Goal: Task Accomplishment & Management: Manage account settings

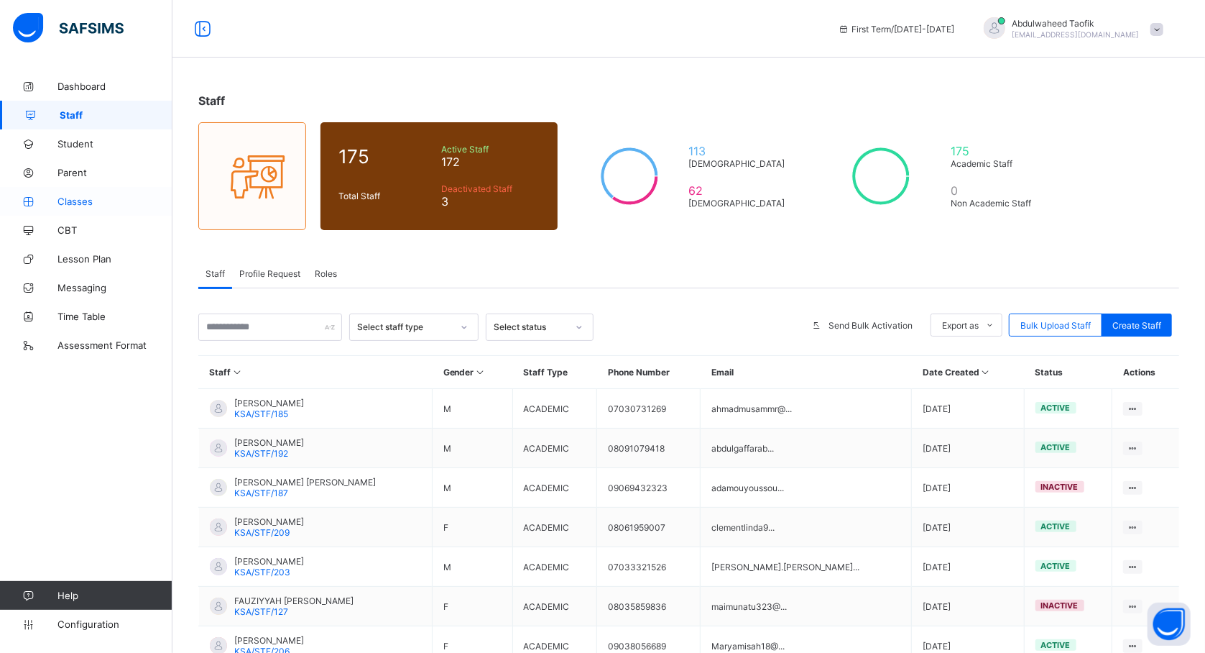
click at [73, 200] on span "Classes" at bounding box center [114, 200] width 115 height 11
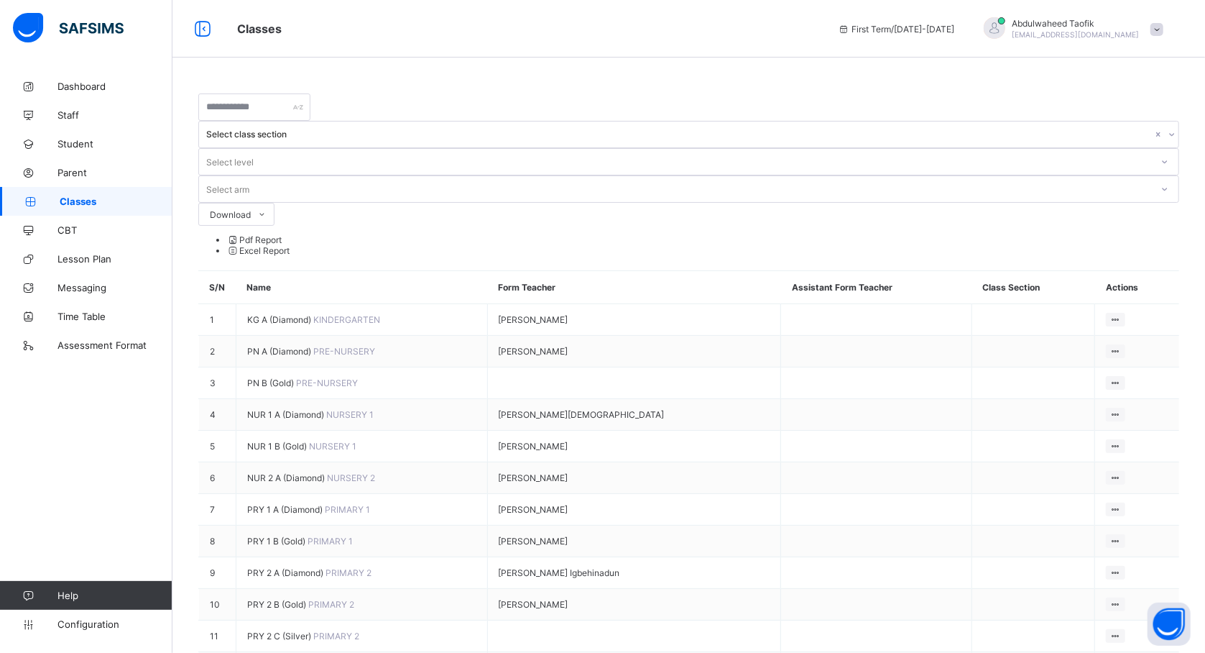
drag, startPoint x: 595, startPoint y: 57, endPoint x: 535, endPoint y: 158, distance: 117.3
click at [282, 24] on span "Classes" at bounding box center [259, 29] width 45 height 11
click at [58, 624] on span "Configuration" at bounding box center [114, 623] width 114 height 11
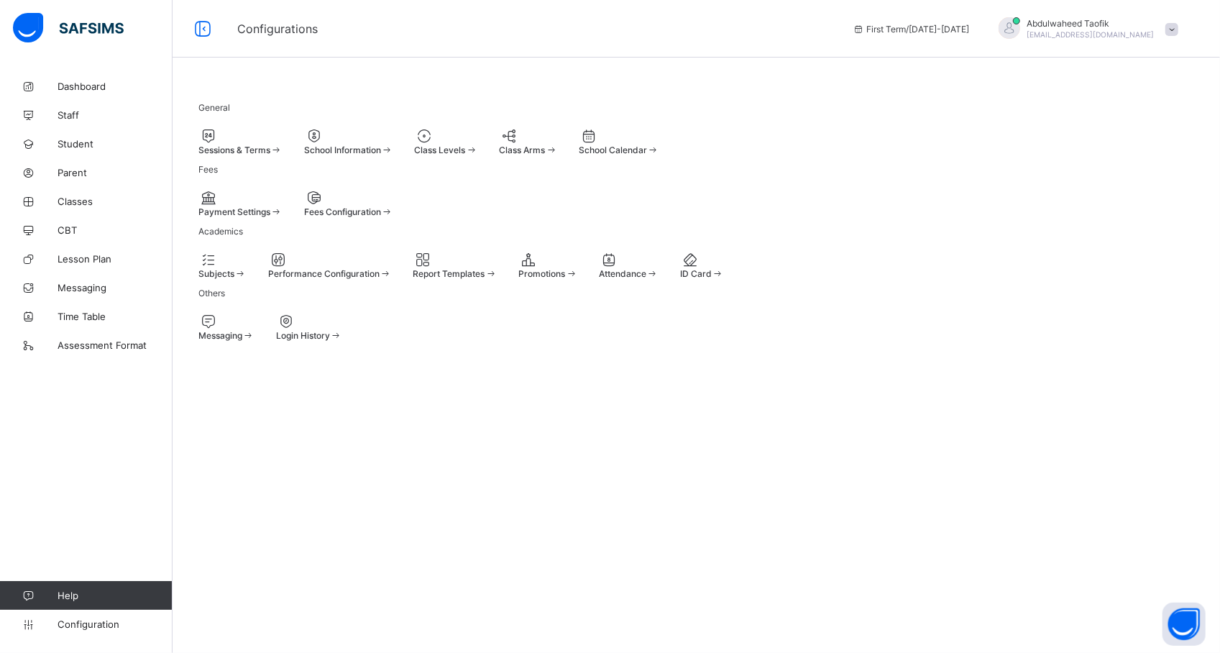
click at [282, 155] on div "Sessions & Terms" at bounding box center [240, 141] width 84 height 28
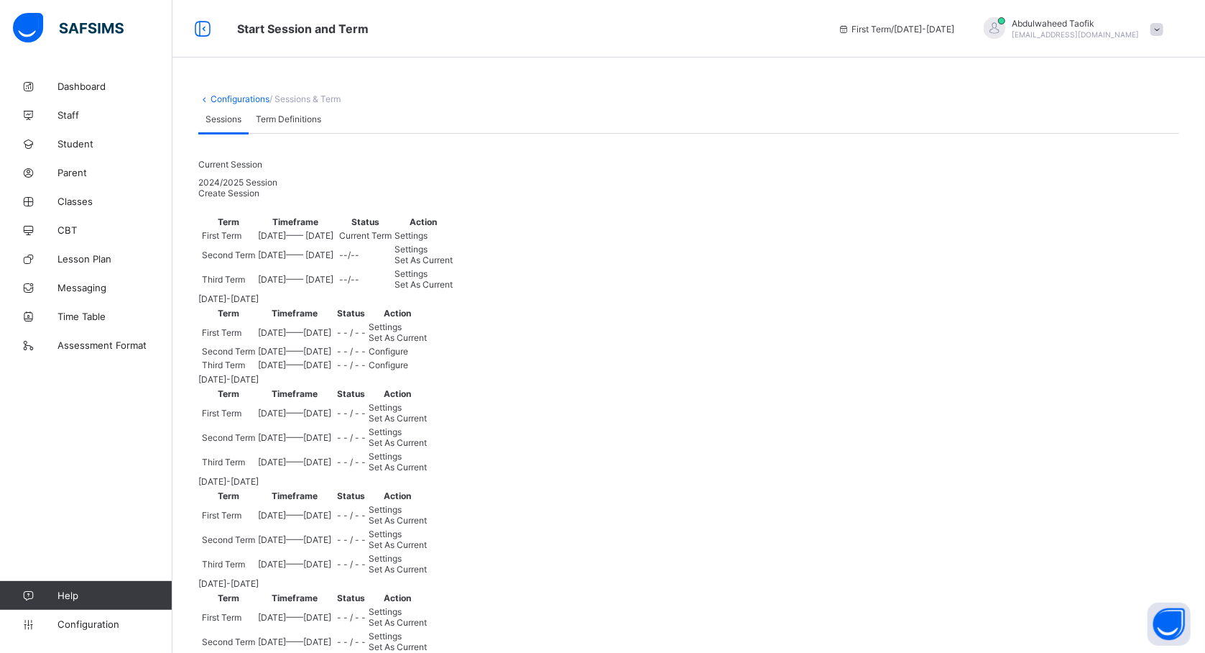
click at [427, 343] on span "Set As Current" at bounding box center [398, 337] width 58 height 11
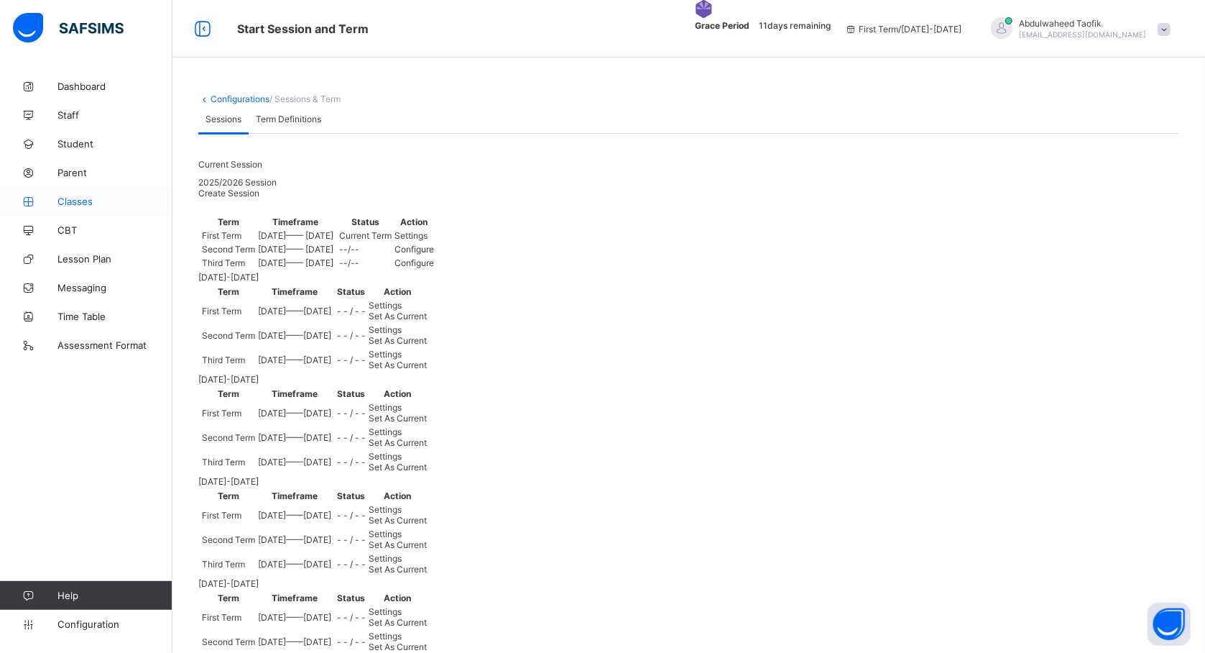
click at [87, 198] on span "Classes" at bounding box center [114, 200] width 115 height 11
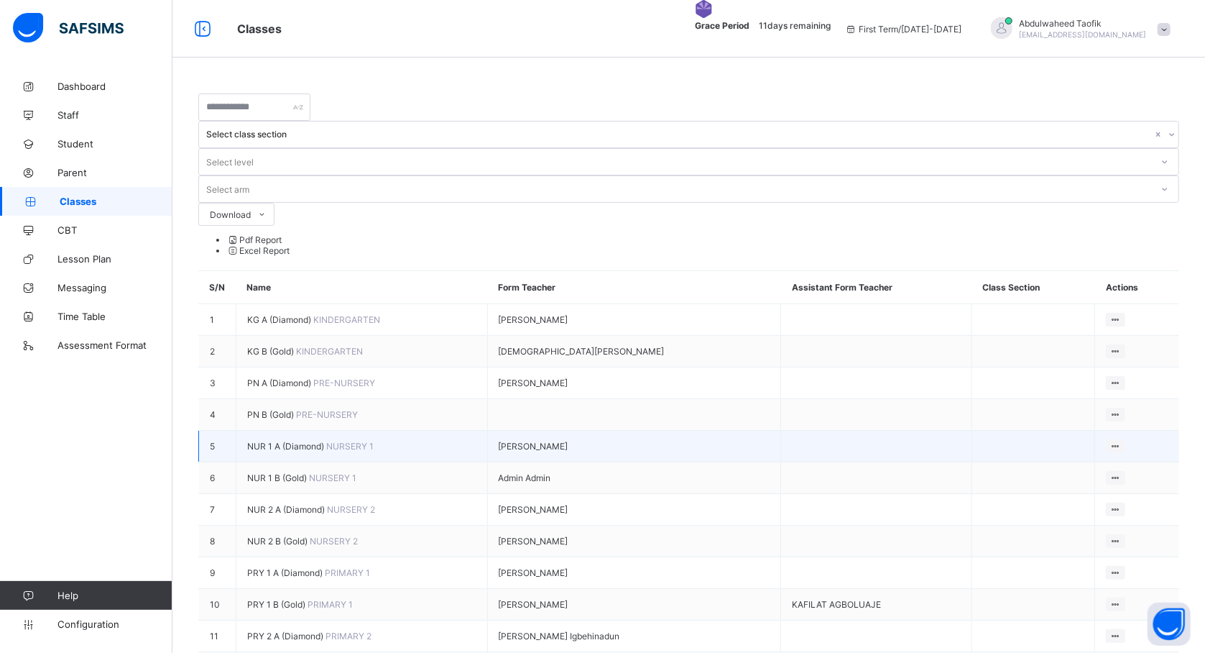
click at [351, 431] on td "NUR 1 A (Diamond) NURSERY 1" at bounding box center [362, 447] width 252 height 32
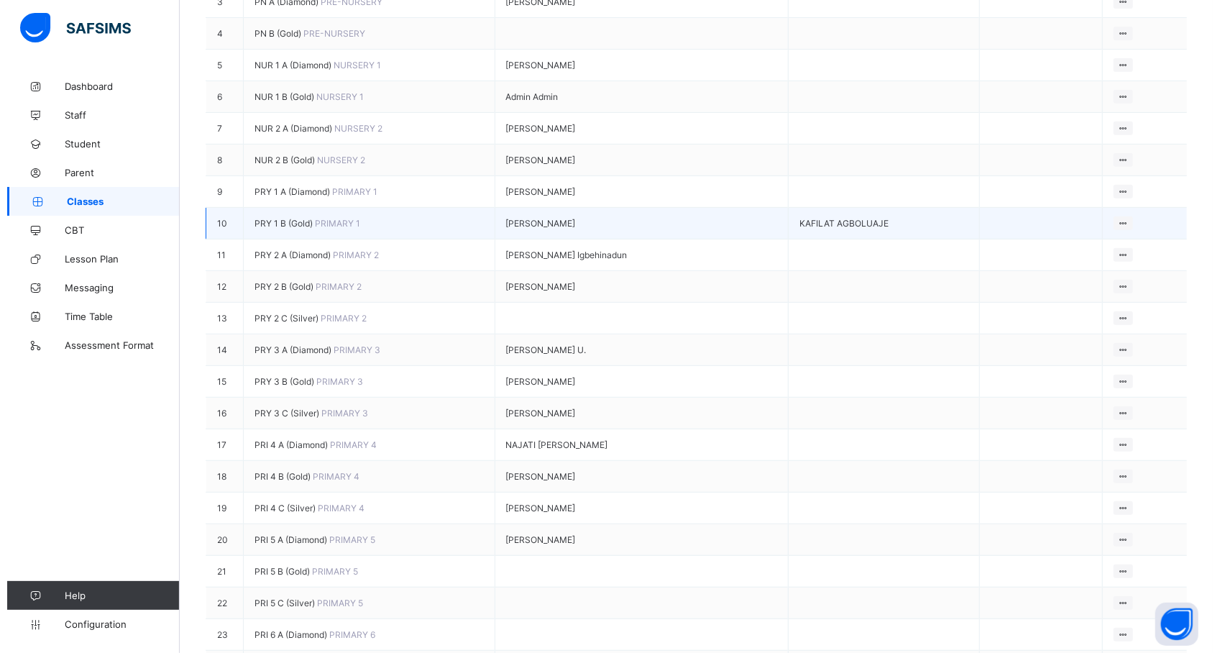
scroll to position [383, 0]
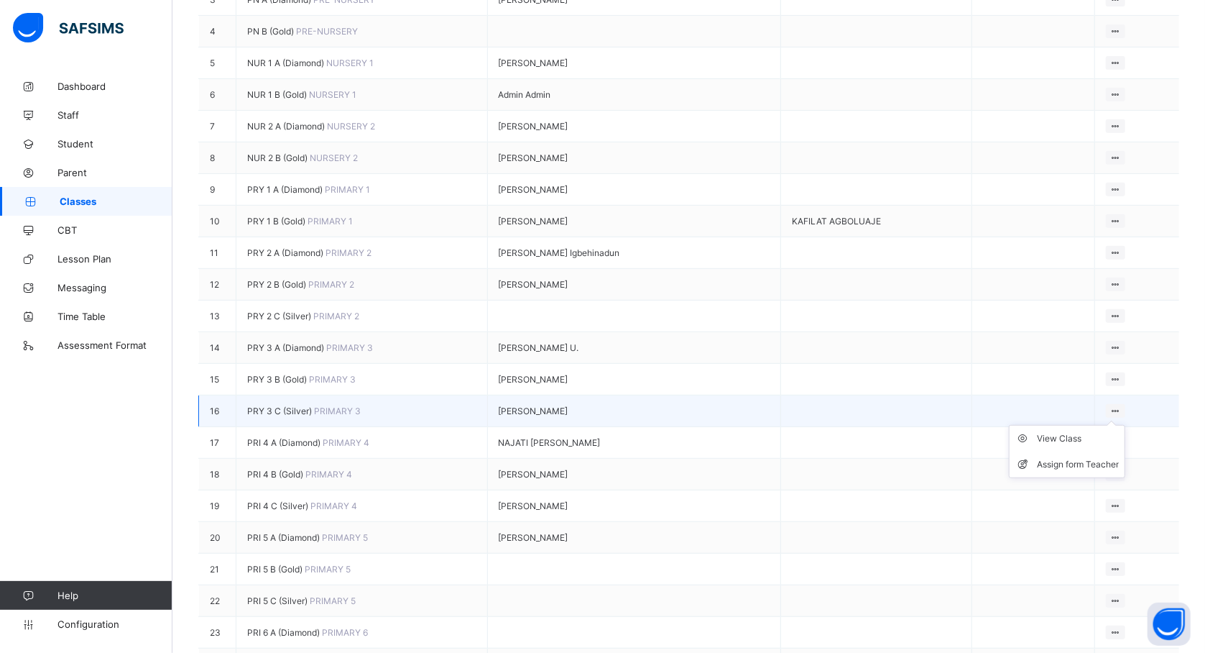
click at [1125, 425] on ul "View Class Assign form Teacher" at bounding box center [1067, 451] width 116 height 53
click at [1122, 405] on icon at bounding box center [1116, 410] width 12 height 11
click at [1091, 457] on div "Assign form Teacher" at bounding box center [1078, 464] width 82 height 14
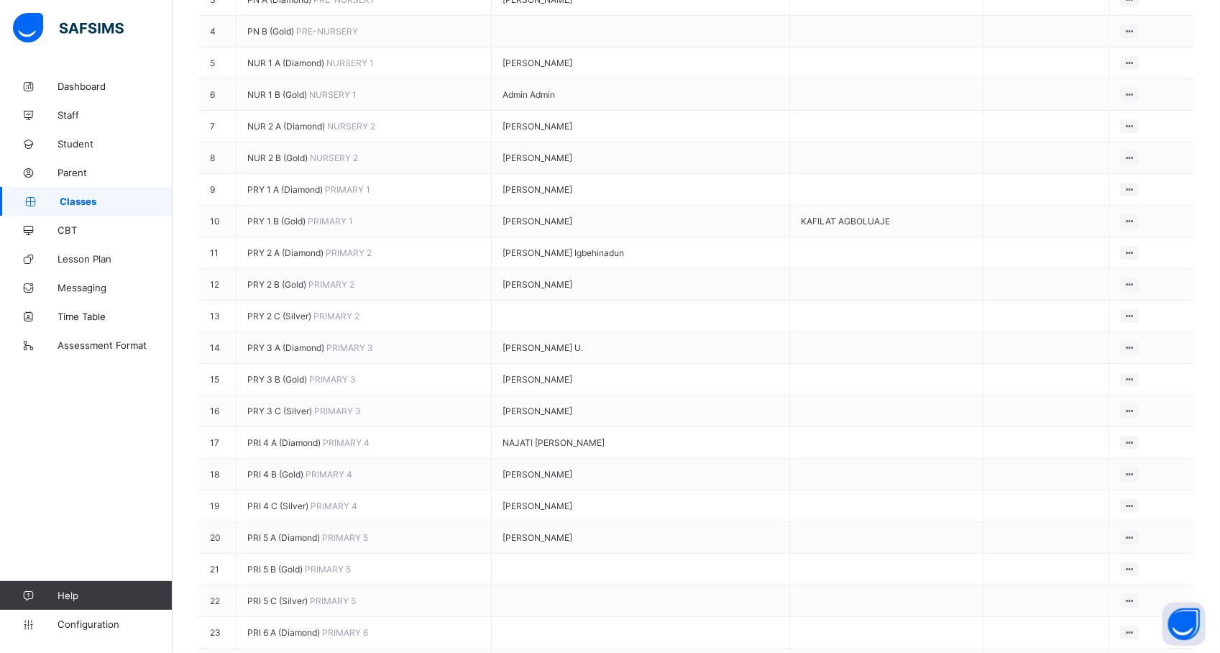
type input "*****"
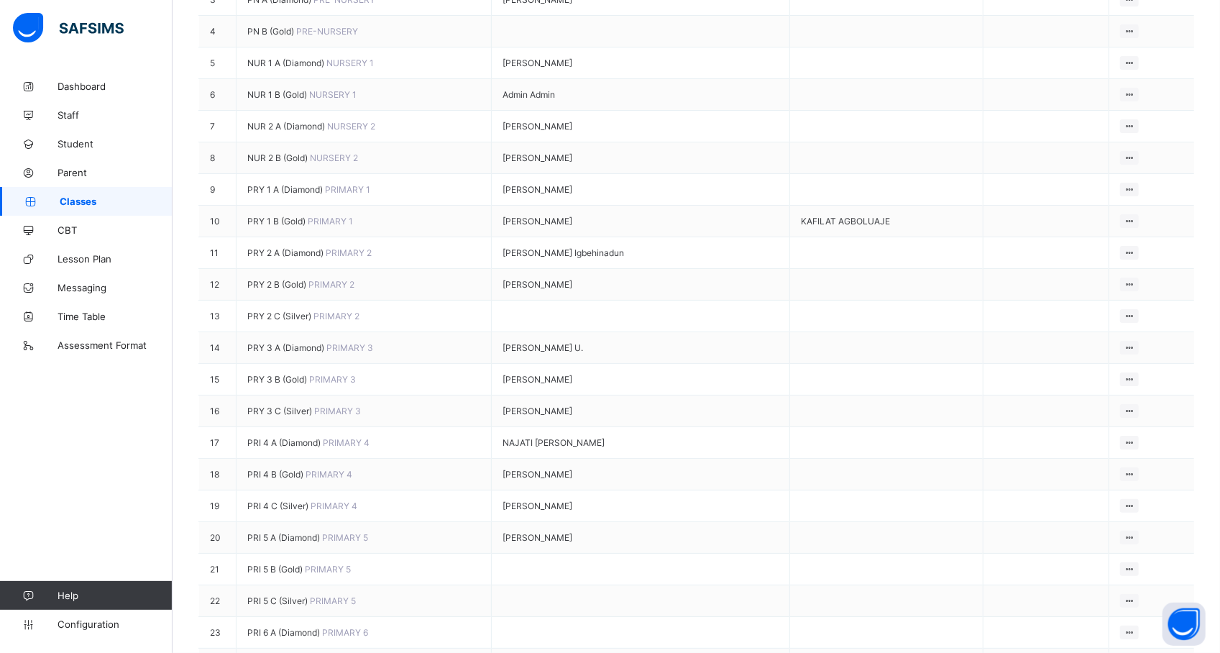
type input "****"
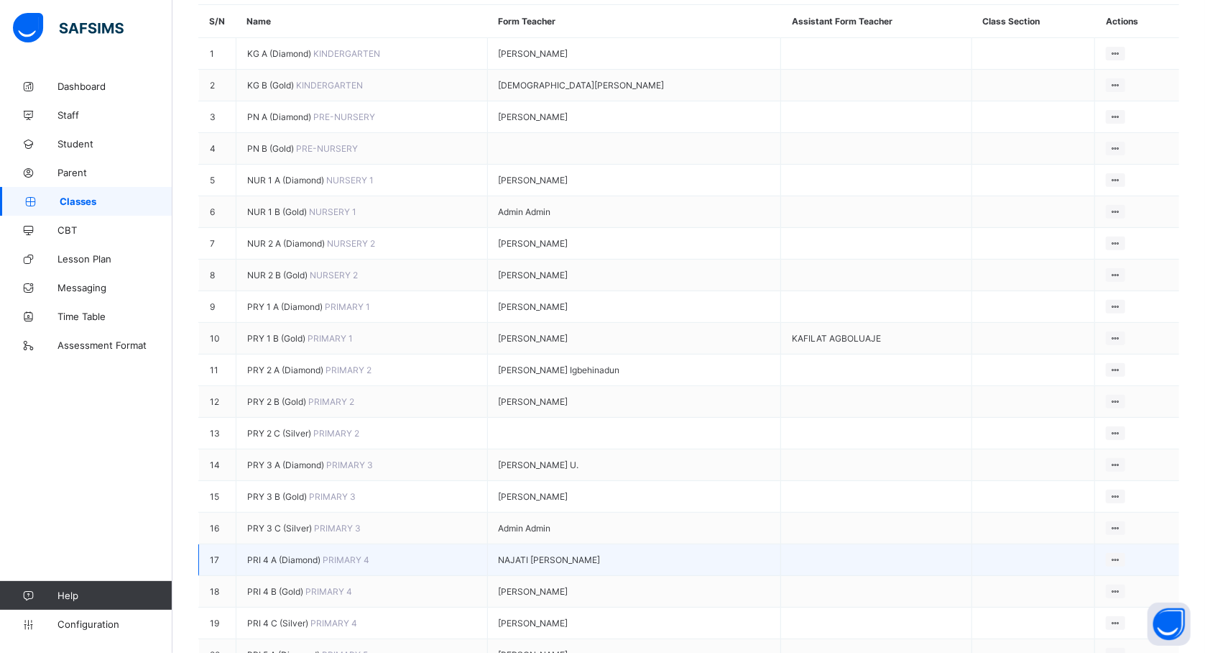
scroll to position [268, 0]
click at [499, 594] on div "[PERSON_NAME]" at bounding box center [635, 589] width 272 height 11
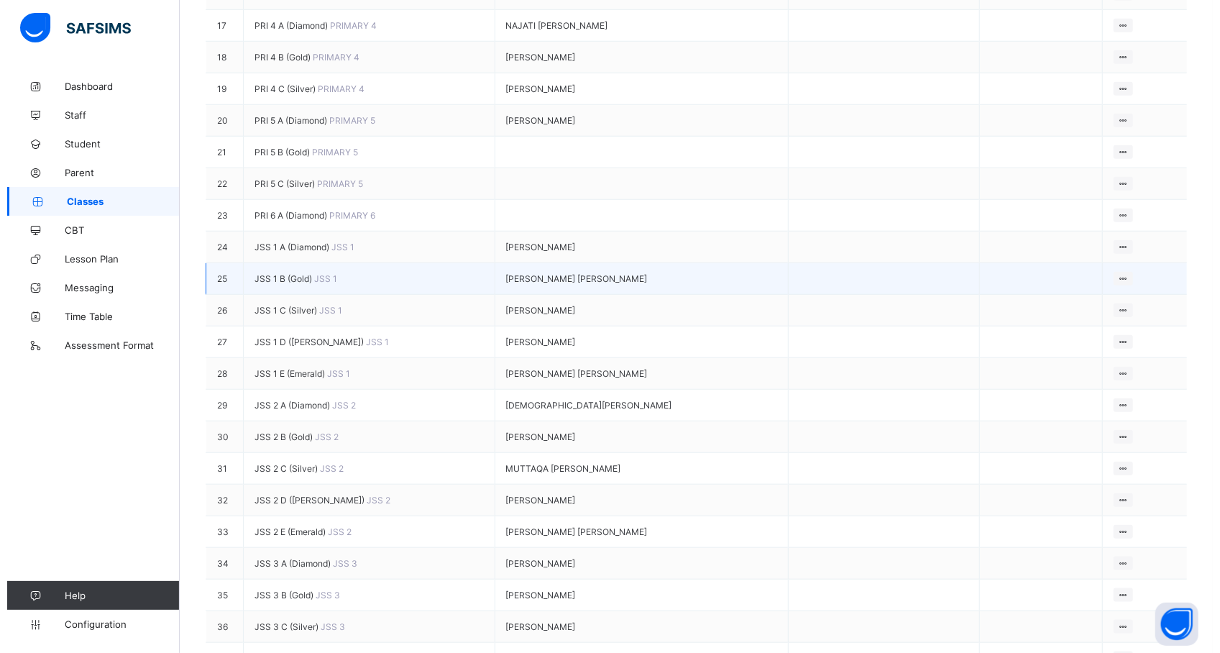
scroll to position [806, 0]
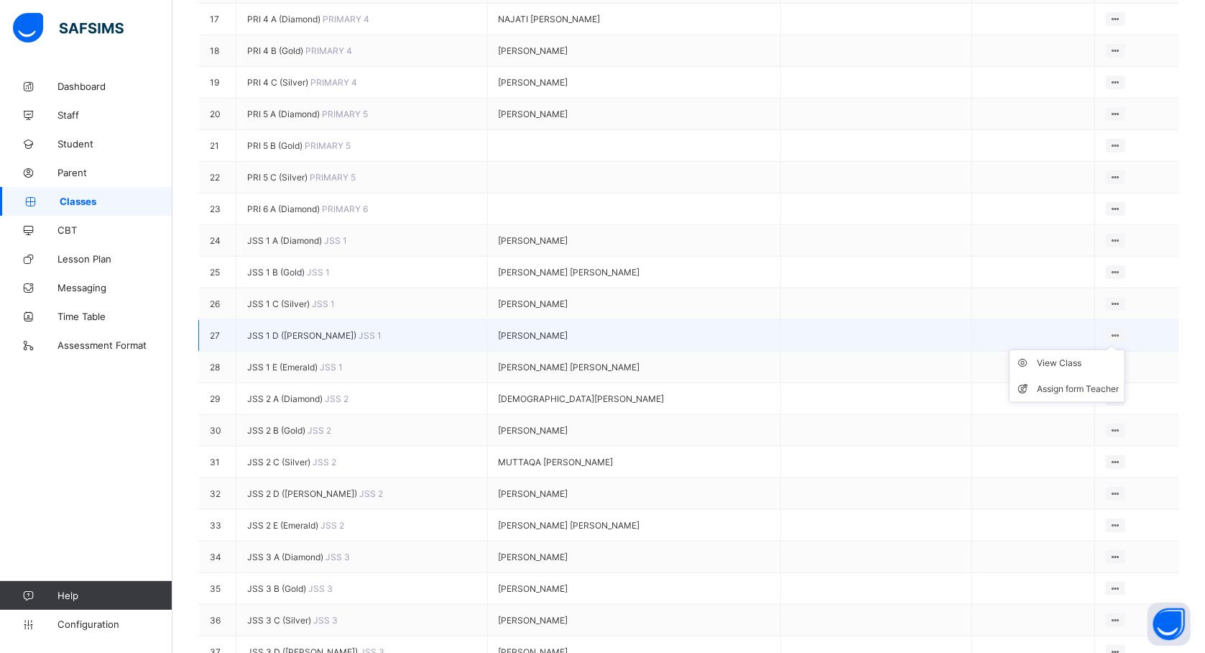
click at [1125, 402] on ul "View Class Assign form Teacher" at bounding box center [1067, 375] width 116 height 53
drag, startPoint x: 1124, startPoint y: 401, endPoint x: 1096, endPoint y: 444, distance: 51.4
click at [1106, 342] on div "View Class Assign form Teacher" at bounding box center [1115, 335] width 19 height 14
click at [1096, 402] on li "Assign form Teacher" at bounding box center [1067, 389] width 115 height 26
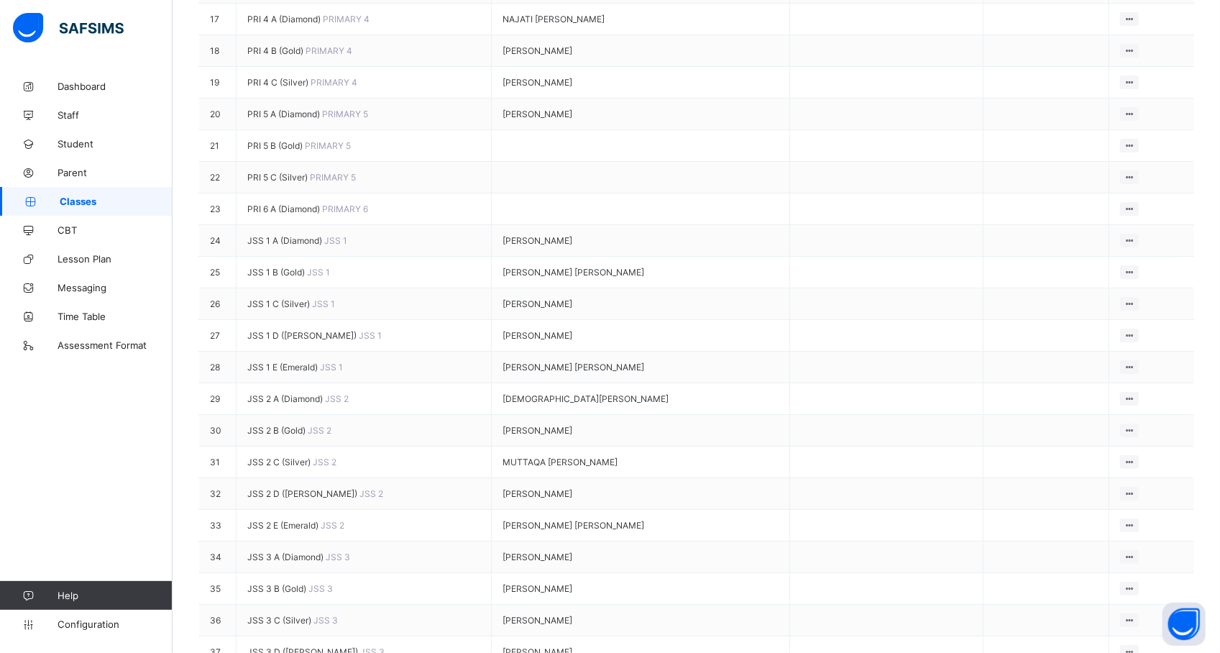
type input "*"
type input "*****"
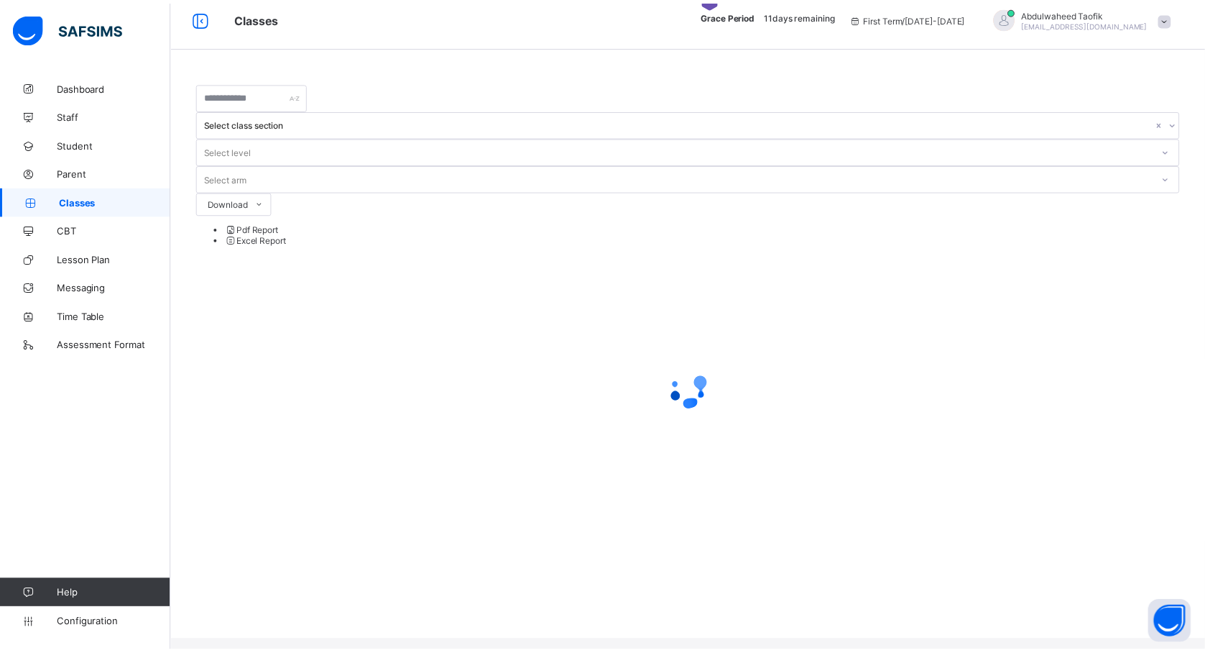
scroll to position [0, 0]
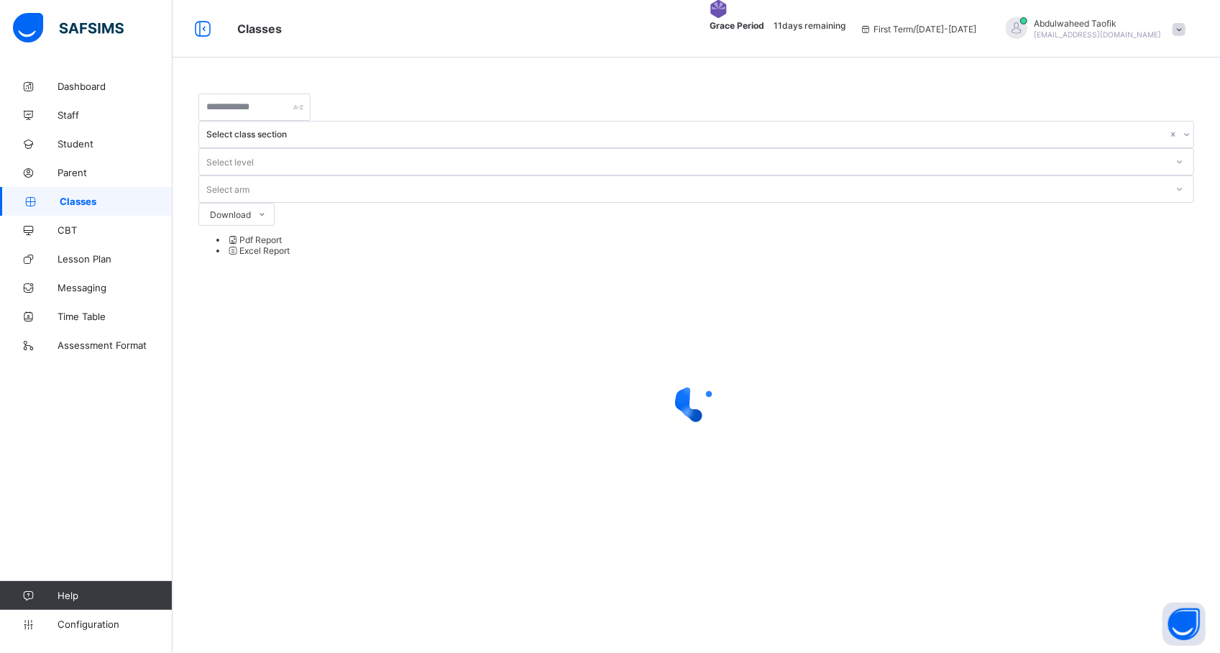
click at [758, 440] on div "Select class section Select level Select arm Download Pdf Report Excel Report ×…" at bounding box center [695, 326] width 1047 height 653
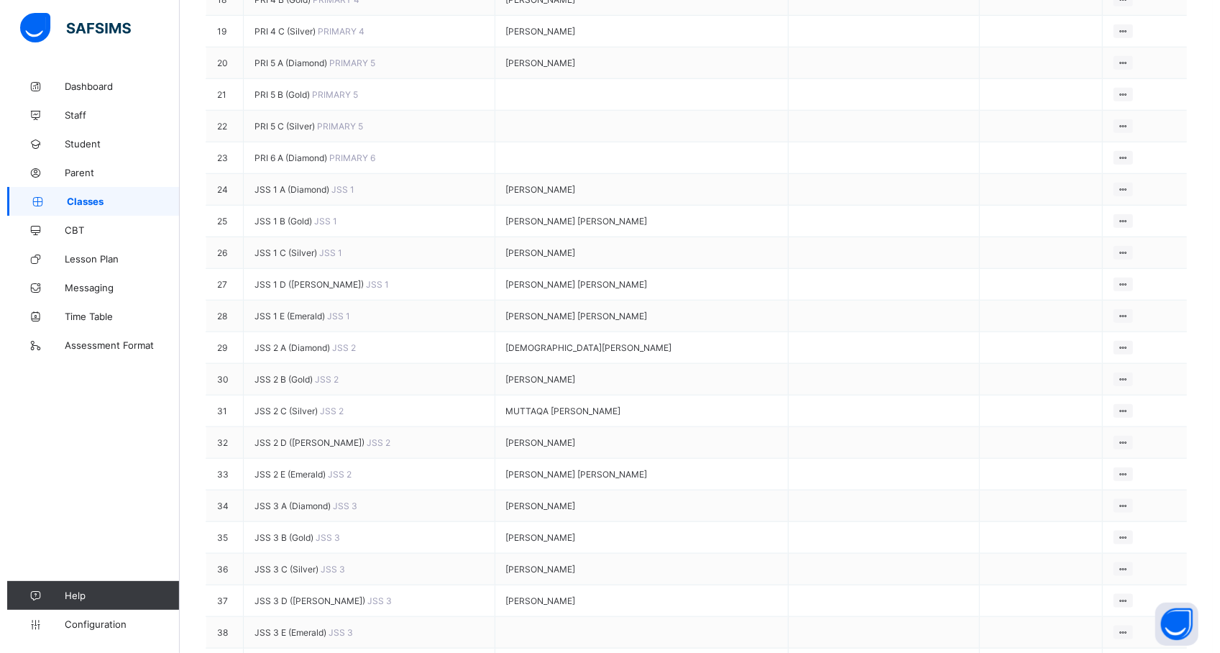
scroll to position [863, 0]
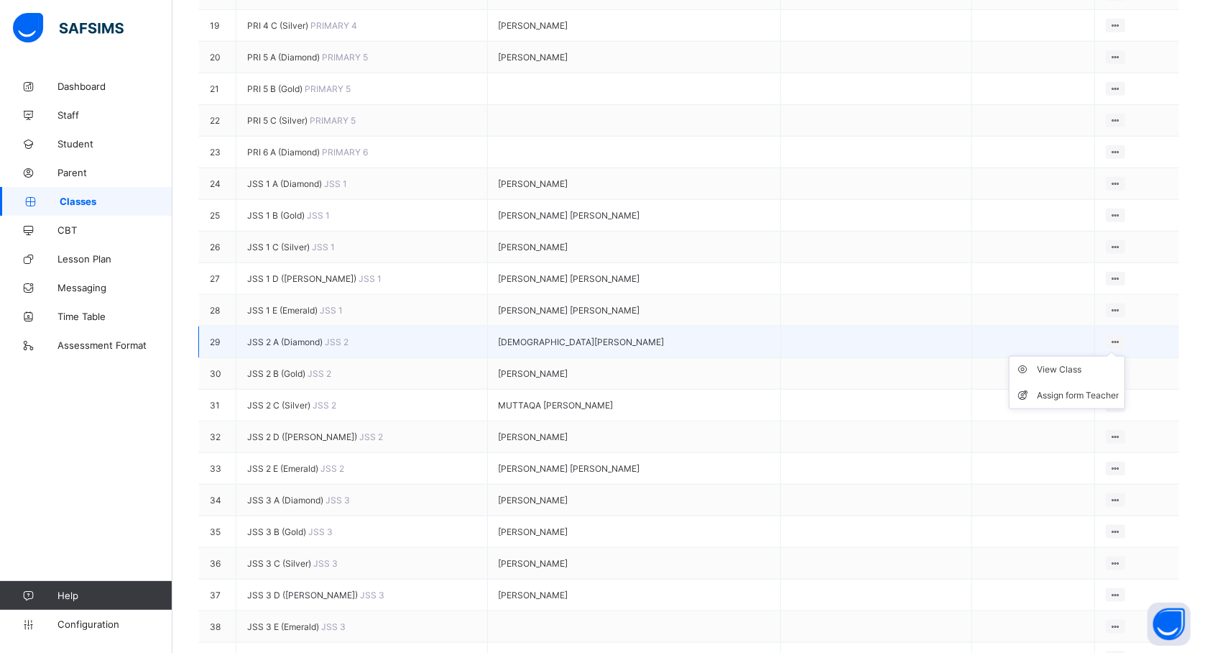
click at [1125, 409] on ul "View Class Assign form Teacher" at bounding box center [1067, 382] width 116 height 53
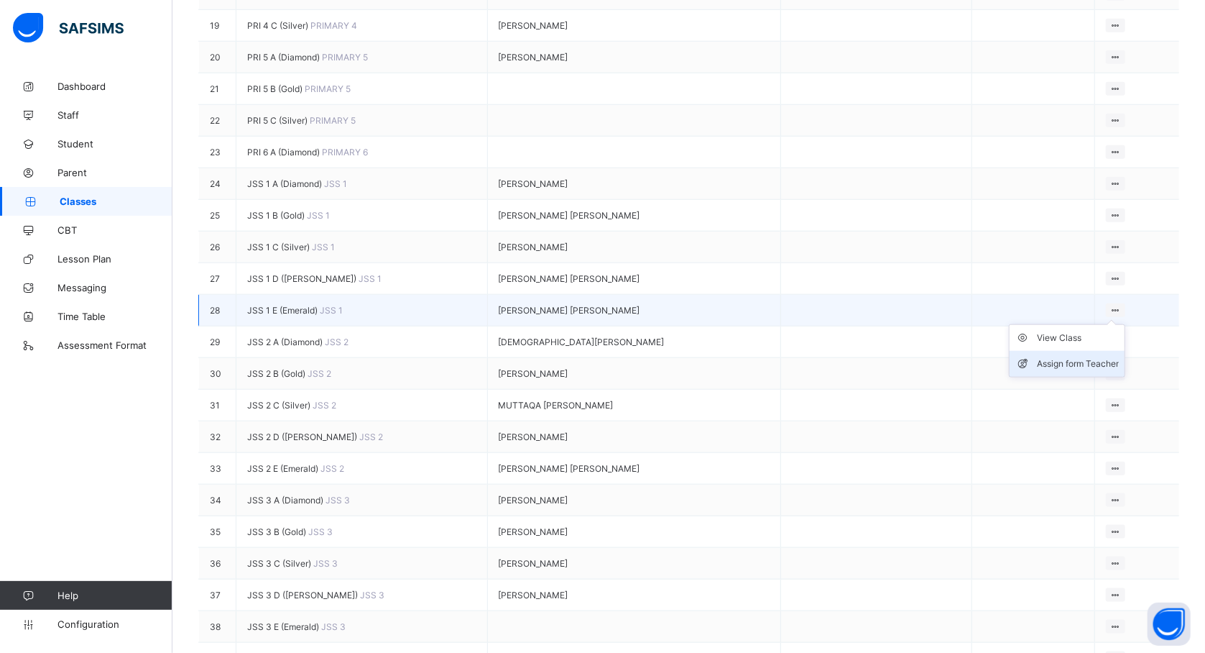
click at [1099, 371] on div "Assign form Teacher" at bounding box center [1078, 363] width 82 height 14
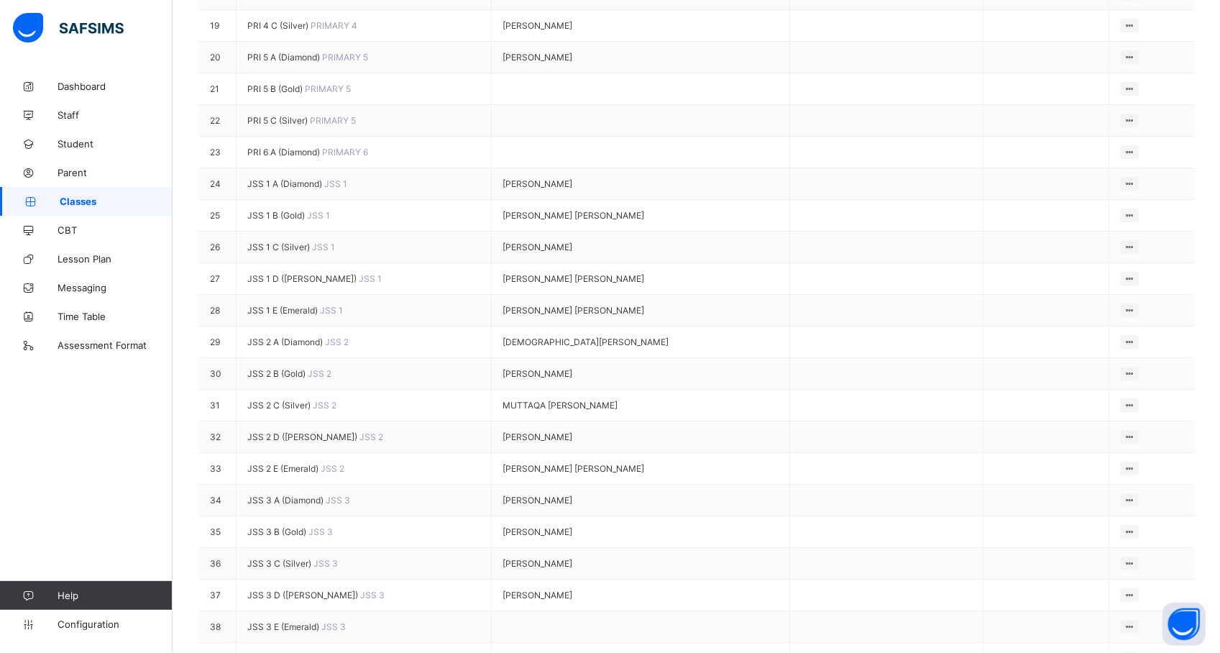
type input "********"
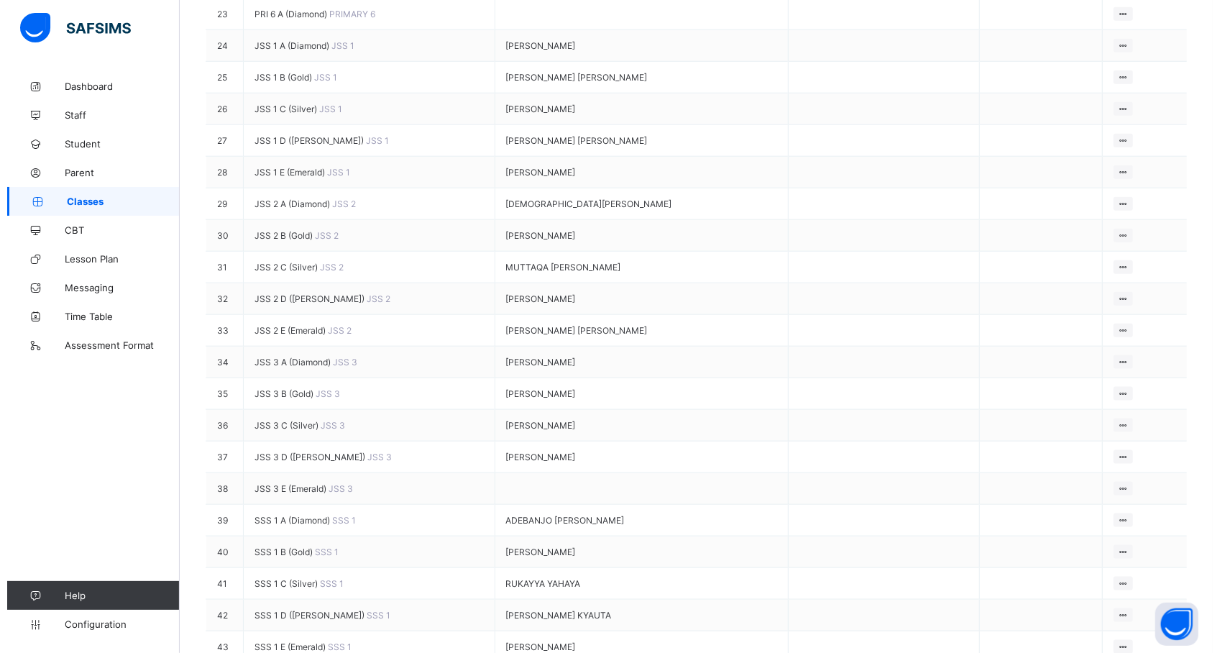
scroll to position [1013, 0]
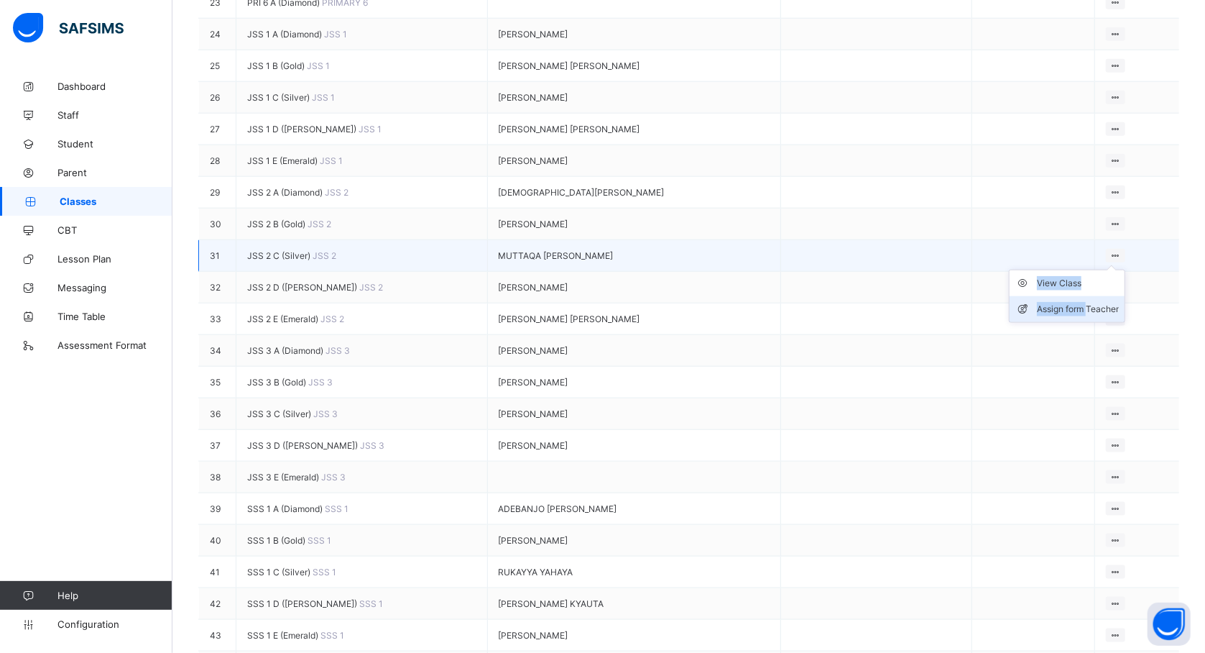
drag, startPoint x: 1127, startPoint y: 352, endPoint x: 1096, endPoint y: 405, distance: 61.5
click at [1106, 262] on div "View Class Assign form Teacher" at bounding box center [1115, 256] width 19 height 14
click at [1096, 316] on div "Assign form Teacher" at bounding box center [1078, 309] width 82 height 14
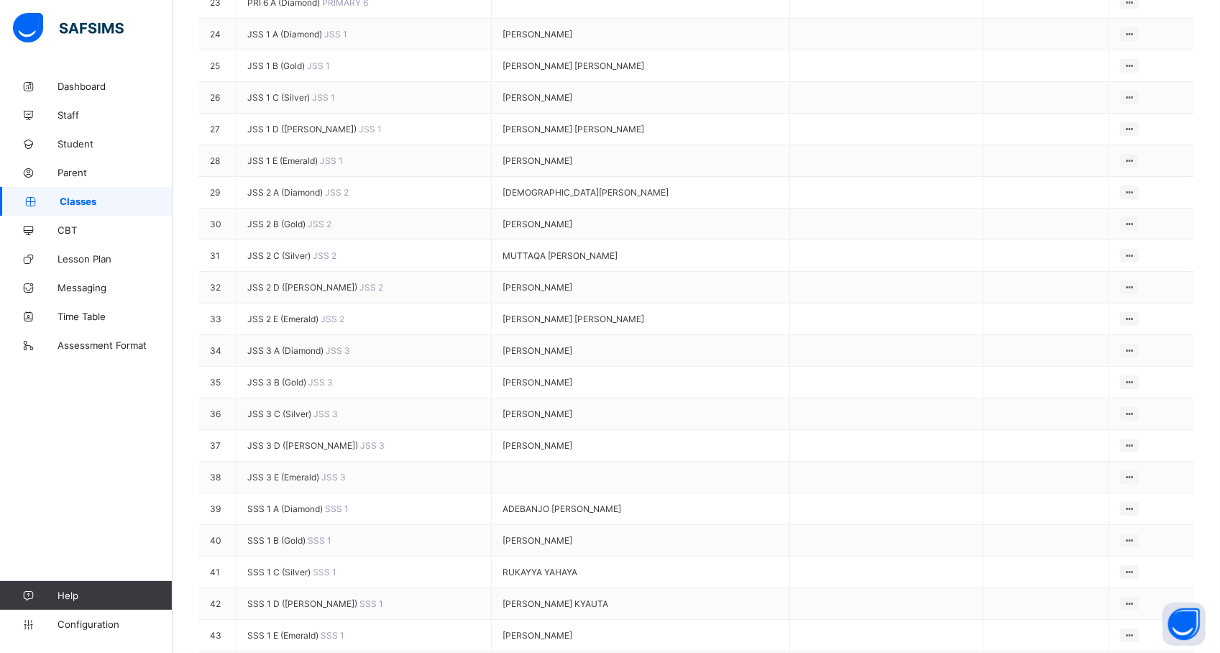
type input "******"
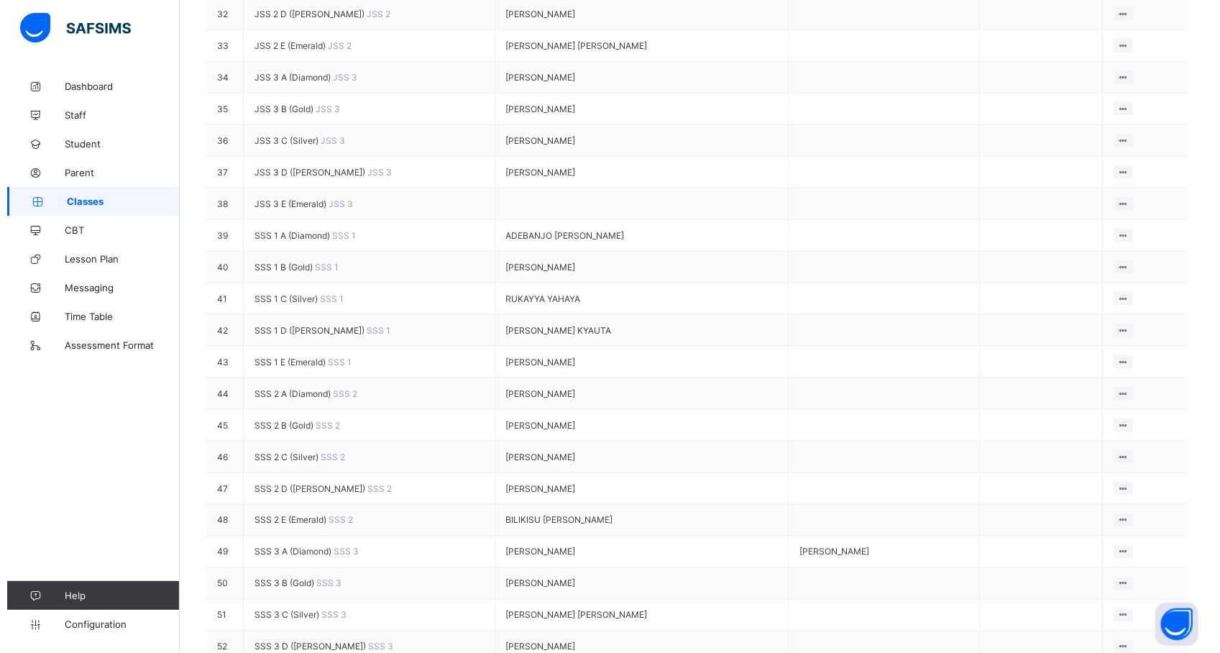
scroll to position [1323, 0]
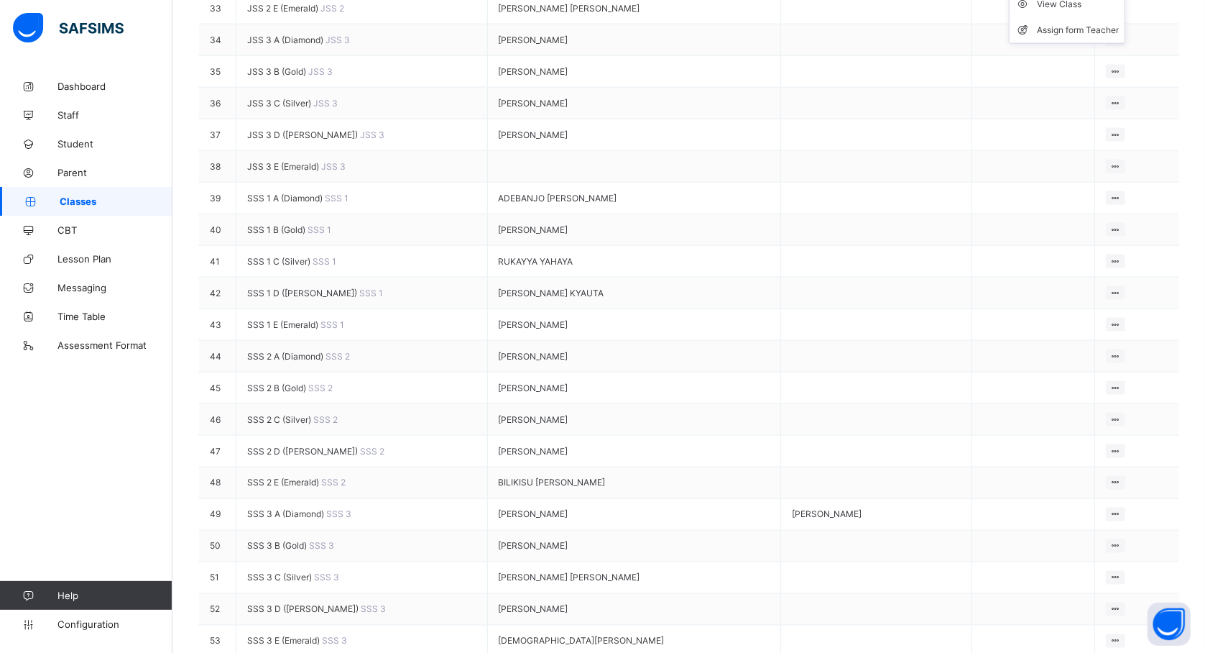
click at [1111, 37] on div "Assign form Teacher" at bounding box center [1078, 30] width 82 height 14
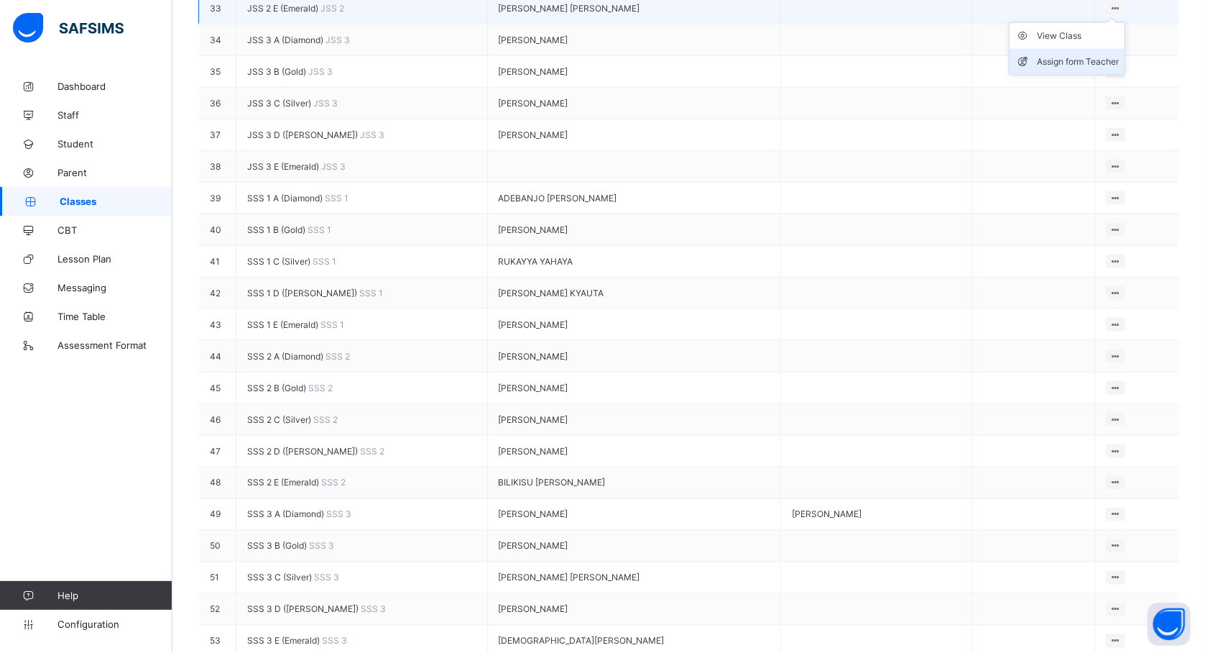
click at [1110, 69] on div "Assign form Teacher" at bounding box center [1078, 62] width 82 height 14
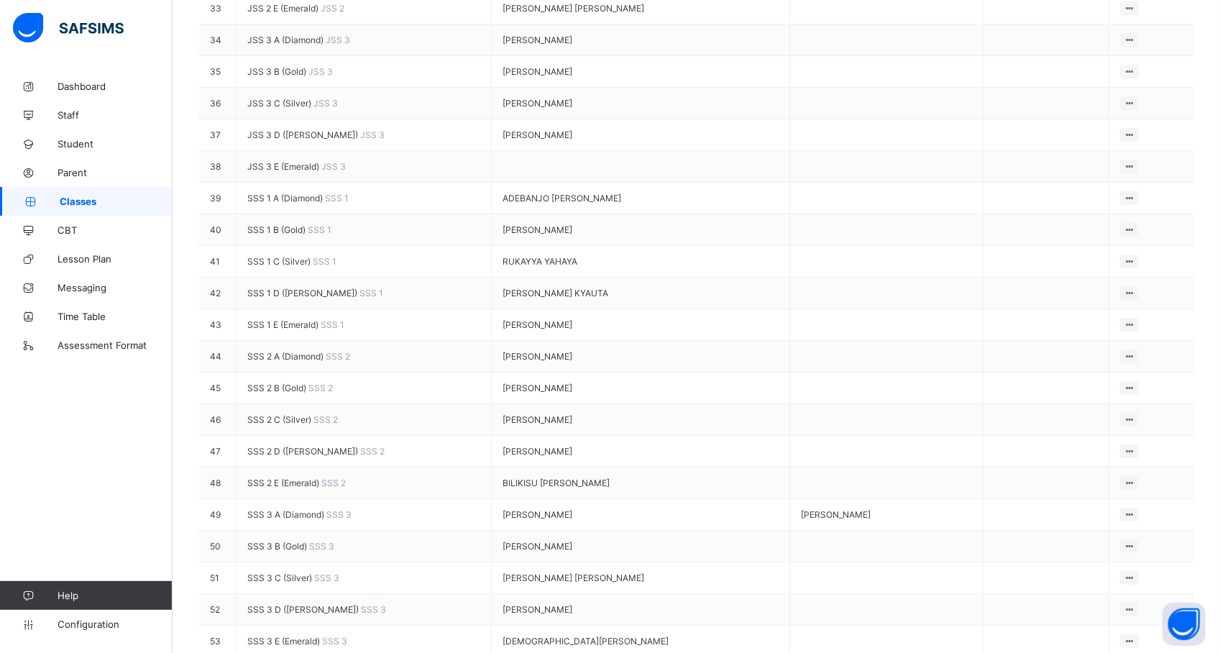
type input "*****"
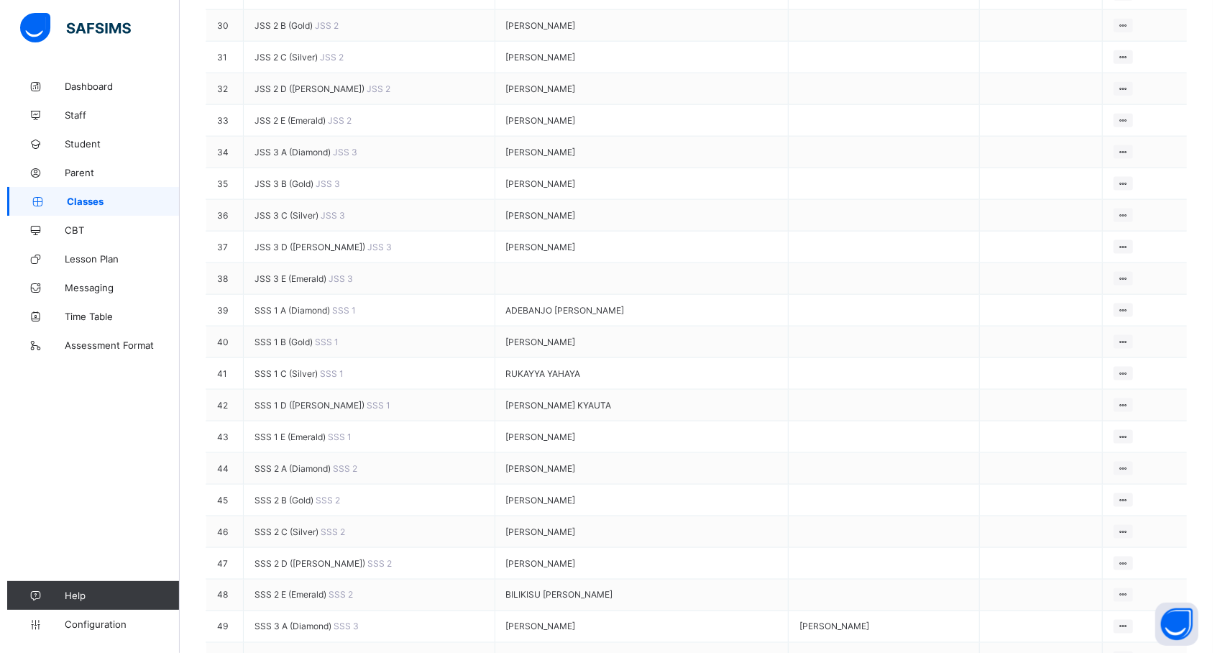
scroll to position [1212, 0]
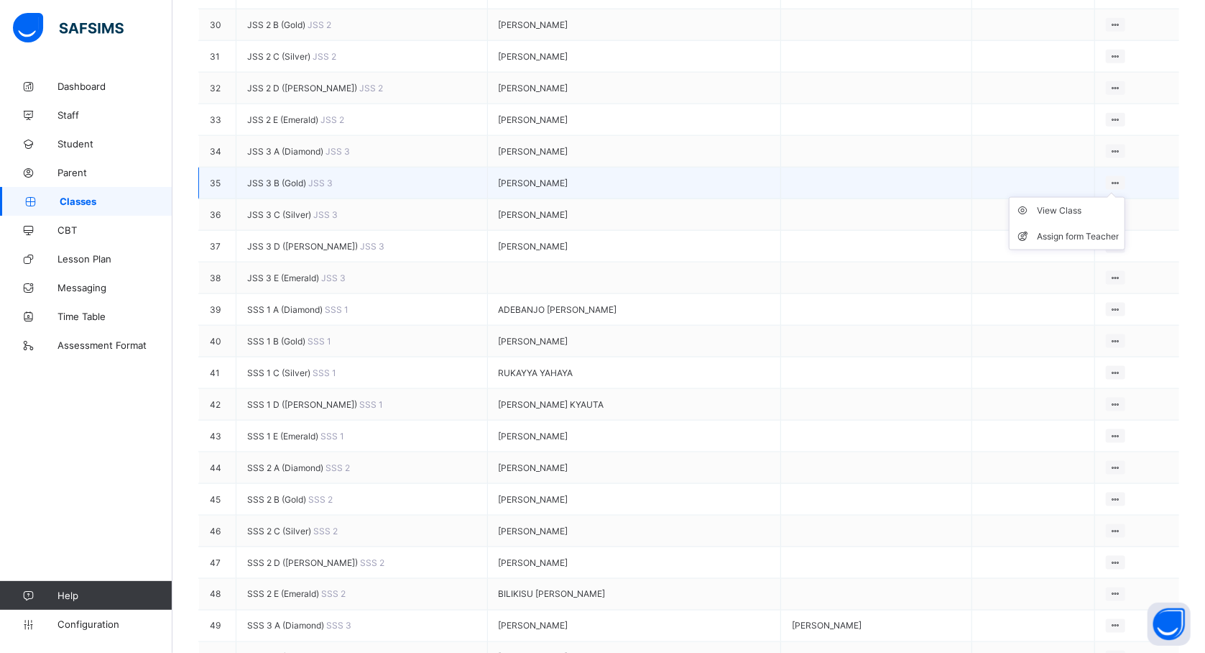
click at [1125, 250] on ul "View Class Assign form Teacher" at bounding box center [1067, 223] width 116 height 53
click at [1102, 244] on div "Assign form Teacher" at bounding box center [1078, 236] width 82 height 14
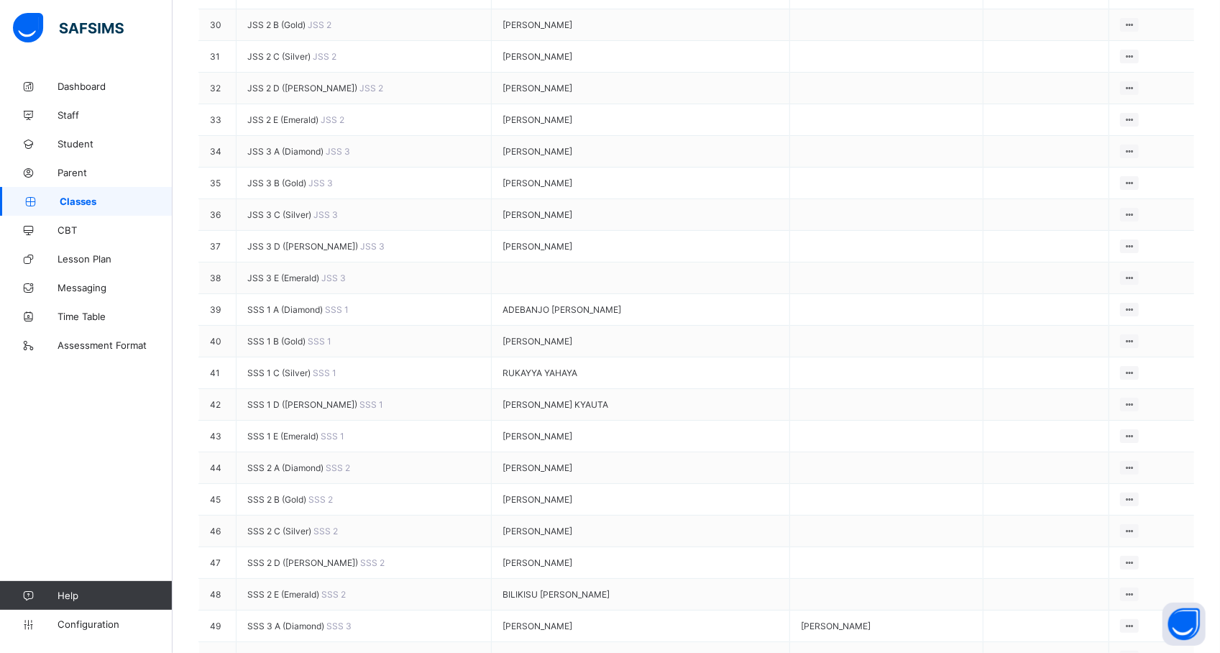
type input "*****"
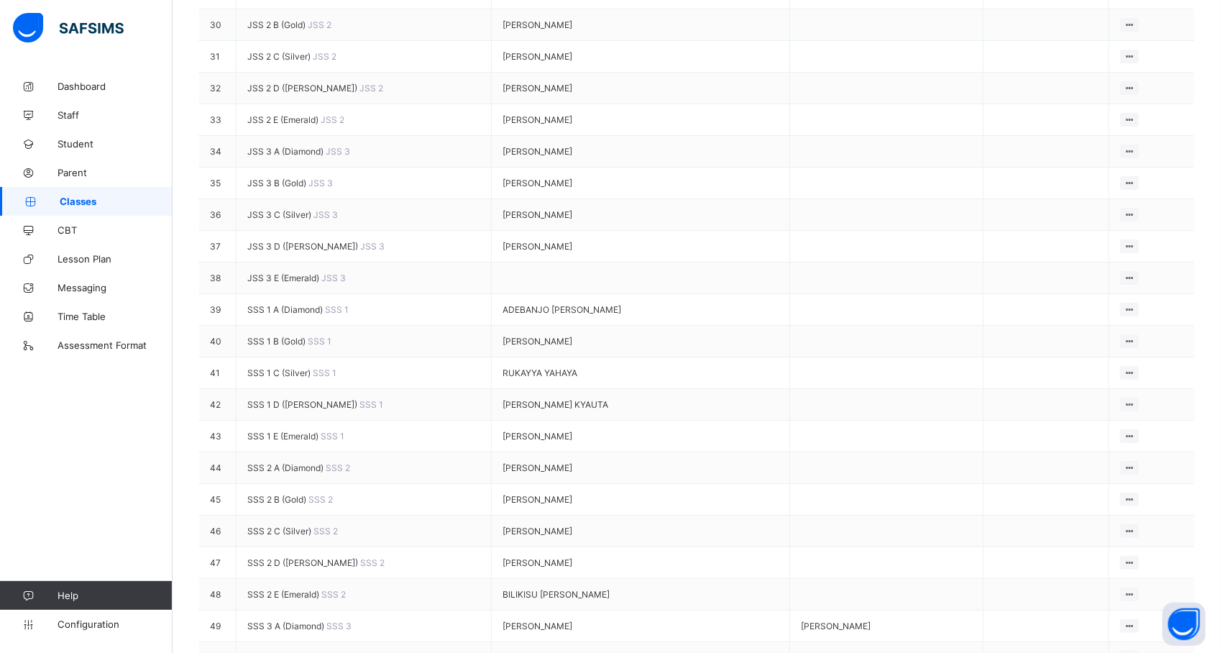
type input "*****"
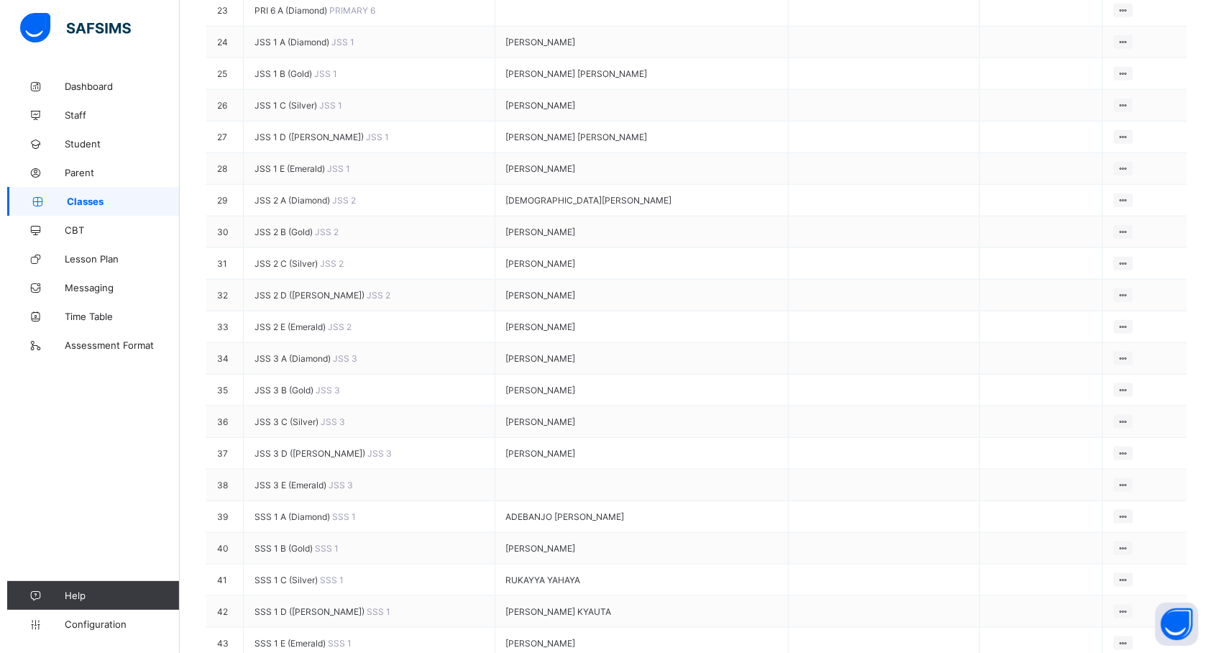
scroll to position [1090, 0]
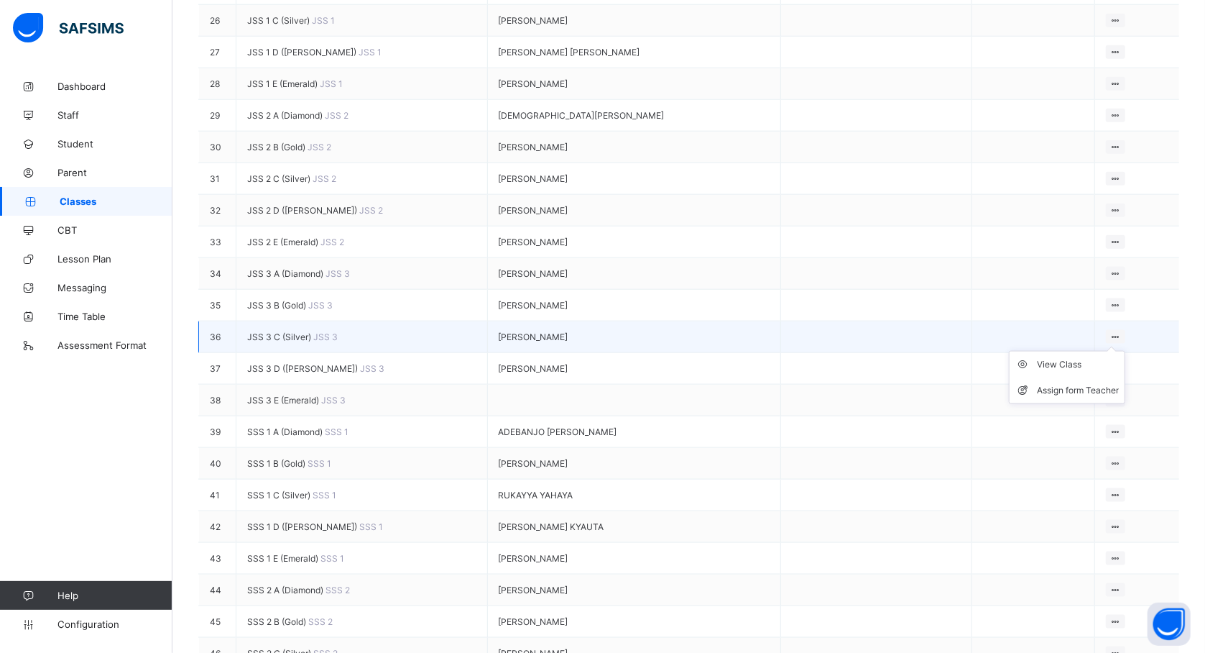
click at [1120, 404] on ul "View Class Assign form Teacher" at bounding box center [1067, 377] width 116 height 53
click at [1071, 397] on div "Assign form Teacher" at bounding box center [1078, 390] width 82 height 14
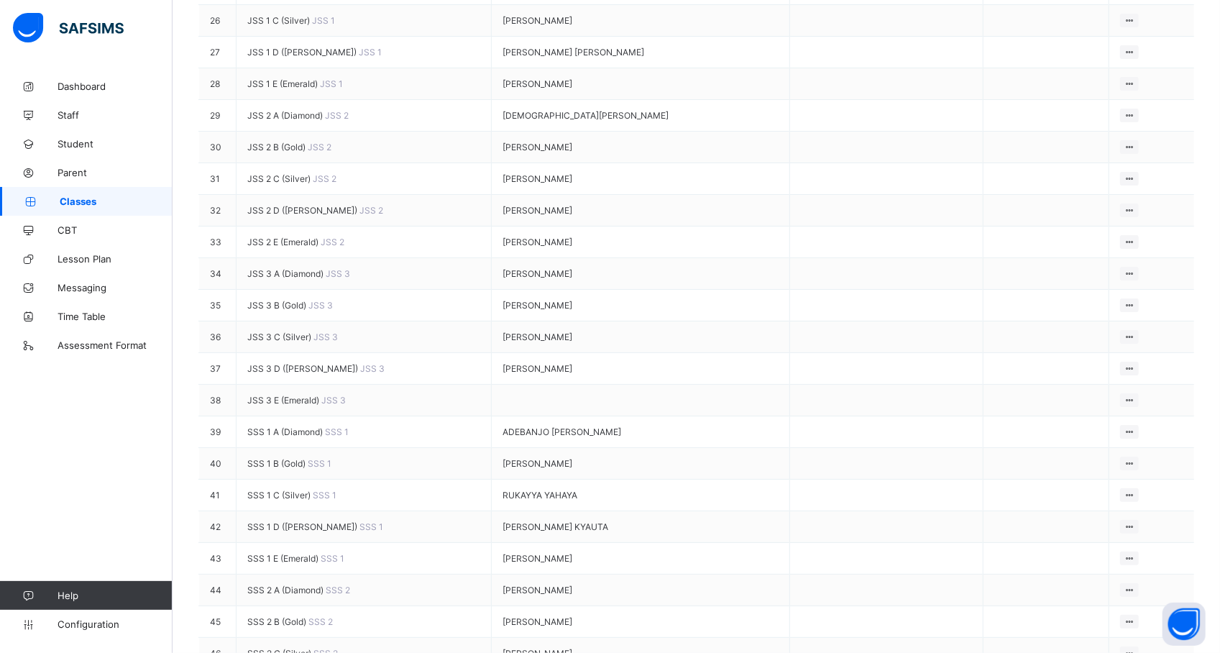
type input "********"
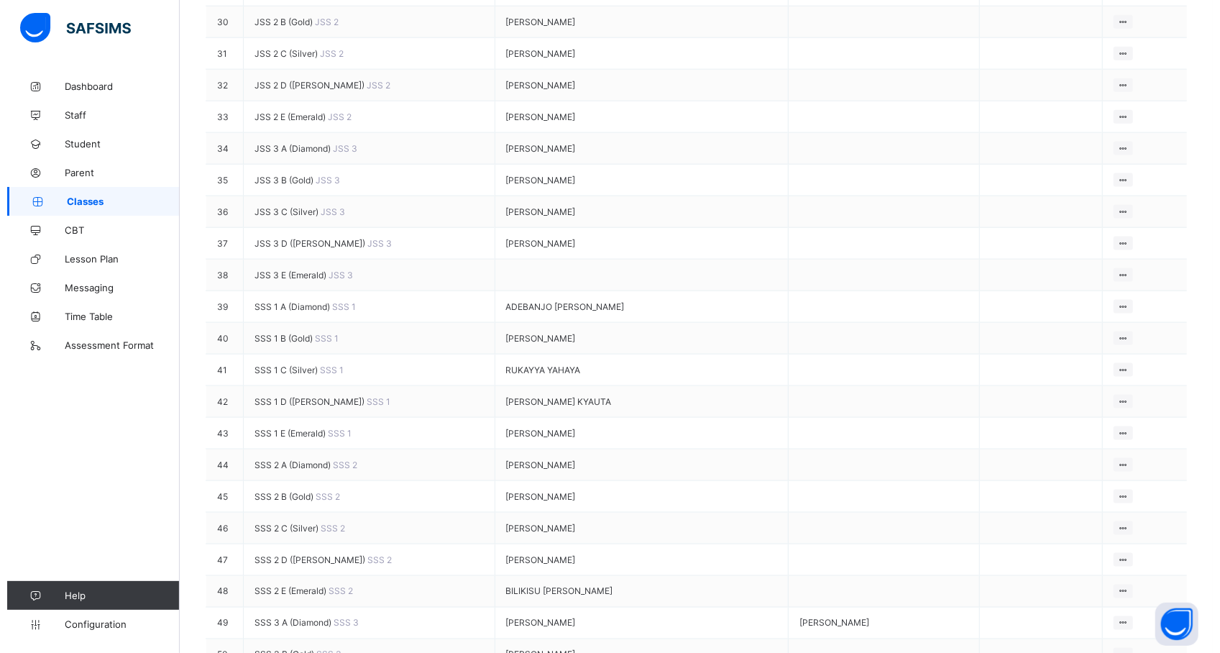
scroll to position [1212, 0]
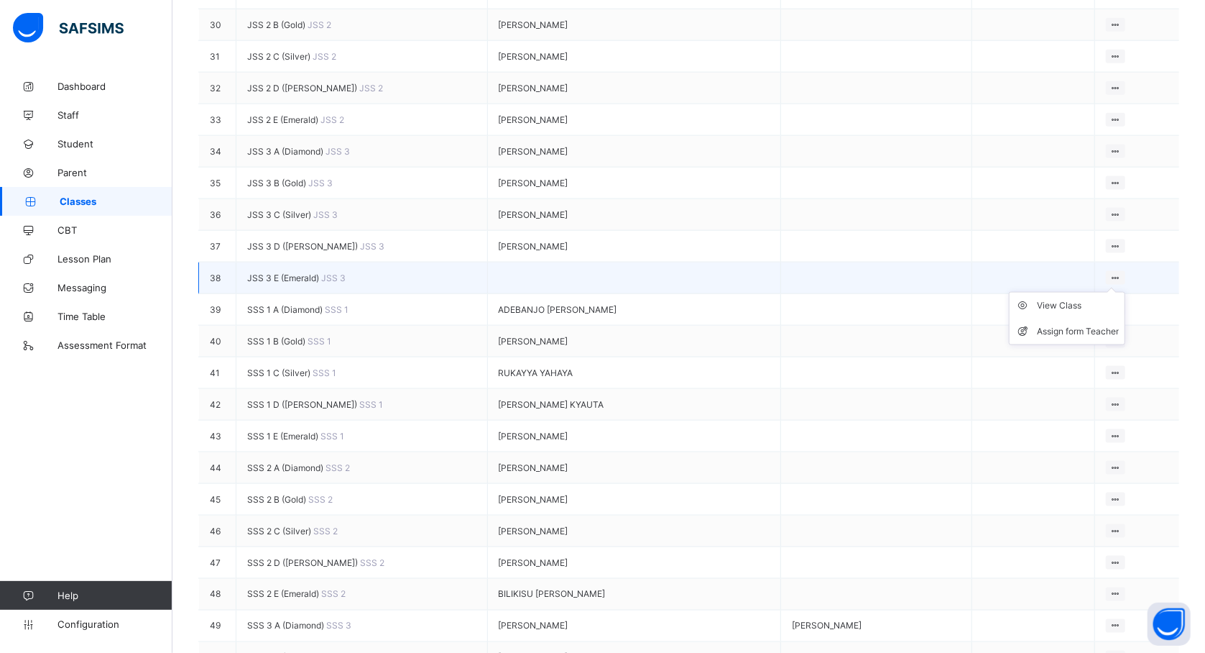
click at [1122, 283] on icon at bounding box center [1116, 277] width 12 height 11
click at [1075, 339] on div "Assign form Teacher" at bounding box center [1078, 331] width 82 height 14
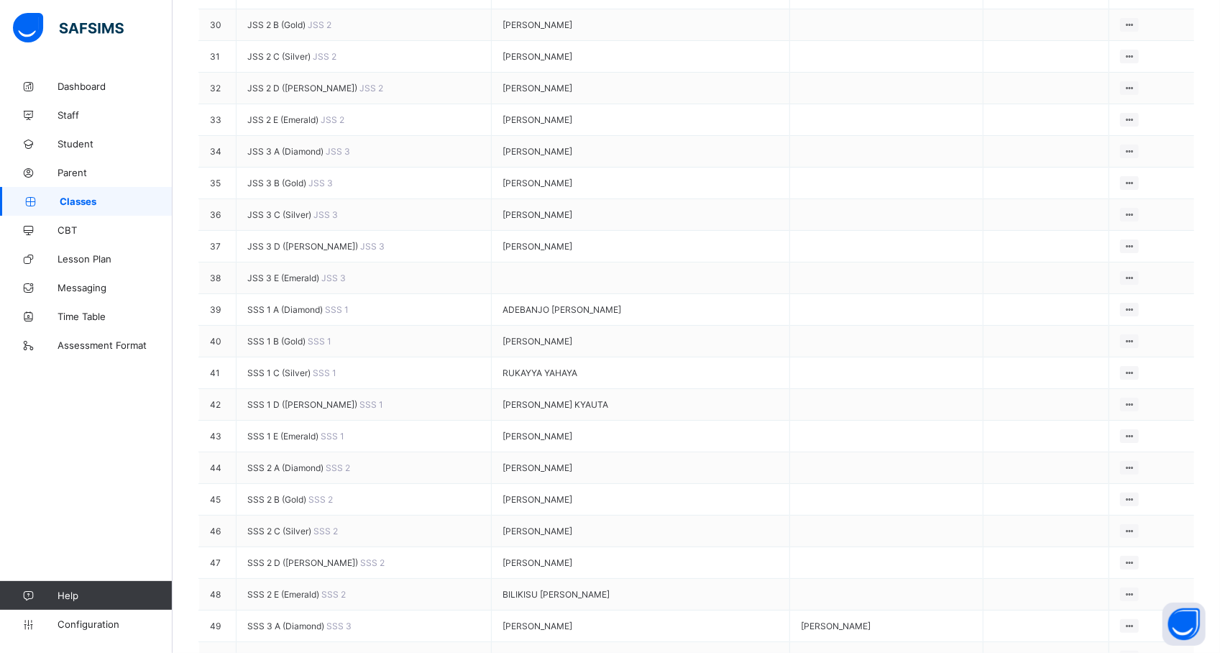
type input "*****"
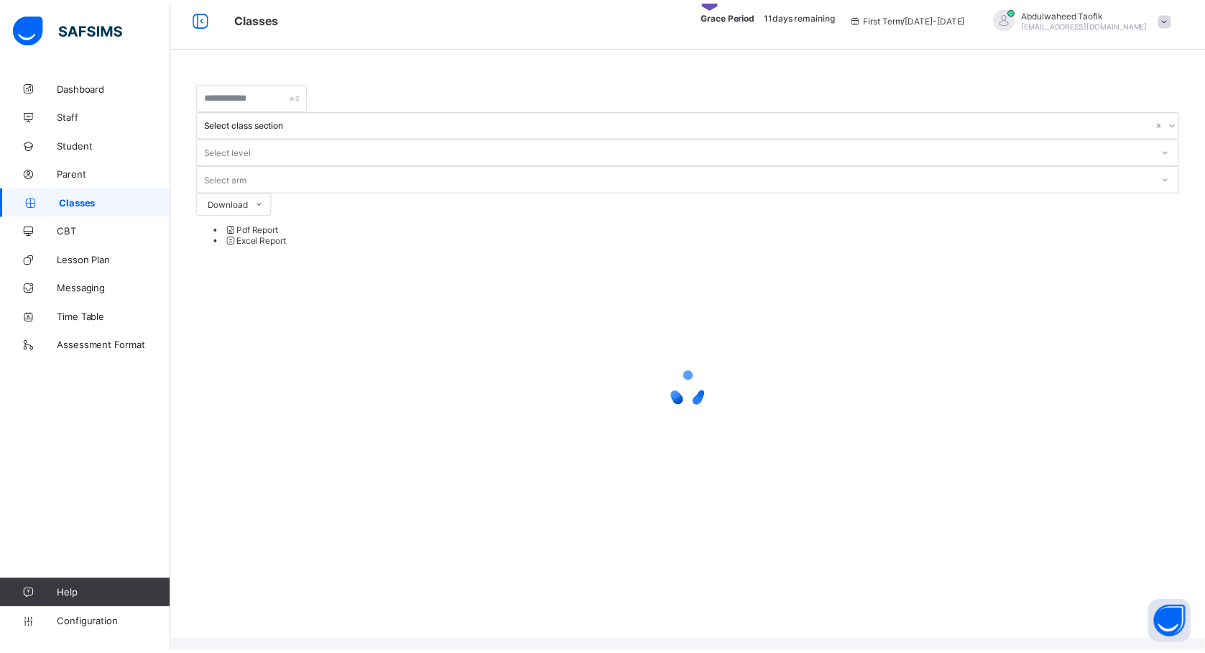
scroll to position [0, 0]
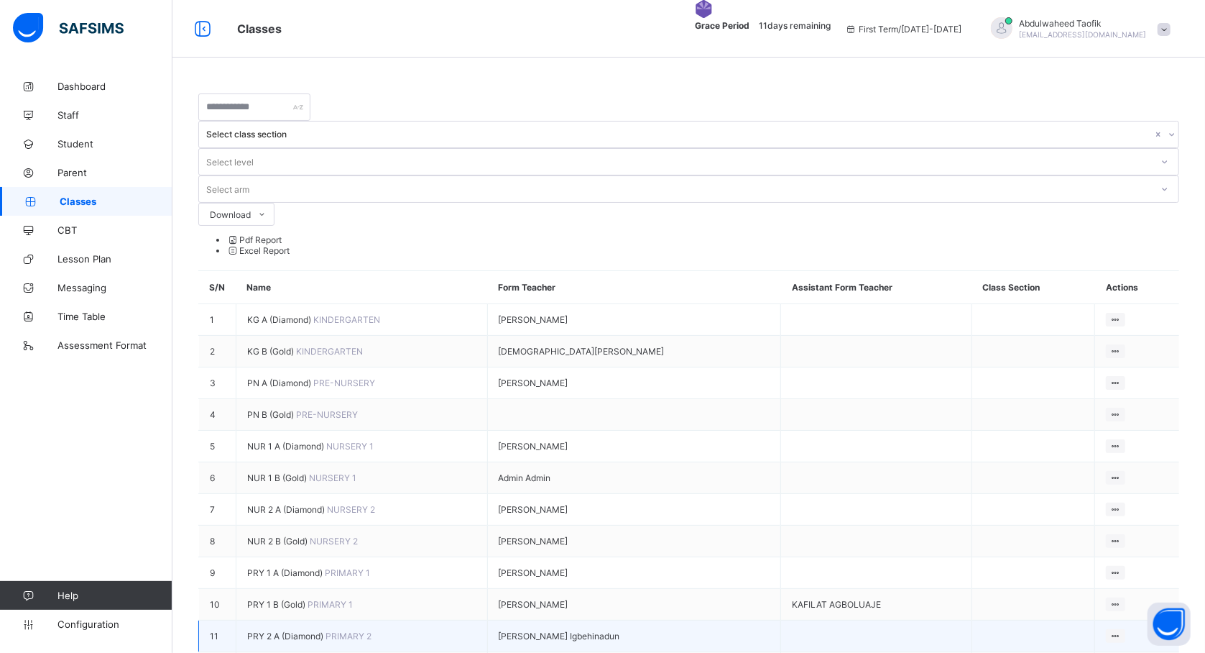
click at [820, 620] on td at bounding box center [876, 636] width 190 height 32
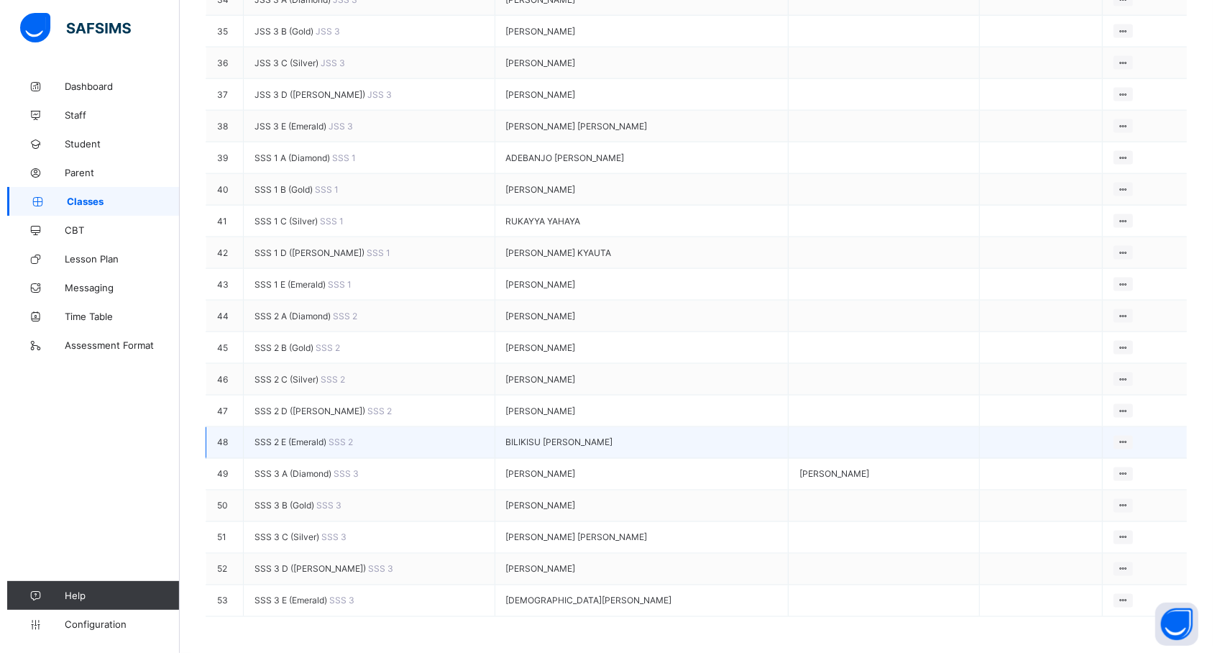
scroll to position [1634, 0]
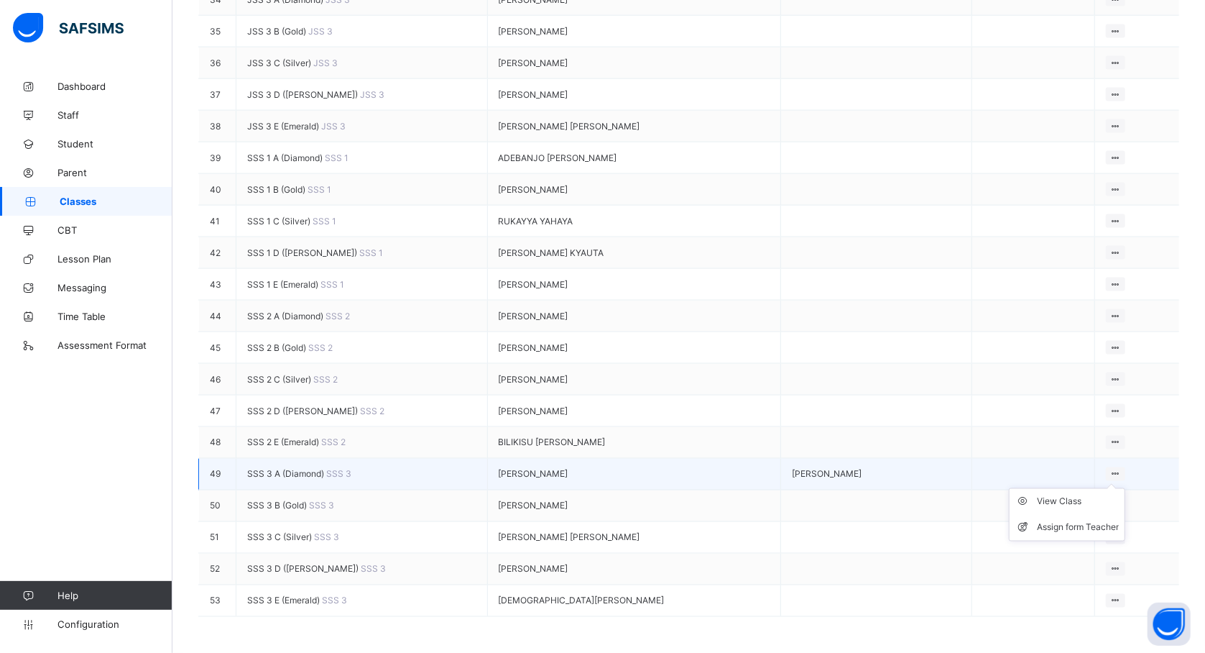
click at [1125, 467] on div at bounding box center [1115, 474] width 19 height 14
click at [1093, 520] on div "Assign form Teacher" at bounding box center [1078, 527] width 82 height 14
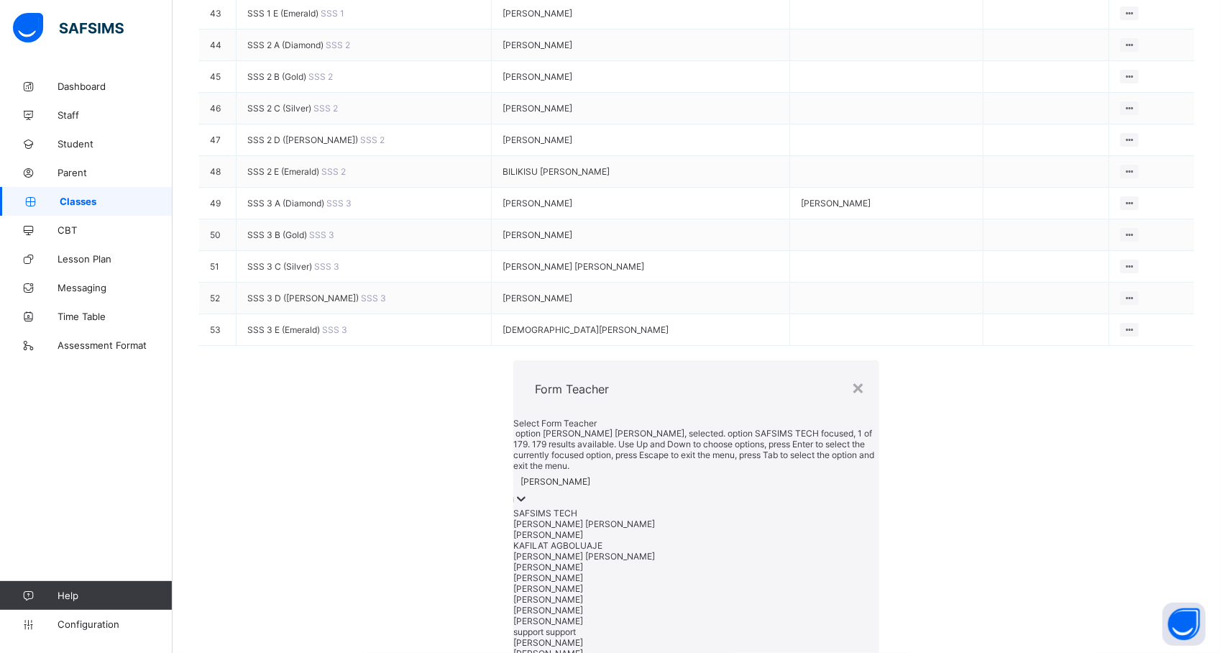
click at [572, 471] on div "IBRAHIM YUSUF O." at bounding box center [696, 481] width 366 height 20
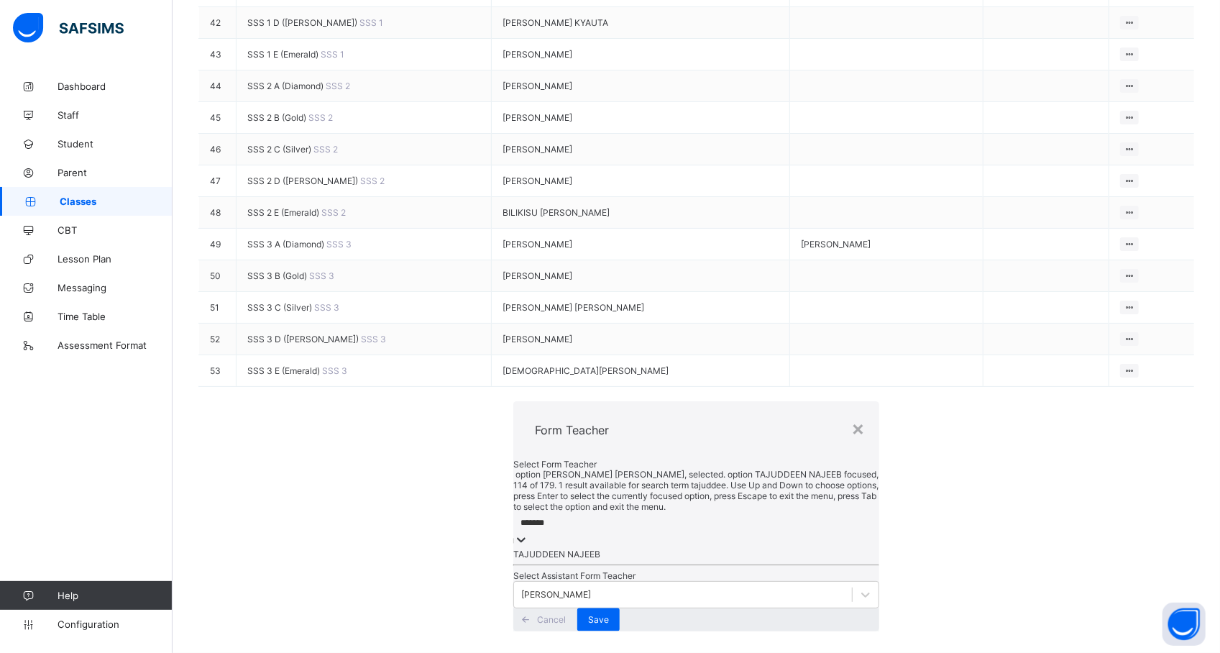
type input "********"
click at [545, 549] on div "TAJUDDEEN NAJEEB" at bounding box center [696, 554] width 366 height 11
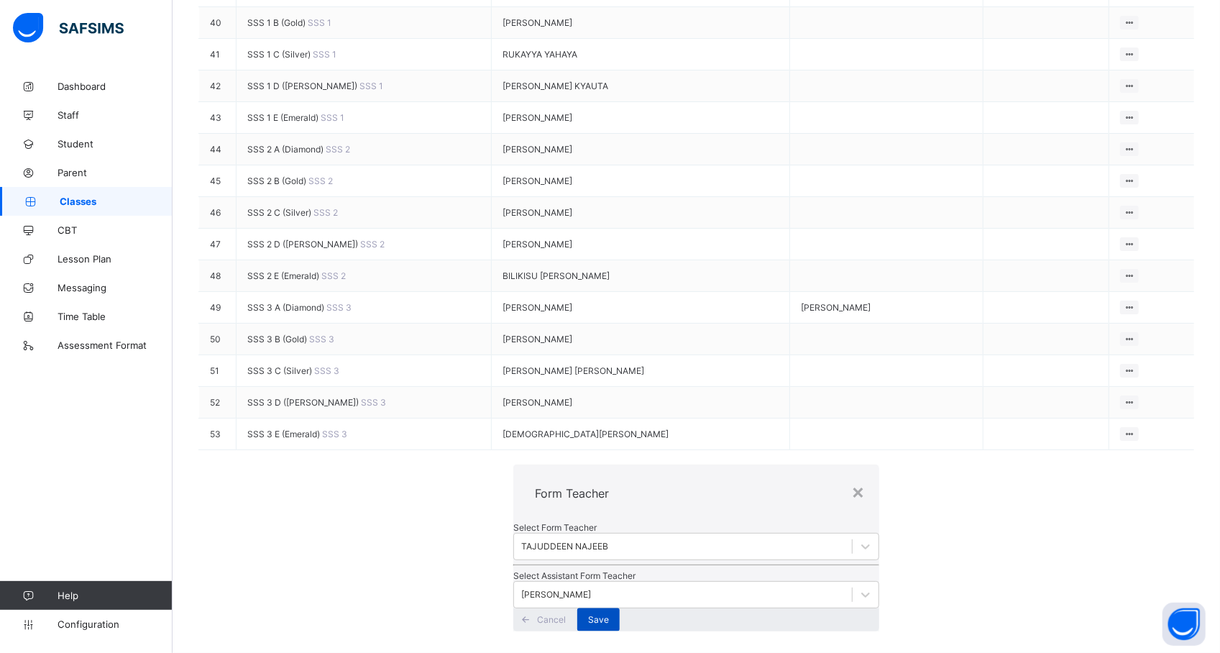
click at [620, 608] on div "Save" at bounding box center [598, 619] width 42 height 23
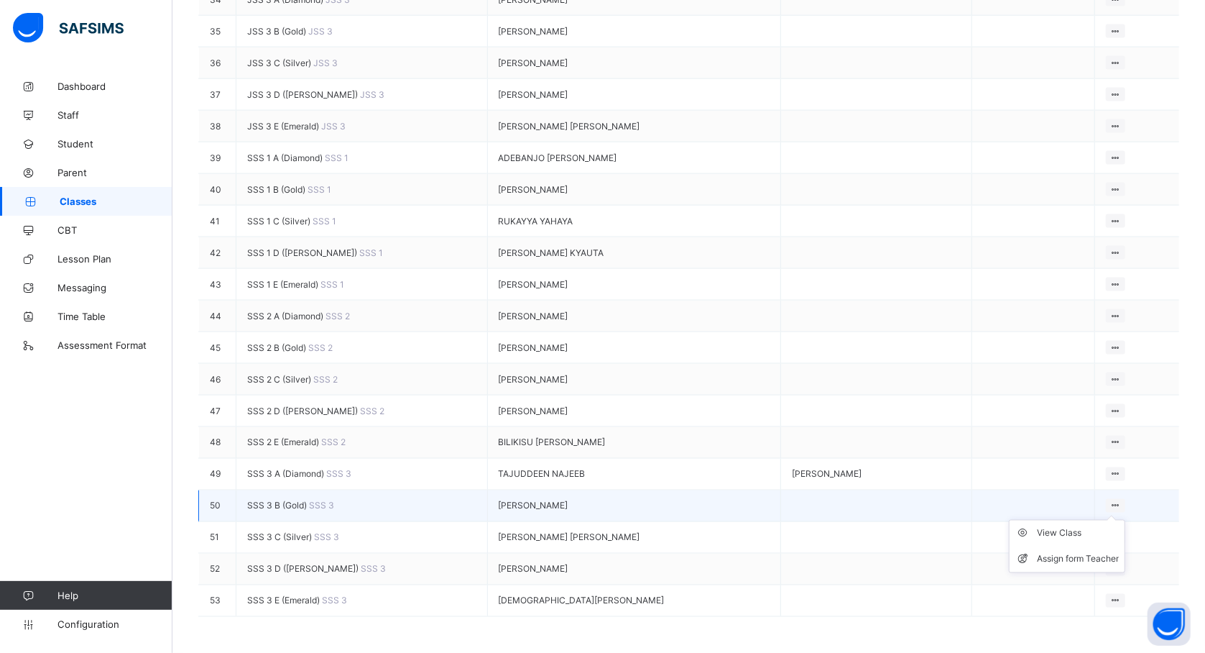
click at [1120, 520] on ul "View Class Assign form Teacher" at bounding box center [1067, 546] width 116 height 53
click at [1113, 552] on div "Assign form Teacher" at bounding box center [1078, 559] width 82 height 14
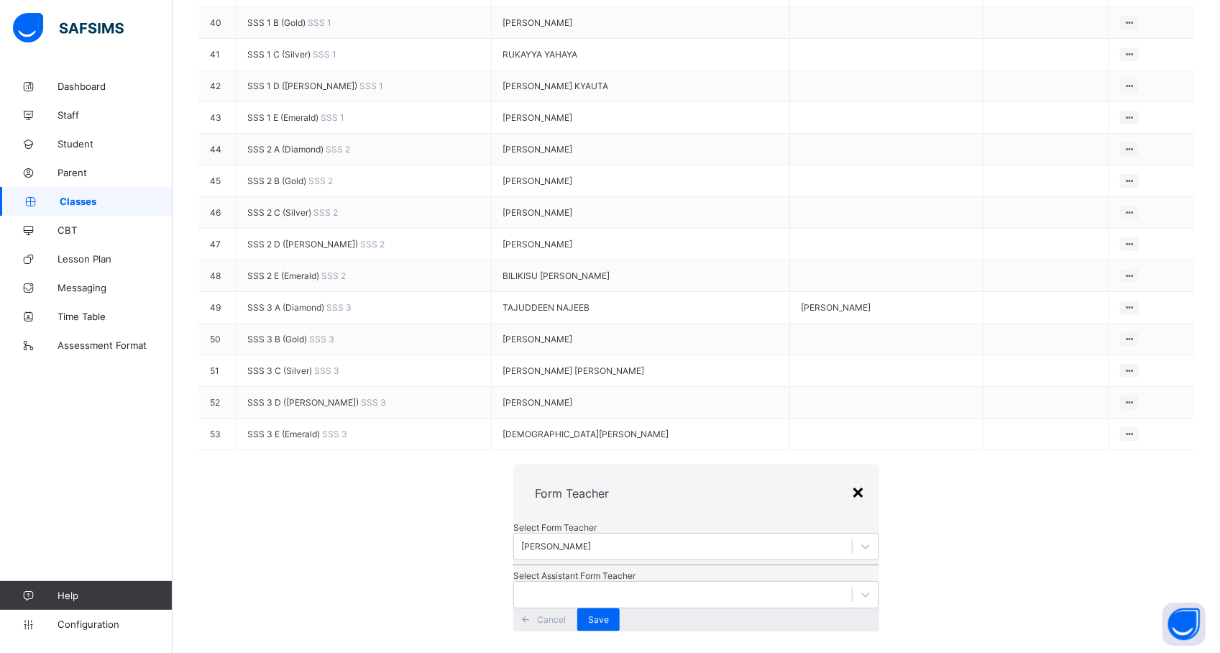
click at [851, 479] on div "×" at bounding box center [858, 491] width 14 height 24
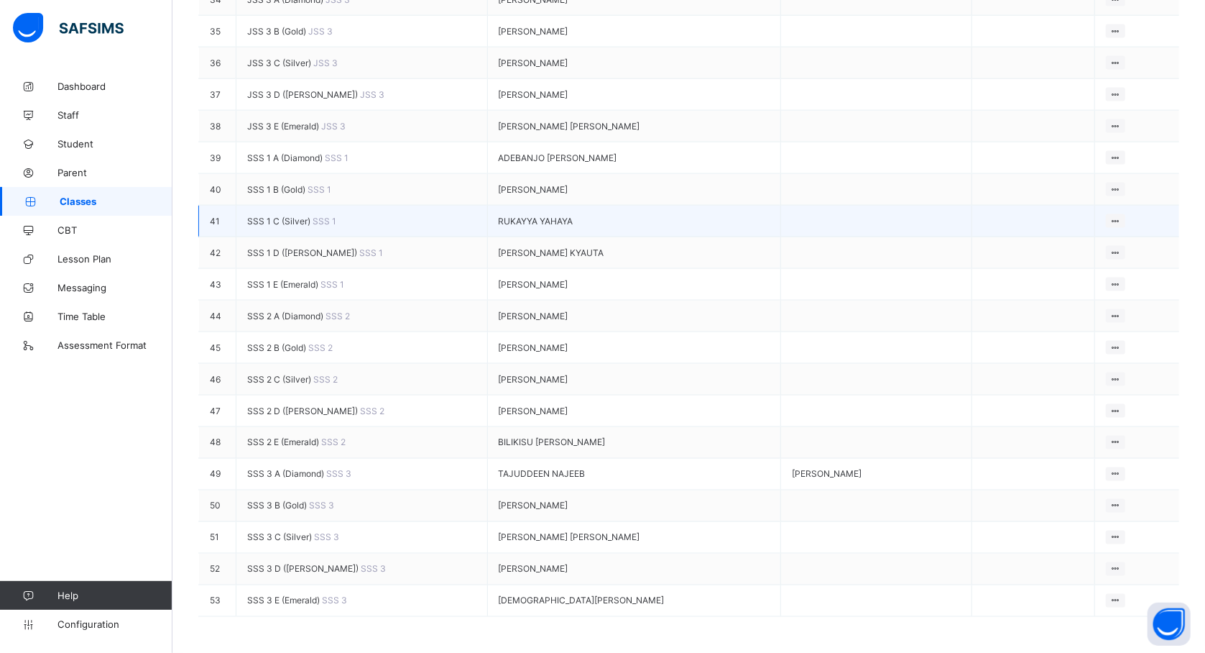
click at [331, 206] on td "SSS 1 C (Silver) SSS 1" at bounding box center [362, 222] width 252 height 32
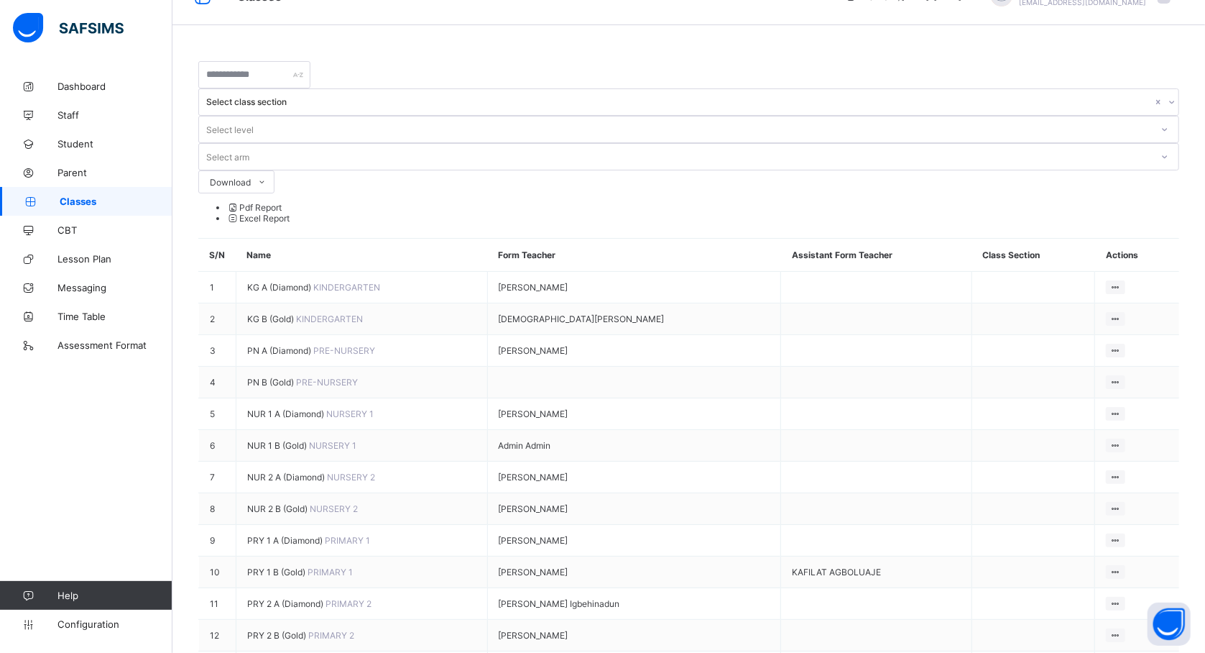
scroll to position [0, 0]
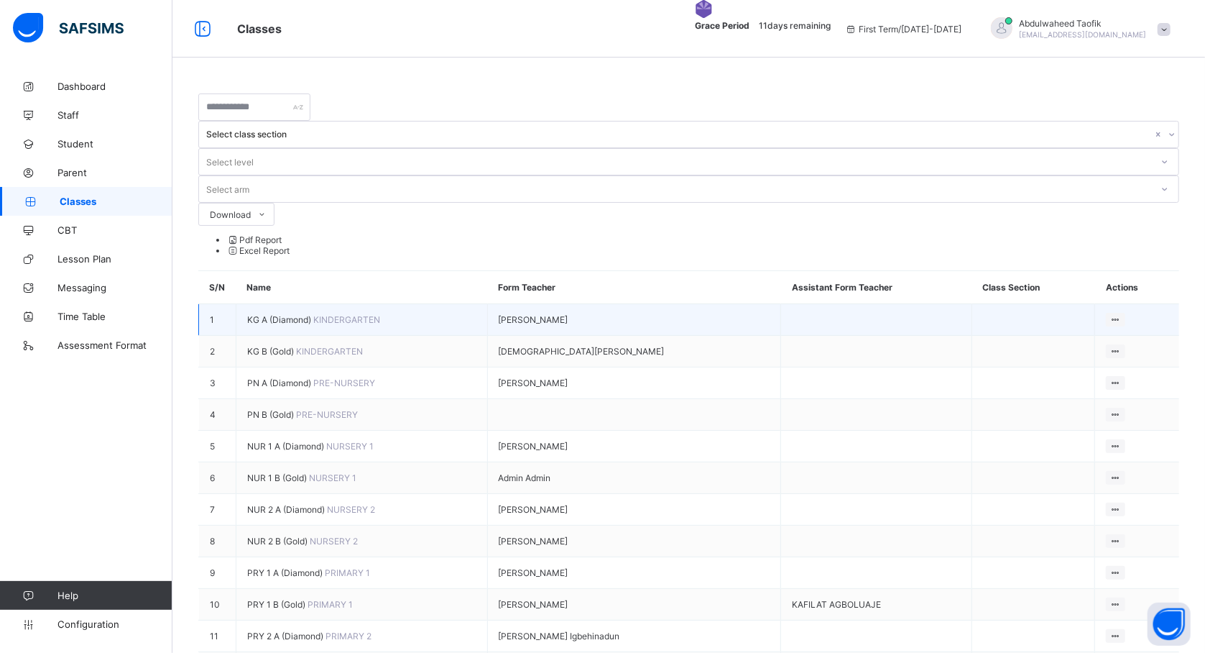
click at [277, 314] on span "KG A (Diamond)" at bounding box center [280, 319] width 66 height 11
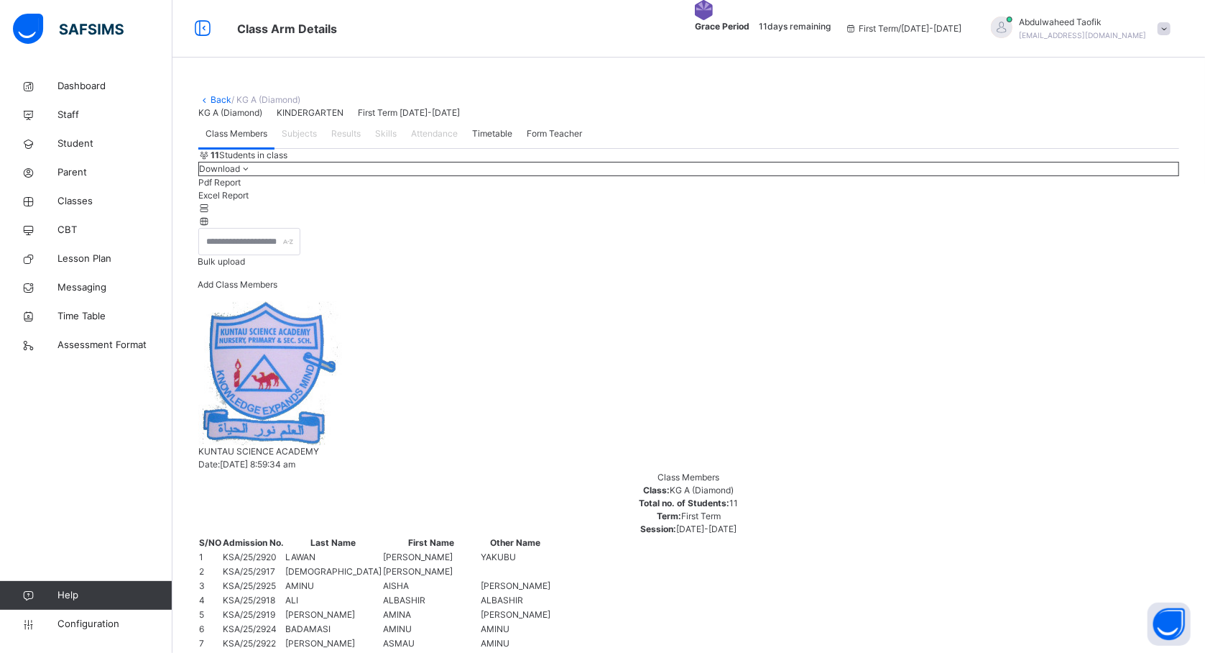
click at [303, 140] on span "Subjects" at bounding box center [299, 133] width 35 height 13
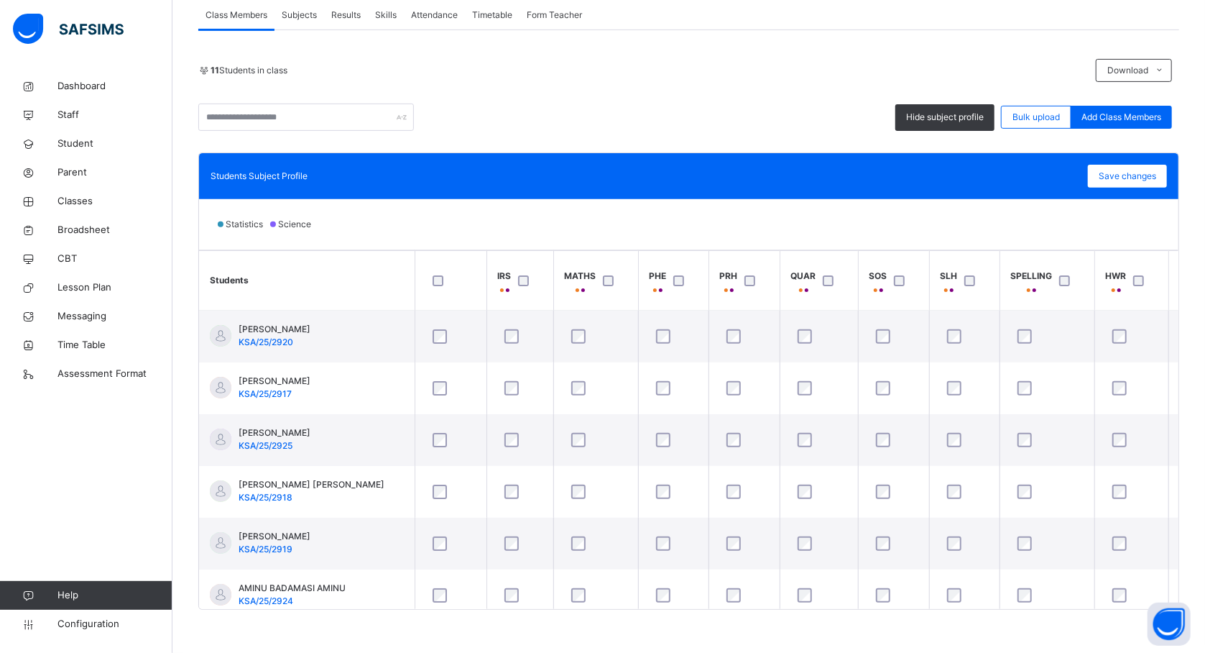
scroll to position [0, 341]
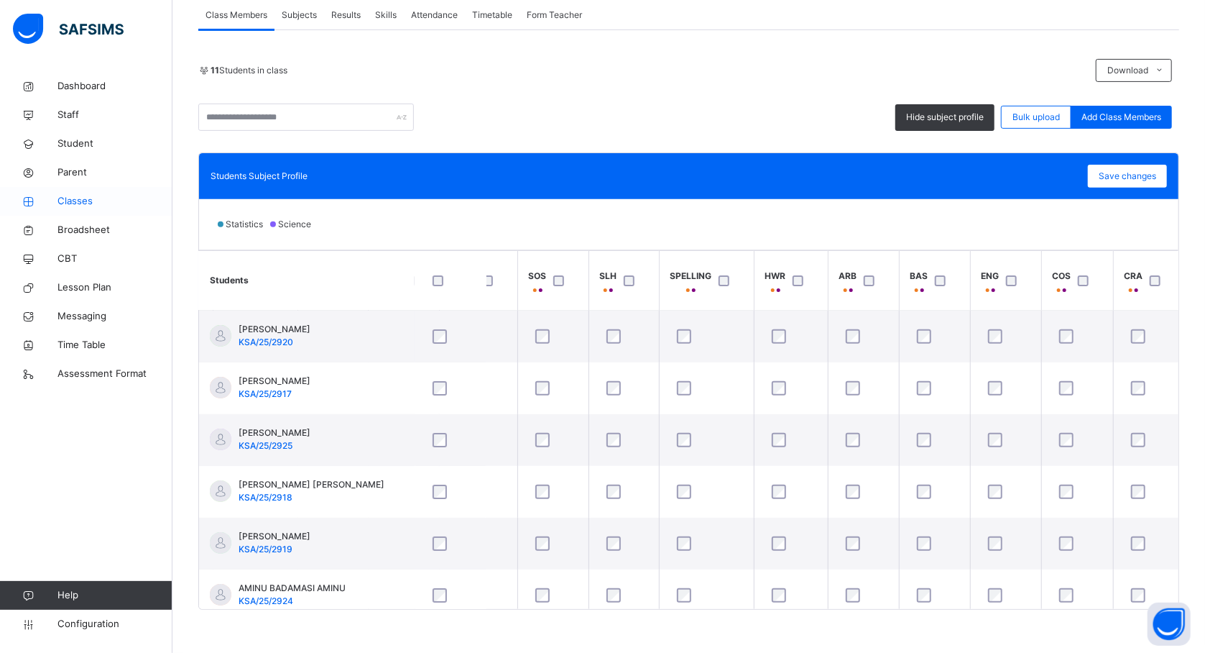
click at [82, 202] on span "Classes" at bounding box center [114, 201] width 115 height 14
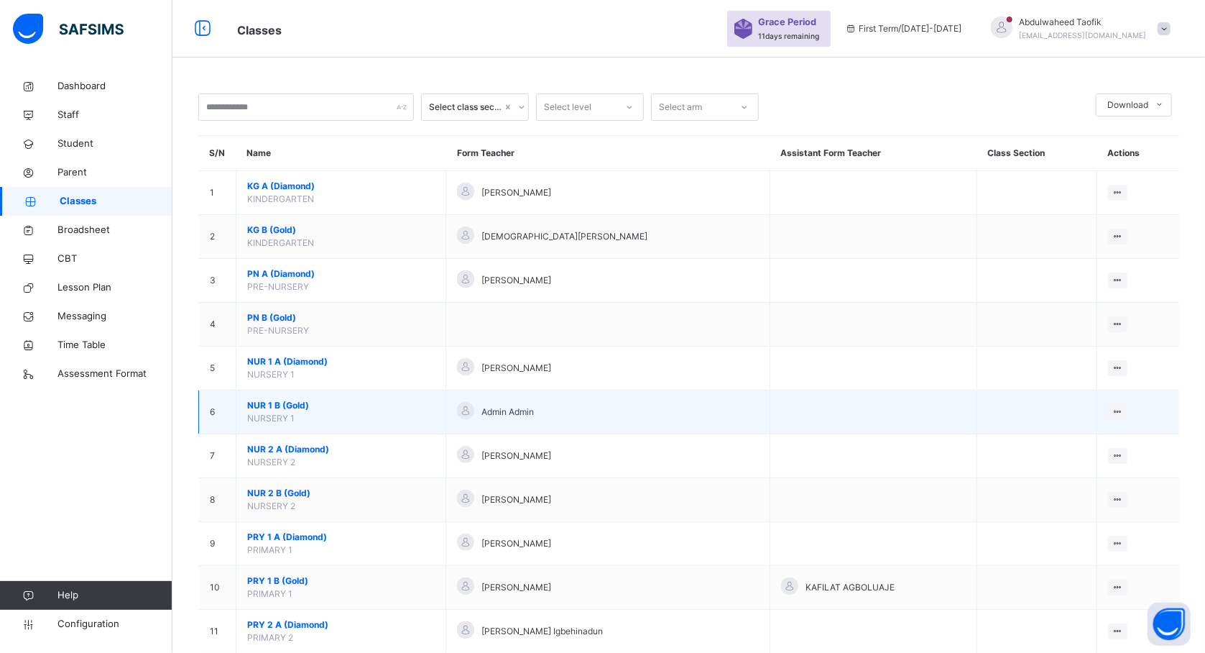
click at [311, 405] on span "NUR 1 B (Gold)" at bounding box center [341, 405] width 188 height 13
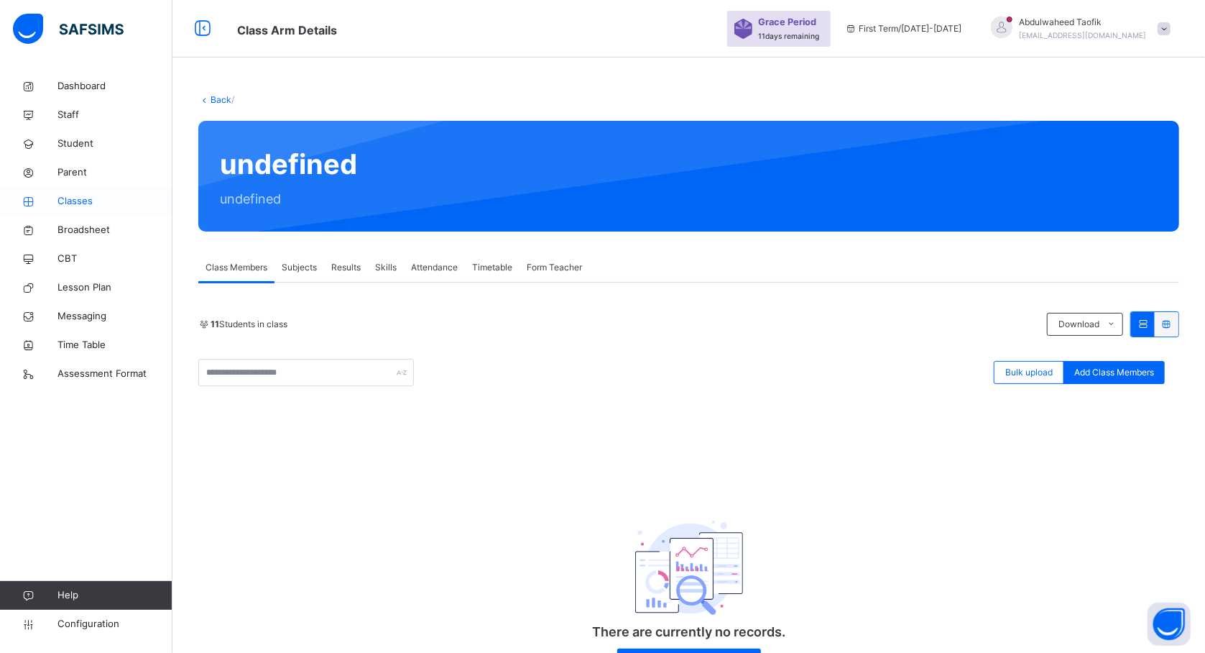
click at [78, 196] on span "Classes" at bounding box center [114, 201] width 115 height 14
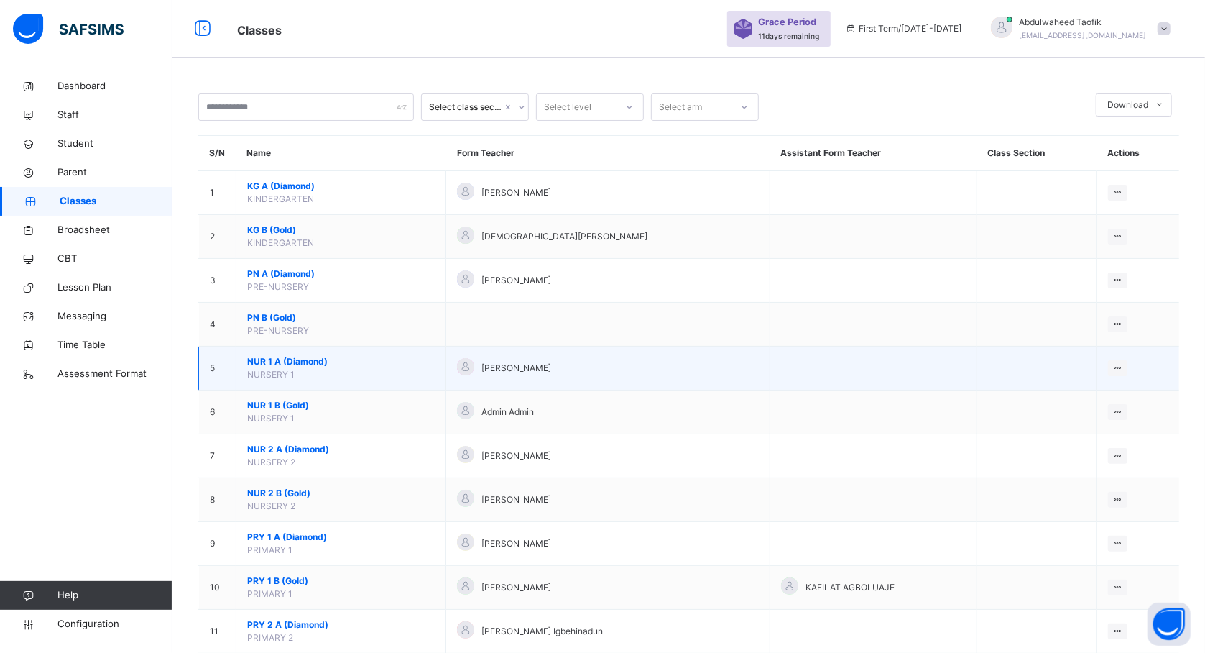
click at [305, 368] on span "NUR 1 A (Diamond)" at bounding box center [341, 361] width 188 height 13
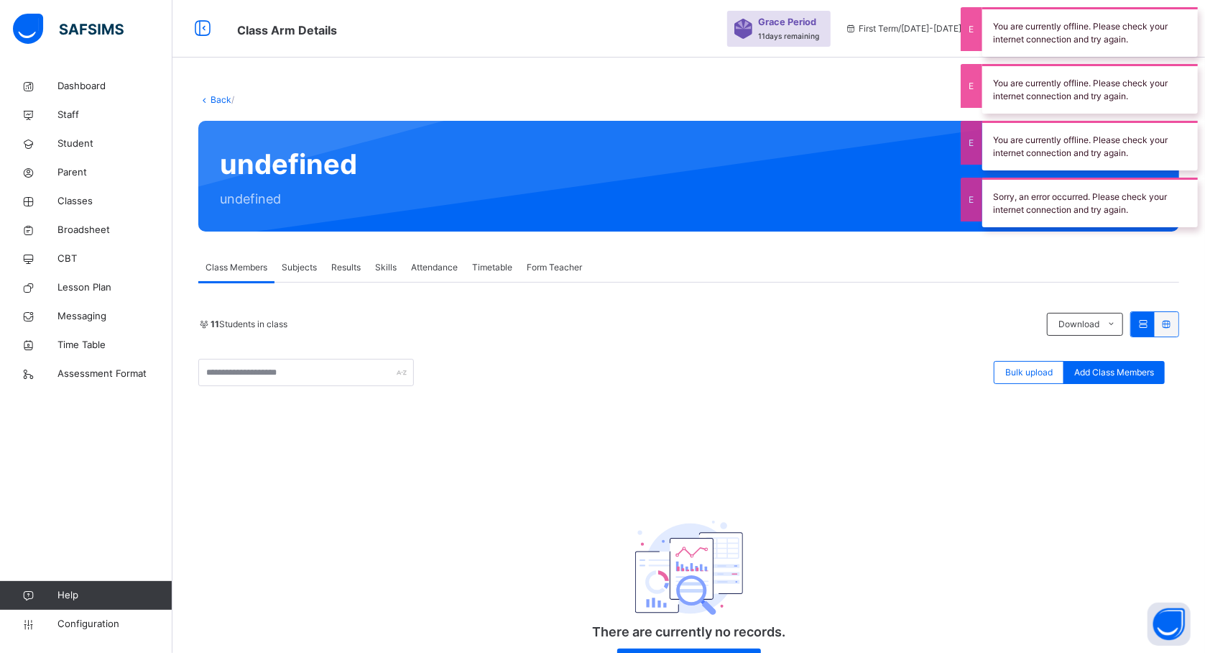
click at [835, 326] on div "11 Students in class" at bounding box center [619, 324] width 842 height 13
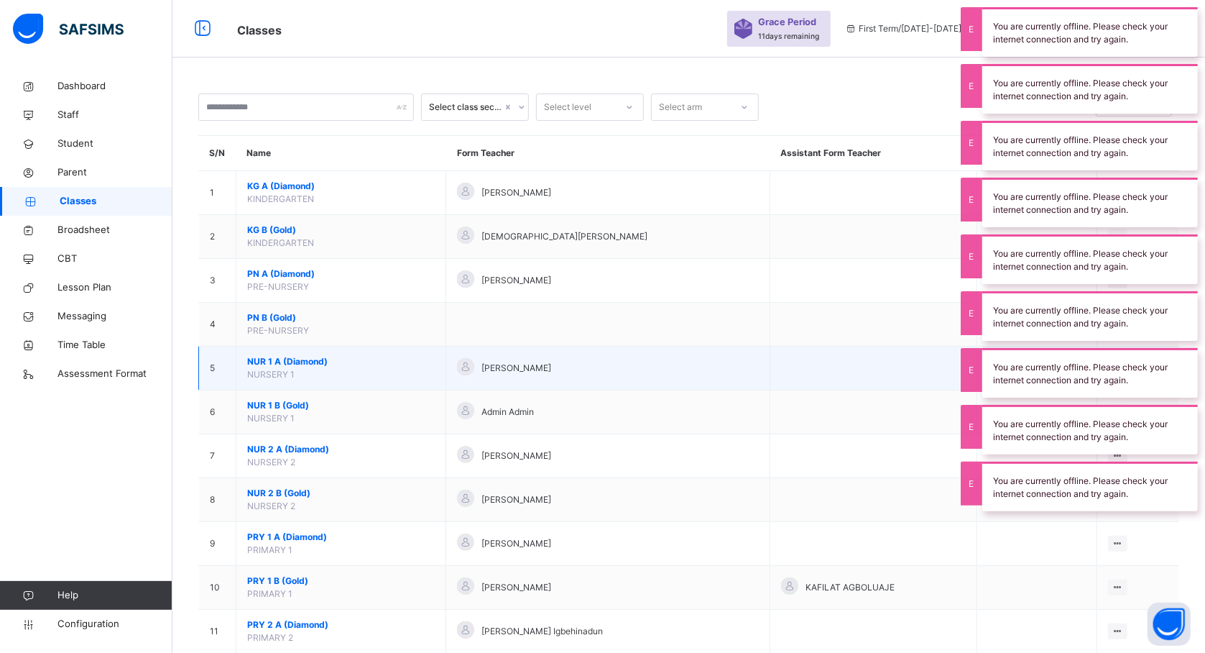
click at [296, 362] on span "NUR 1 A (Diamond)" at bounding box center [341, 361] width 188 height 13
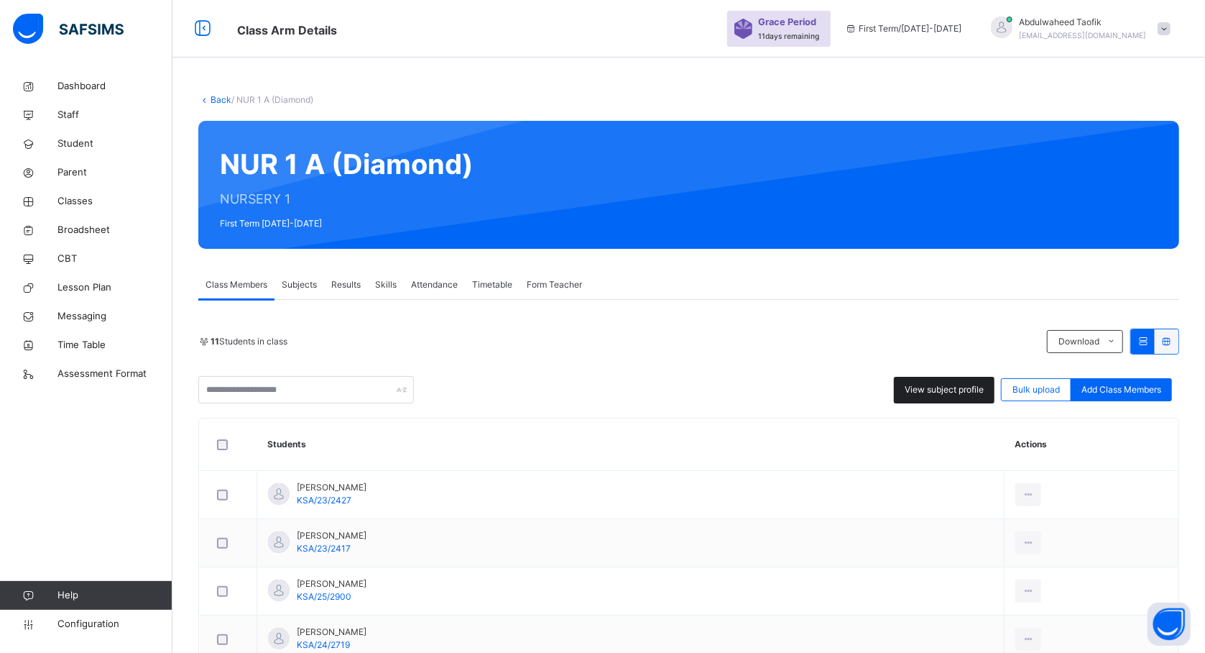
click at [949, 385] on span "View subject profile" at bounding box center [944, 389] width 79 height 13
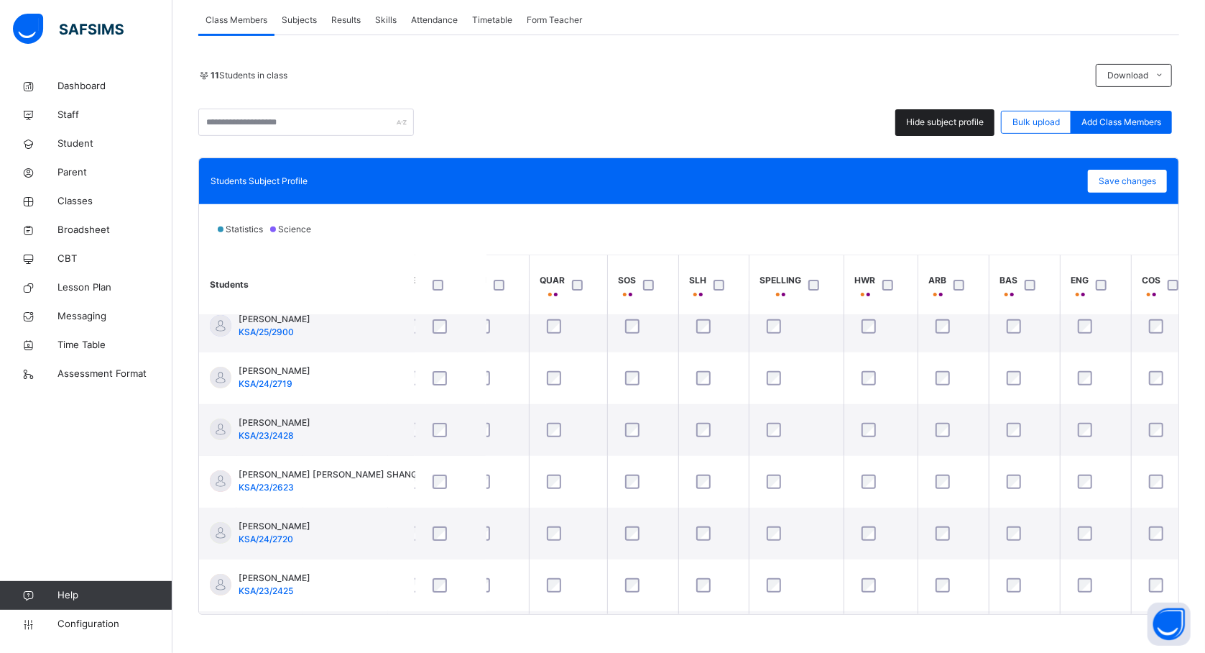
scroll to position [119, 341]
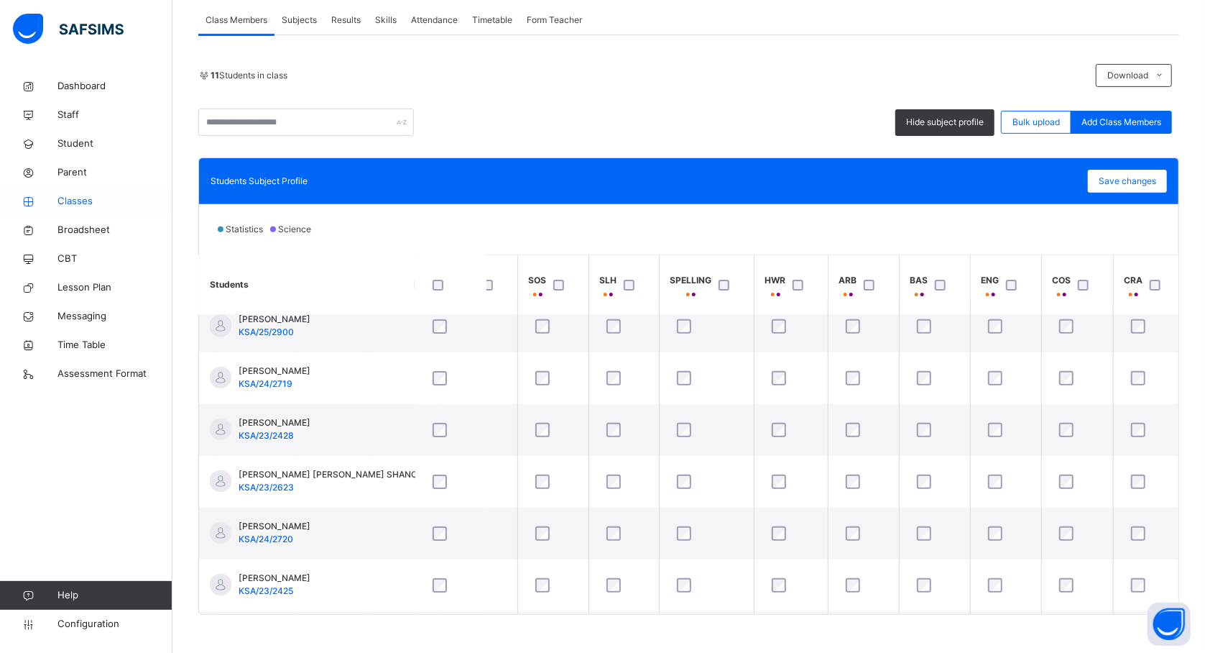
click at [98, 203] on span "Classes" at bounding box center [114, 201] width 115 height 14
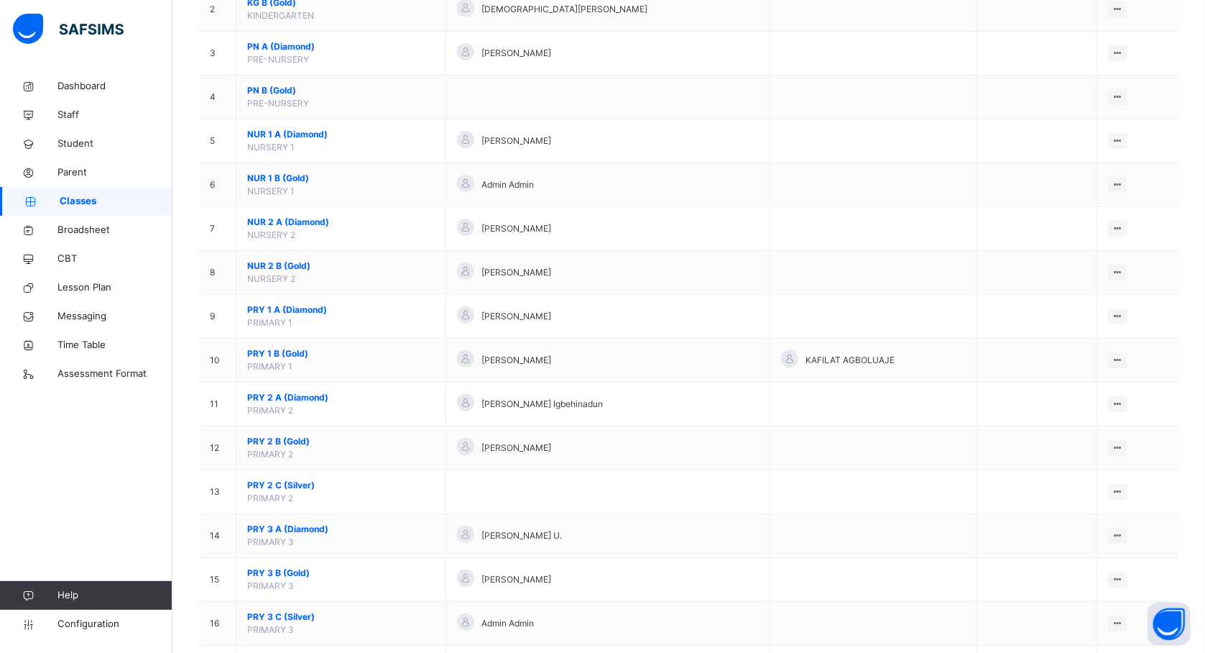
scroll to position [226, 0]
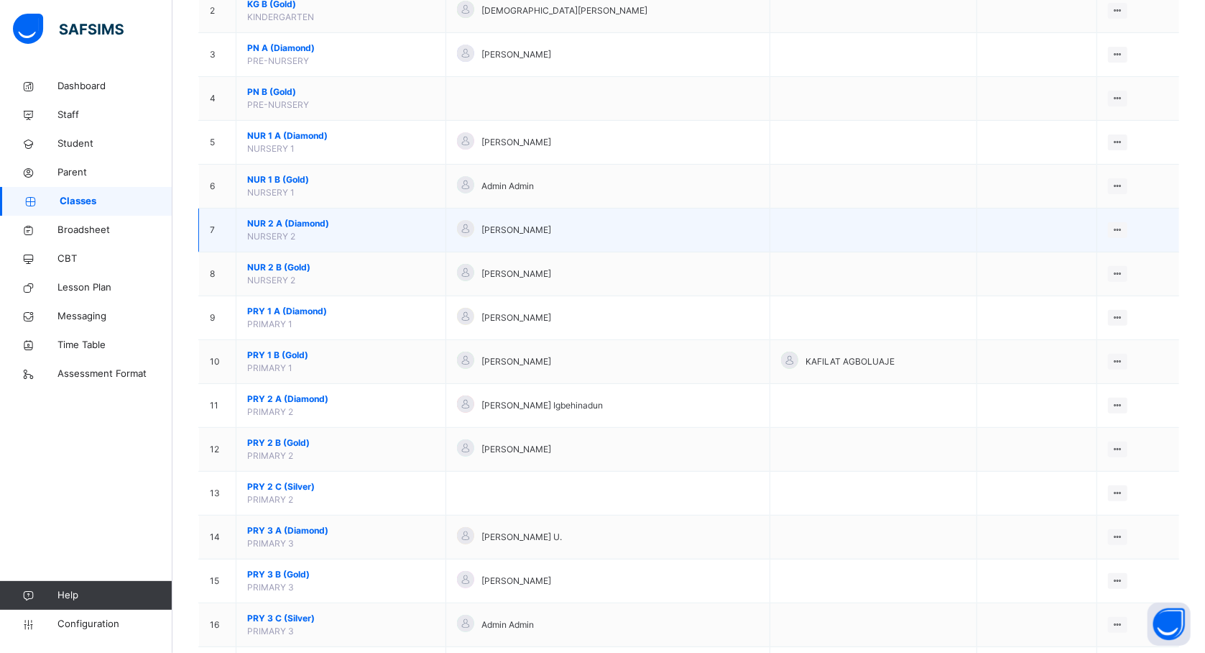
click at [331, 230] on span "NUR 2 A (Diamond)" at bounding box center [341, 223] width 188 height 13
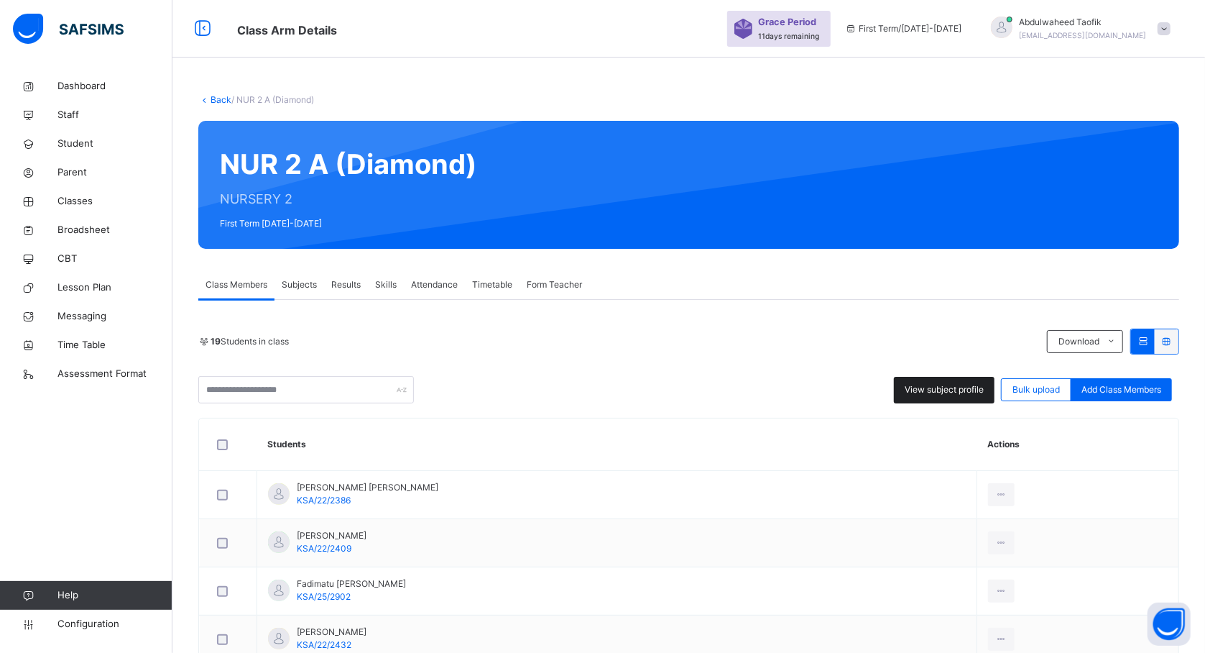
click at [931, 385] on span "View subject profile" at bounding box center [944, 389] width 79 height 13
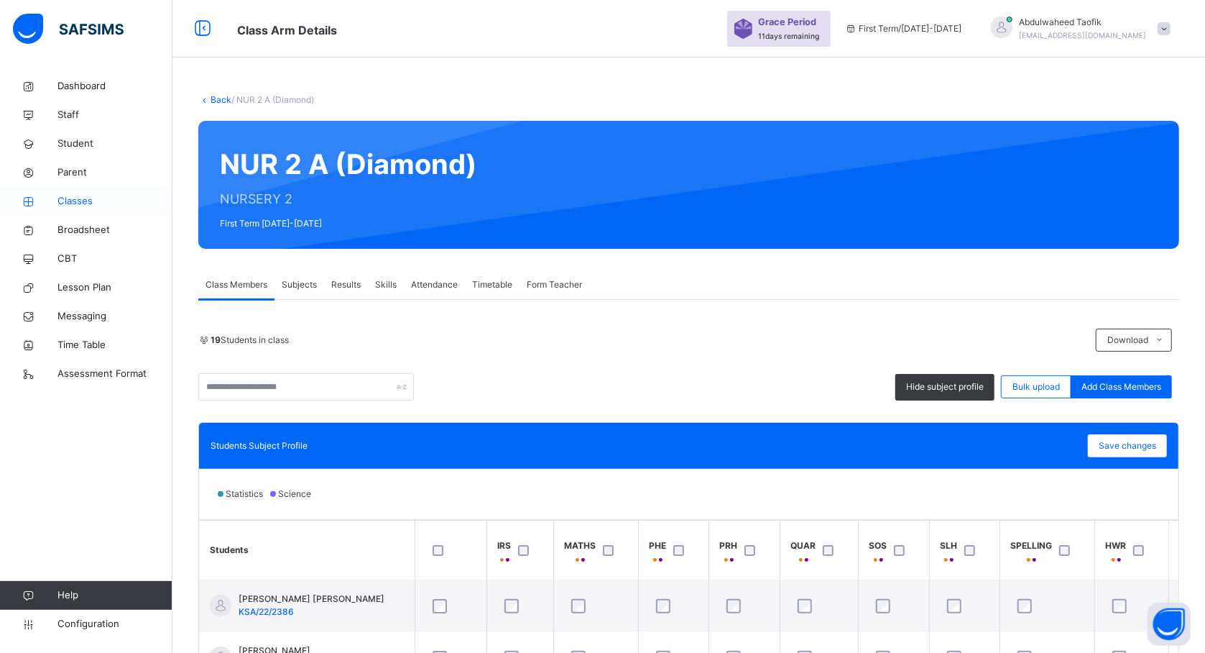
click at [85, 197] on span "Classes" at bounding box center [114, 201] width 115 height 14
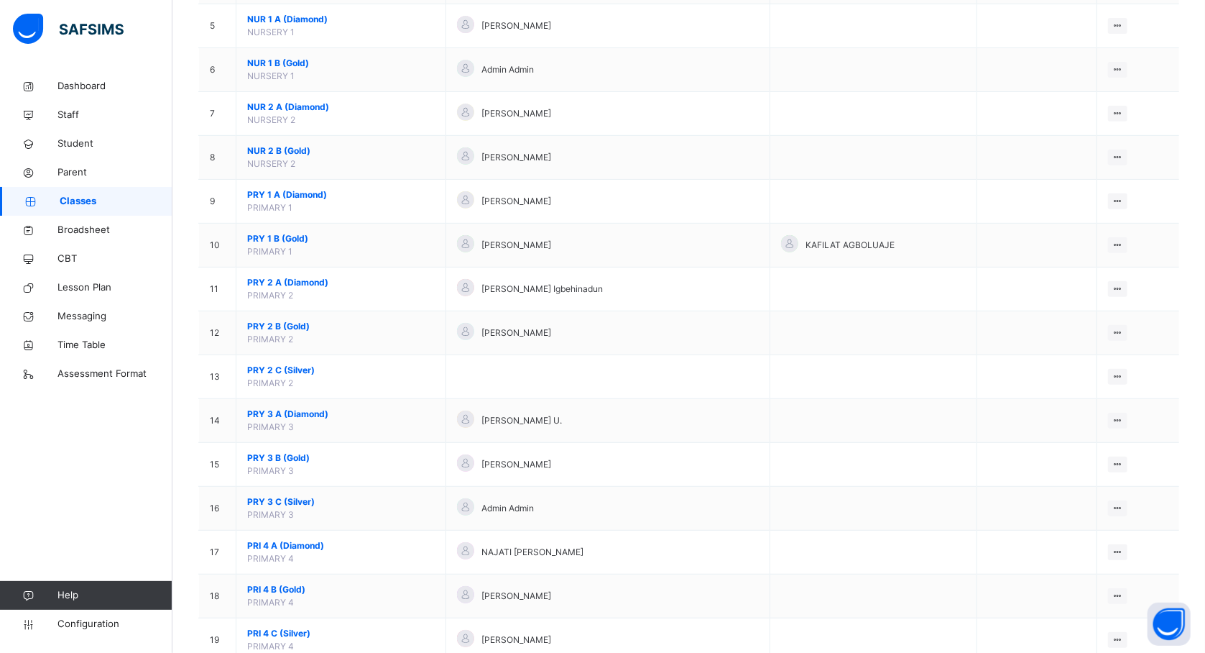
scroll to position [367, 0]
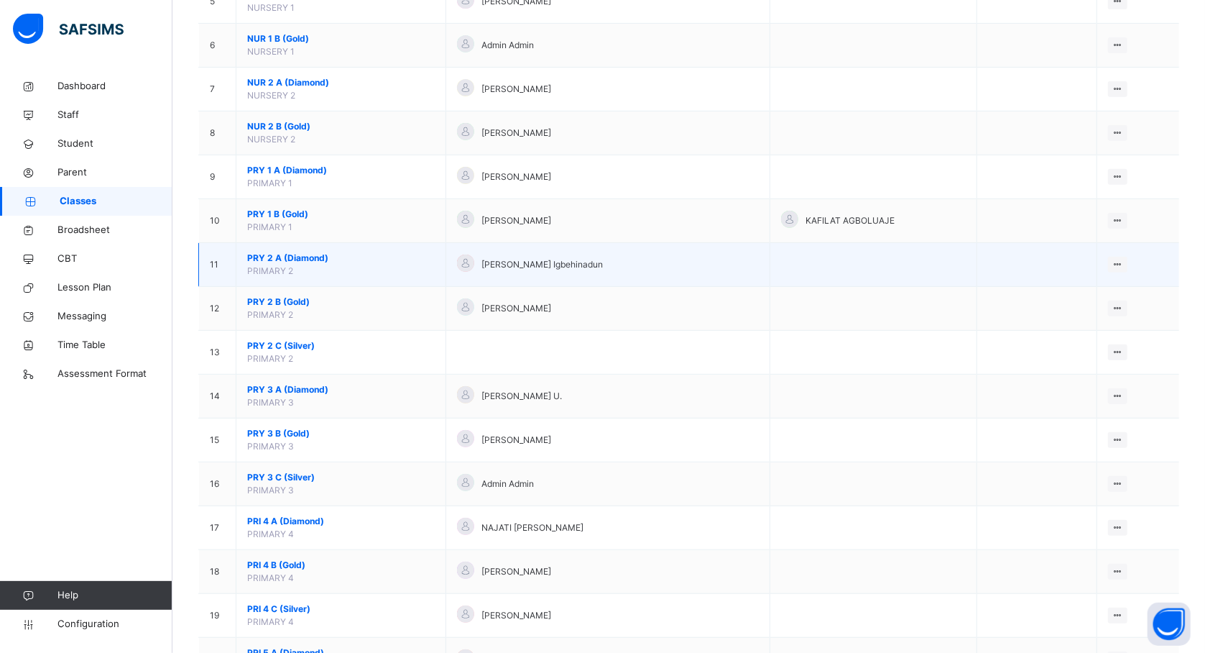
click at [323, 260] on span "PRY 2 A (Diamond)" at bounding box center [341, 258] width 188 height 13
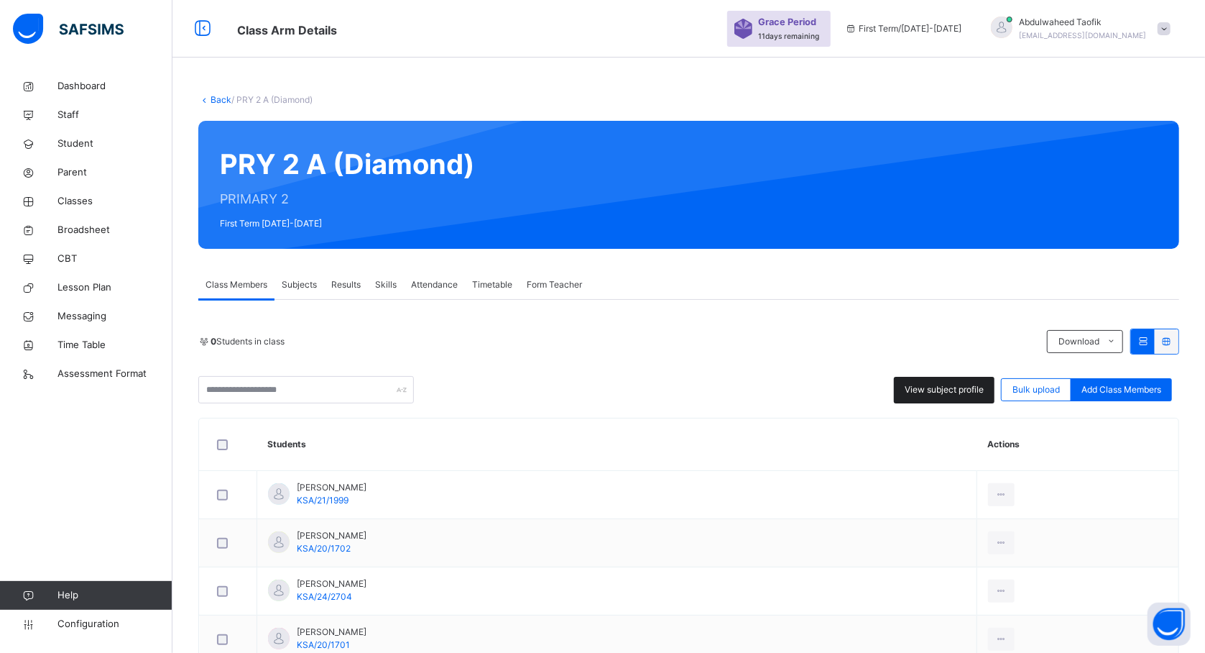
click at [950, 385] on span "View subject profile" at bounding box center [944, 389] width 79 height 13
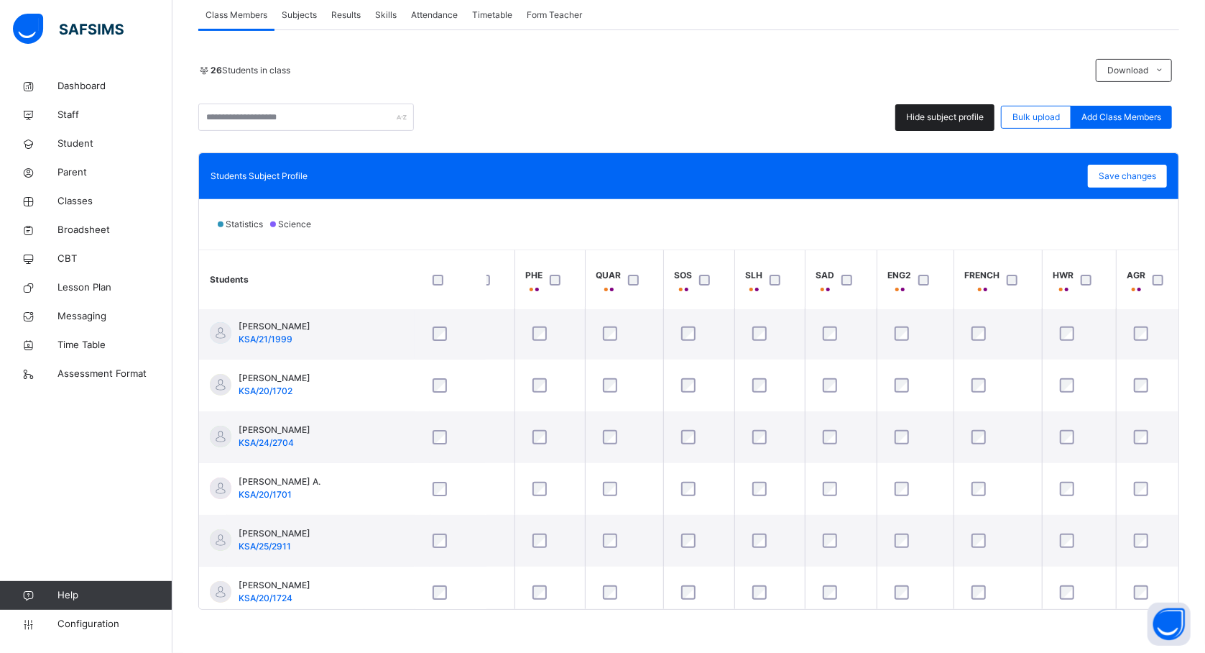
scroll to position [3, 0]
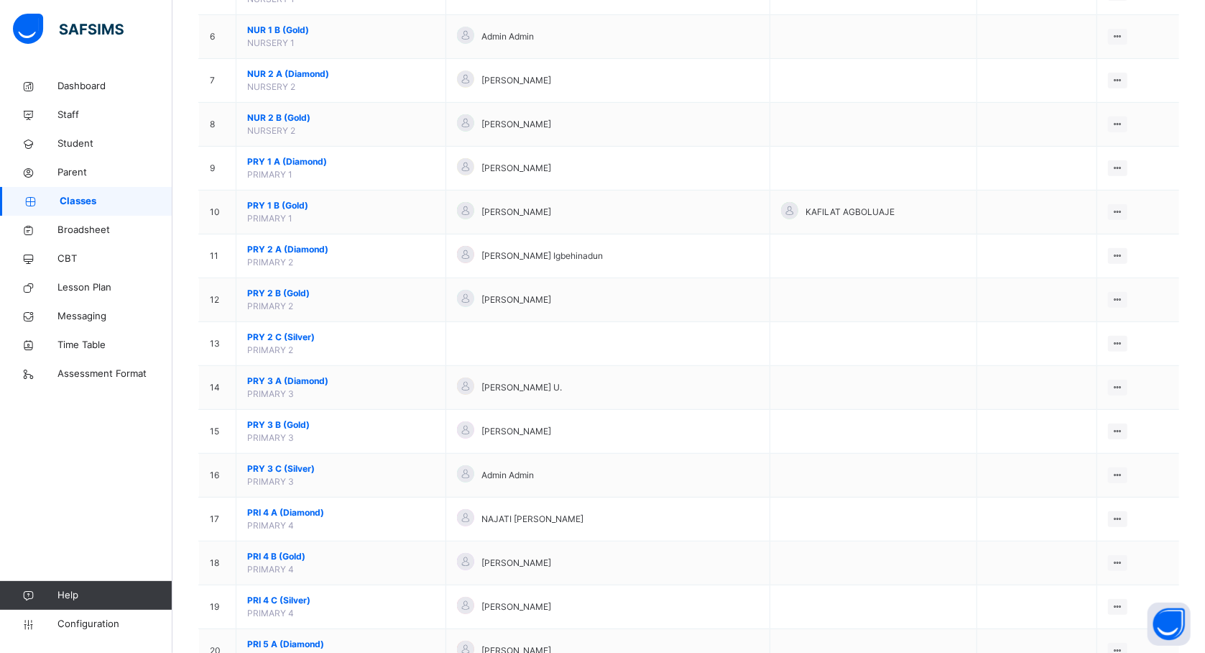
scroll to position [381, 0]
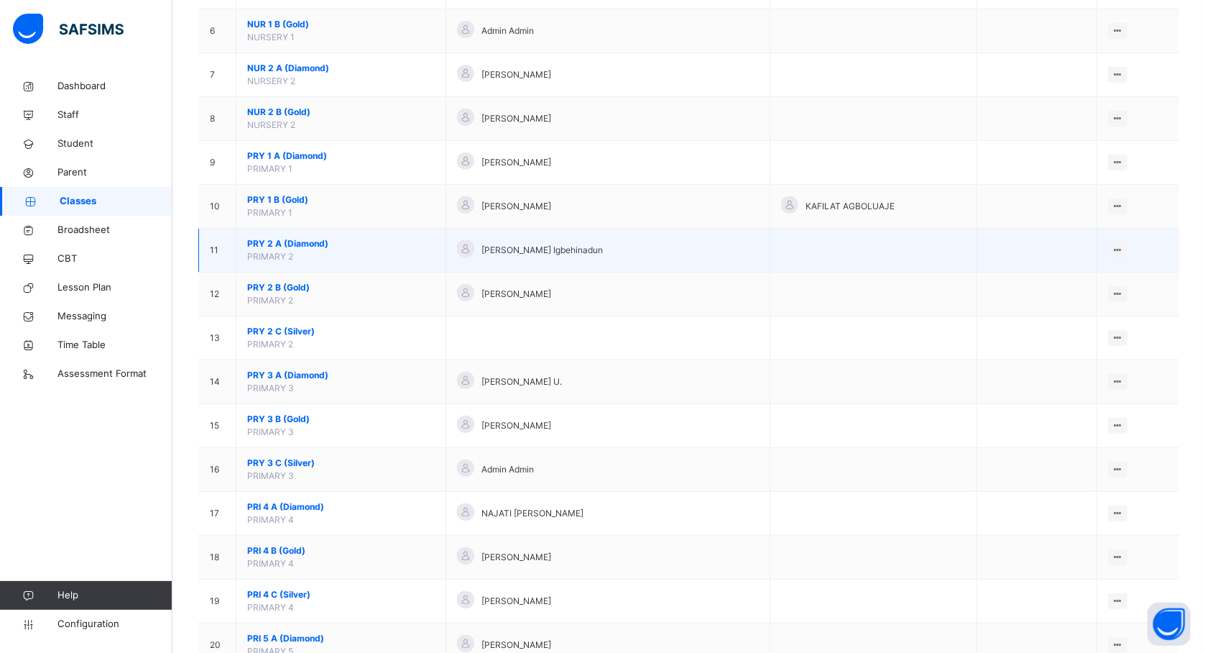
click at [288, 248] on span "PRY 2 A (Diamond)" at bounding box center [341, 243] width 188 height 13
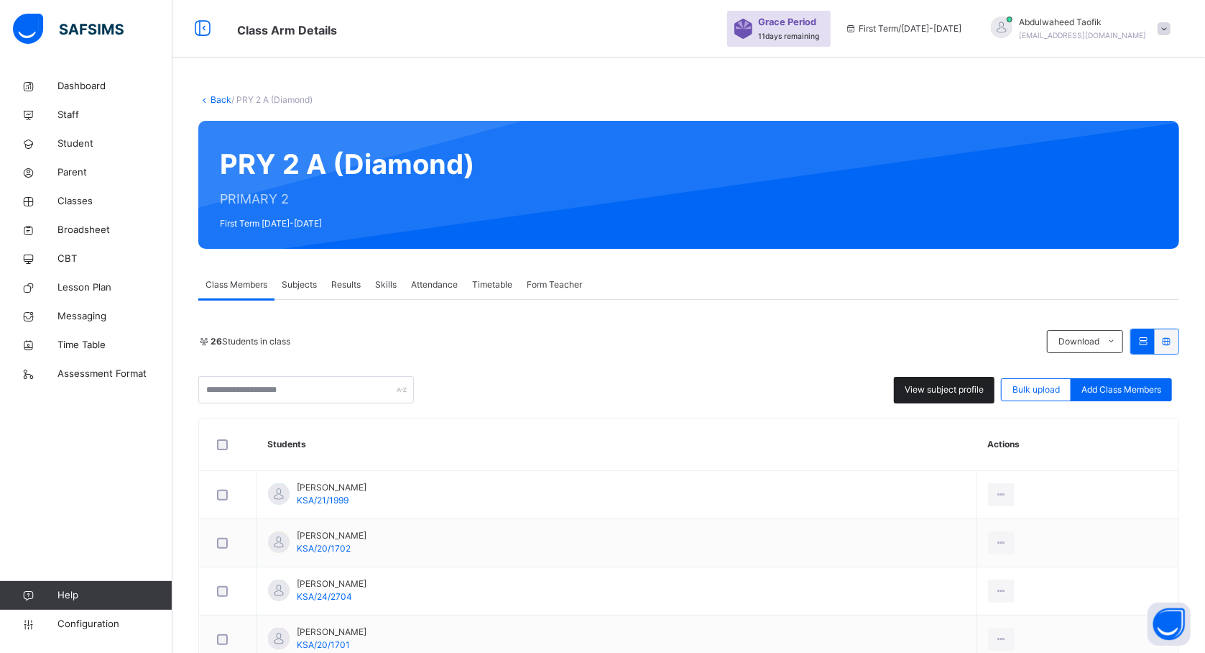
click at [958, 403] on div "View subject profile" at bounding box center [944, 390] width 101 height 27
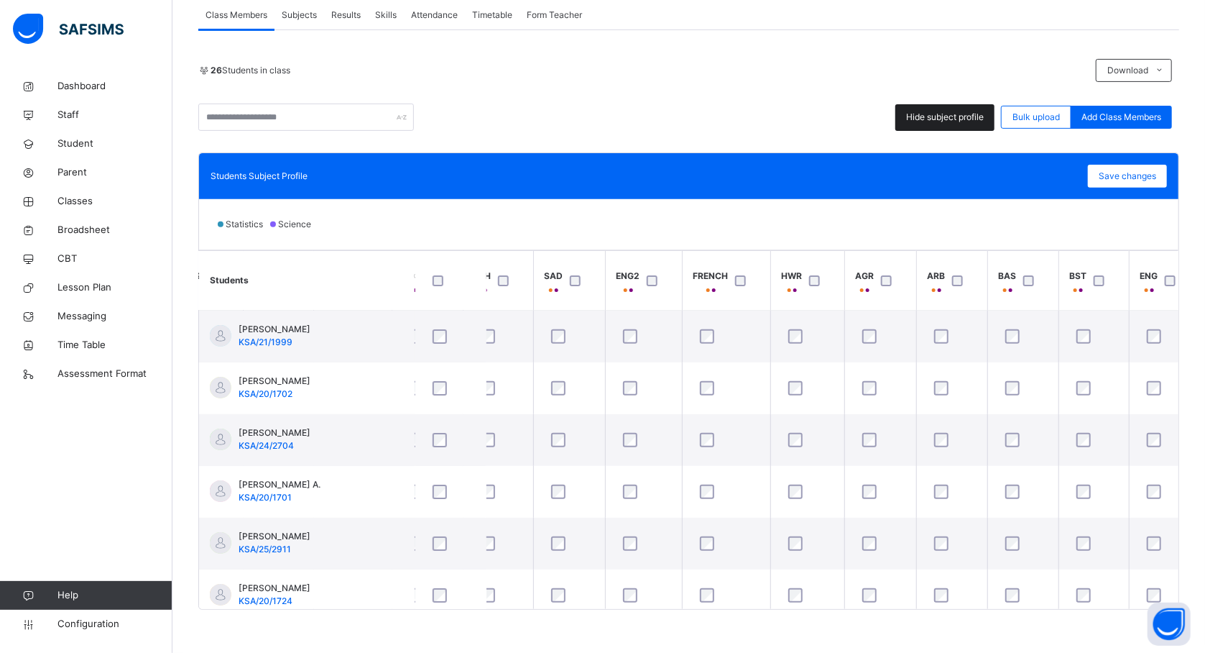
scroll to position [0, 940]
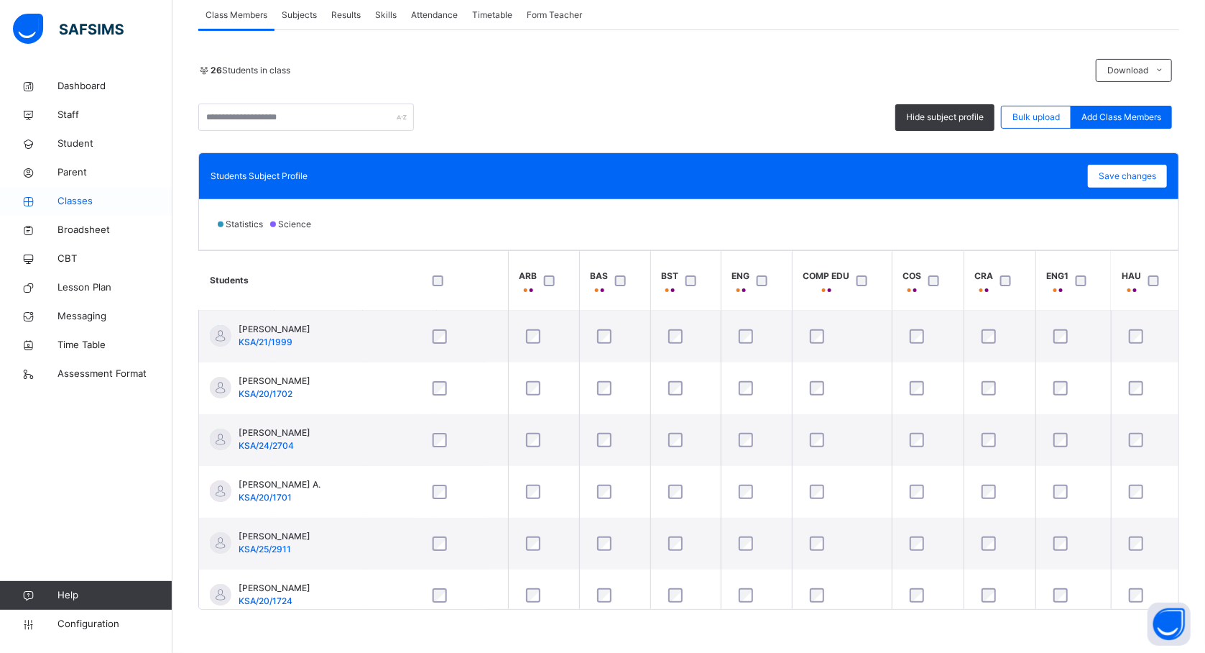
click at [81, 195] on span "Classes" at bounding box center [114, 201] width 115 height 14
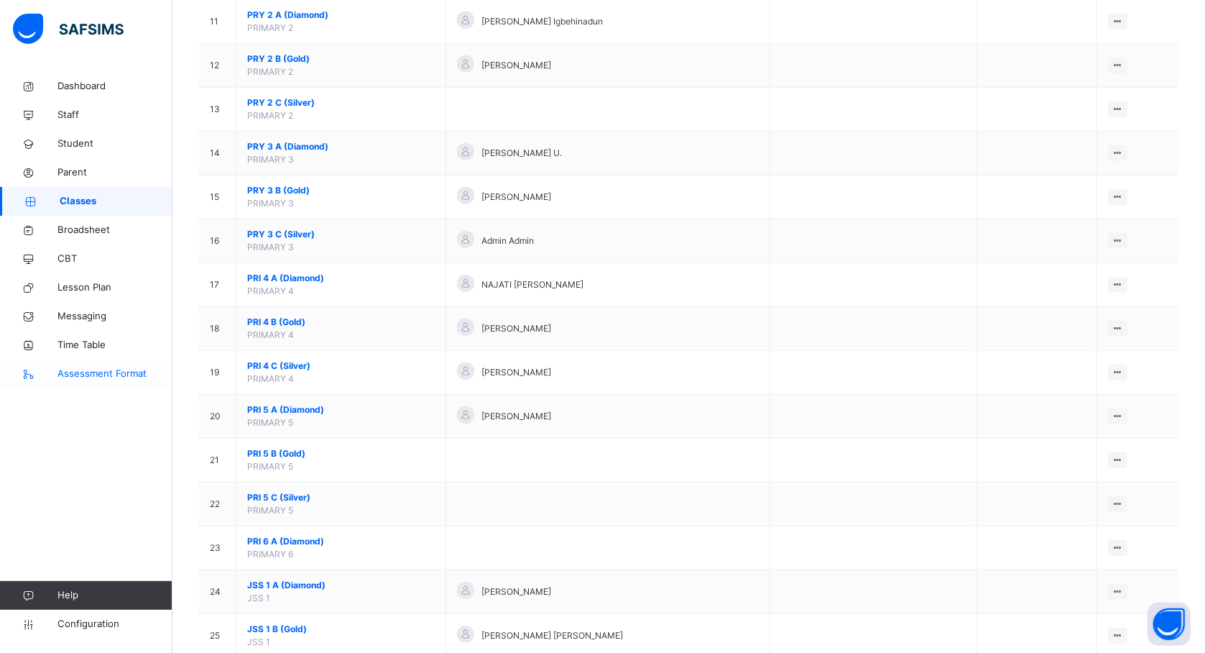
scroll to position [615, 0]
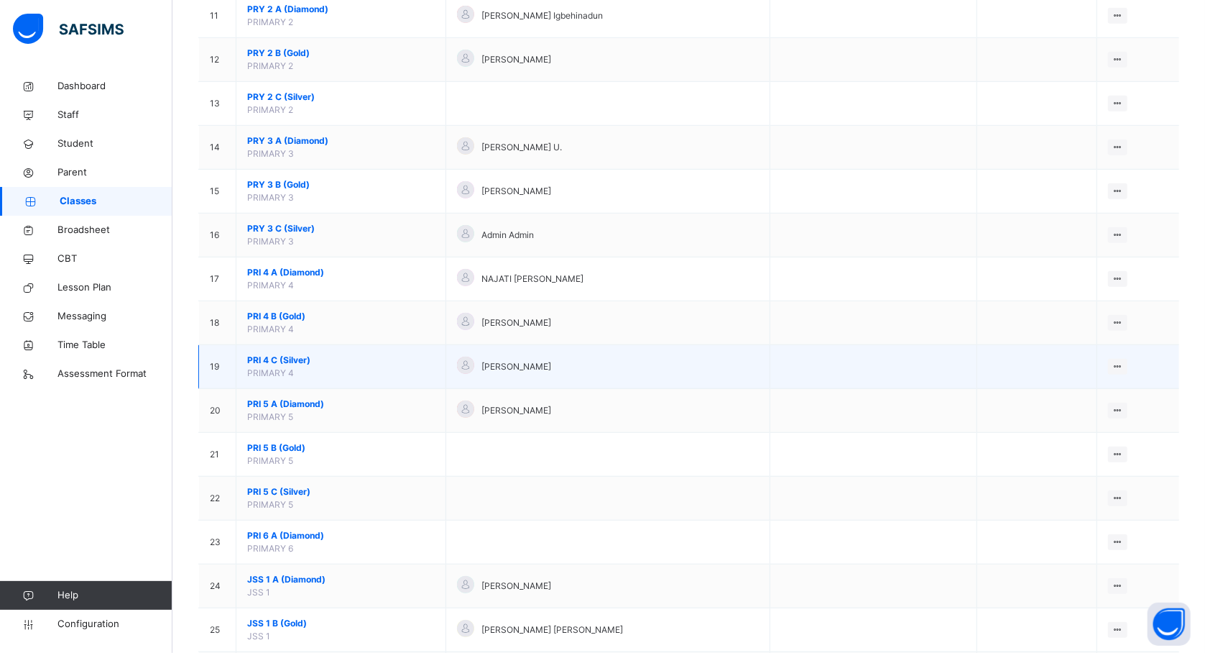
click at [299, 367] on span "PRI 4 C (Silver)" at bounding box center [341, 360] width 188 height 13
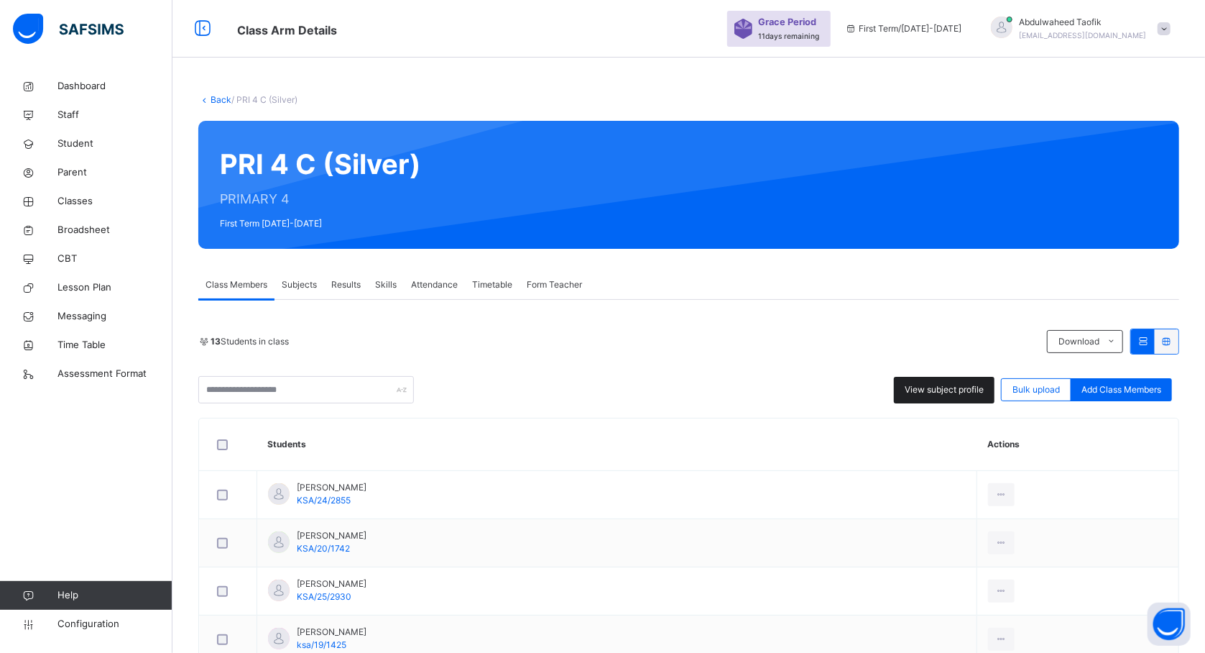
click at [944, 394] on span "View subject profile" at bounding box center [944, 389] width 79 height 13
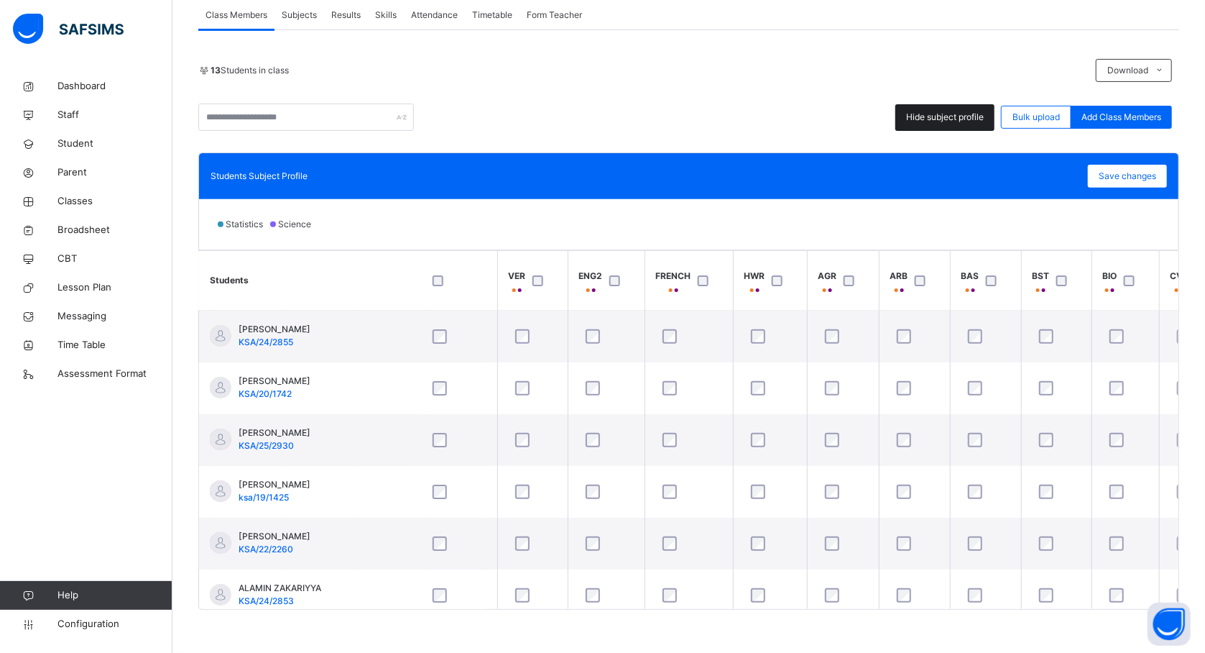
scroll to position [0, 1266]
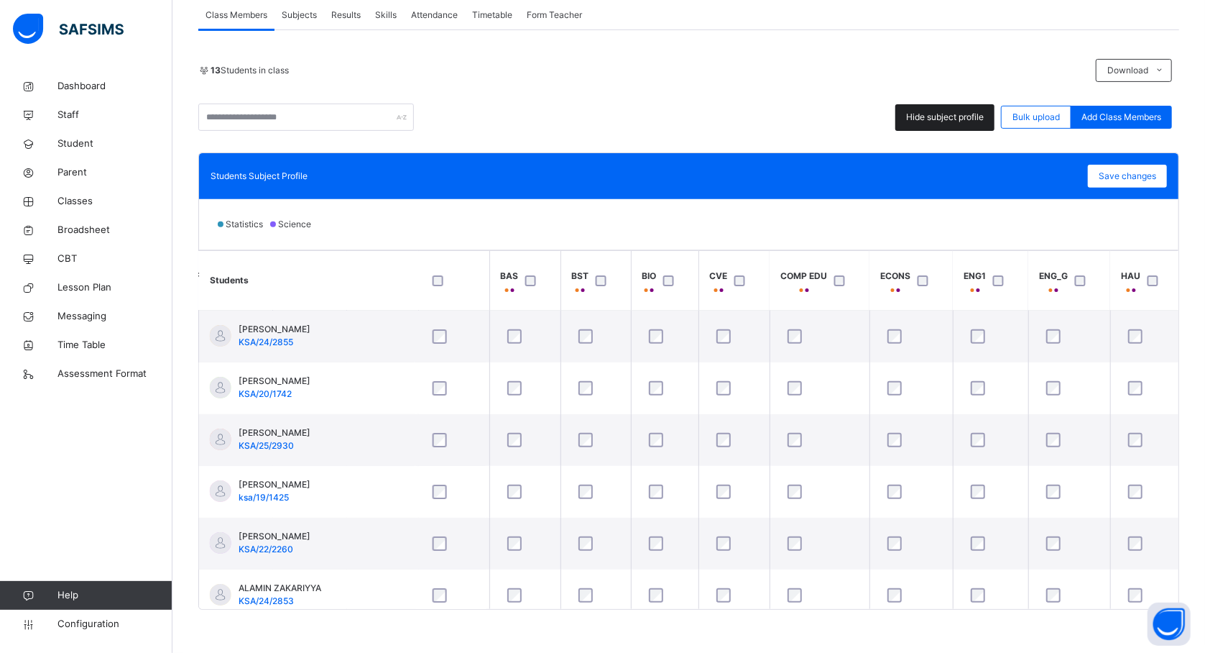
click at [942, 394] on div at bounding box center [911, 388] width 61 height 30
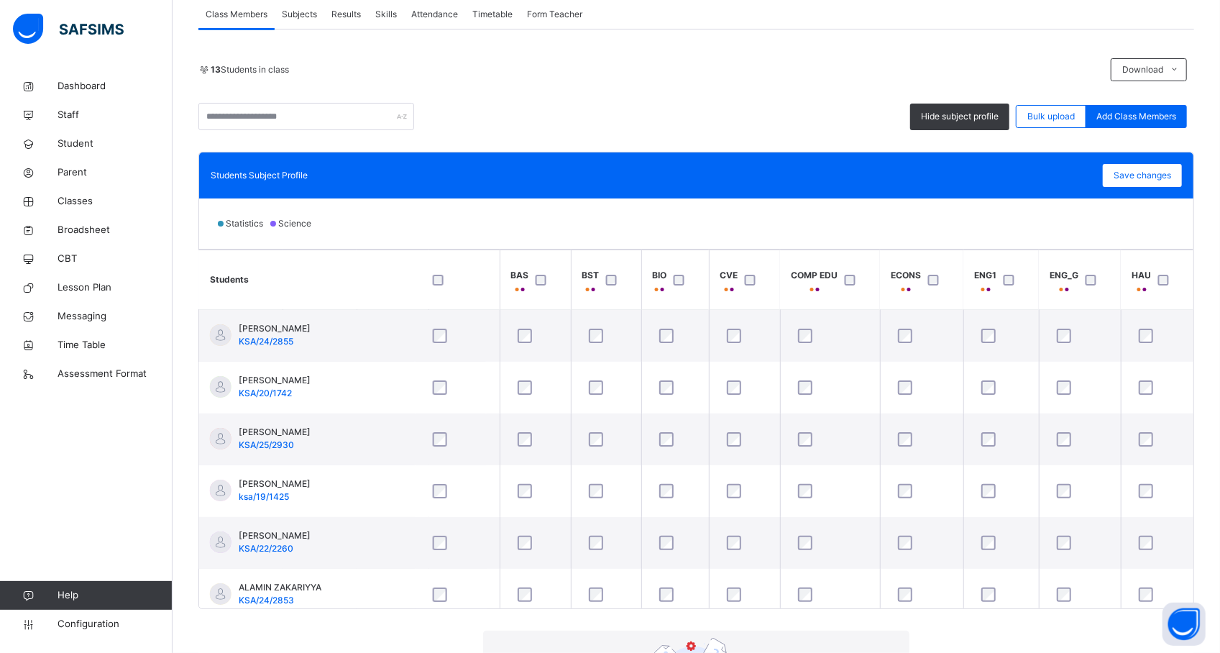
click at [881, 645] on div "×" at bounding box center [888, 660] width 14 height 30
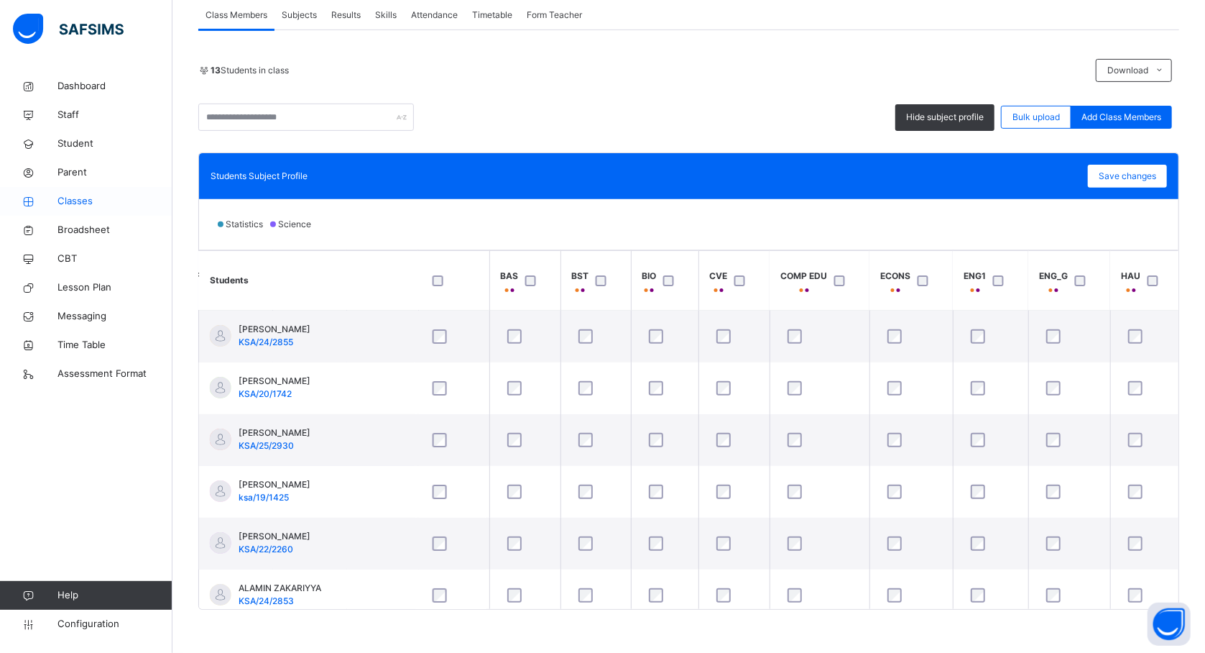
click at [93, 205] on span "Classes" at bounding box center [114, 201] width 115 height 14
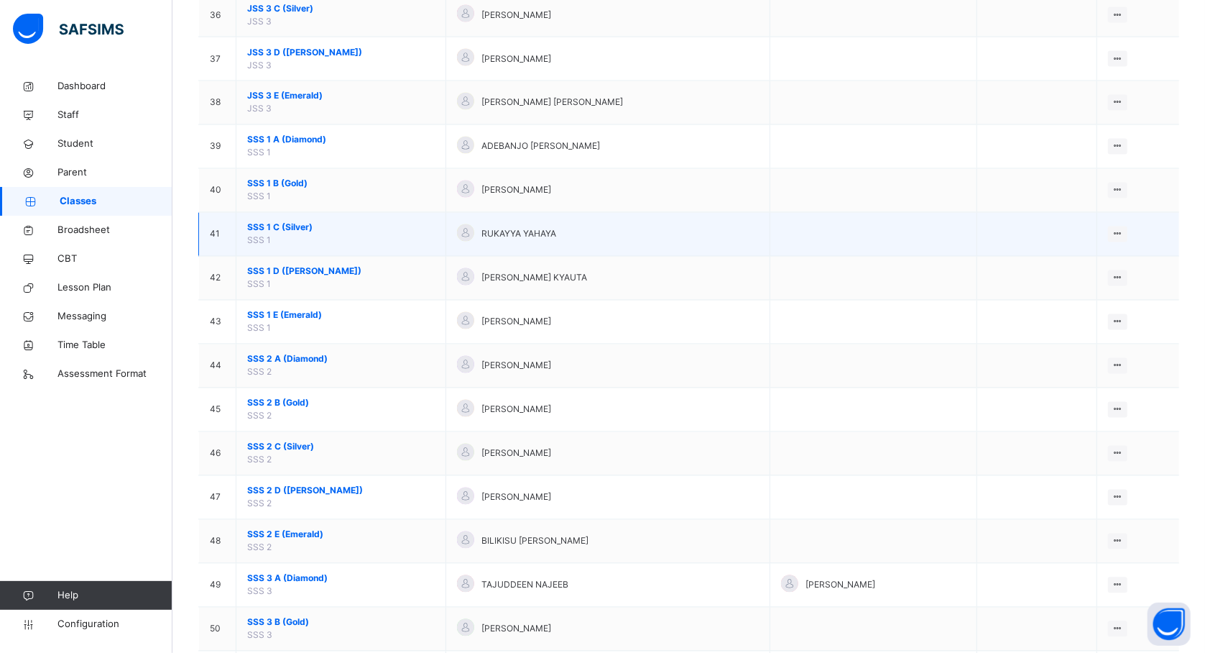
scroll to position [1711, 0]
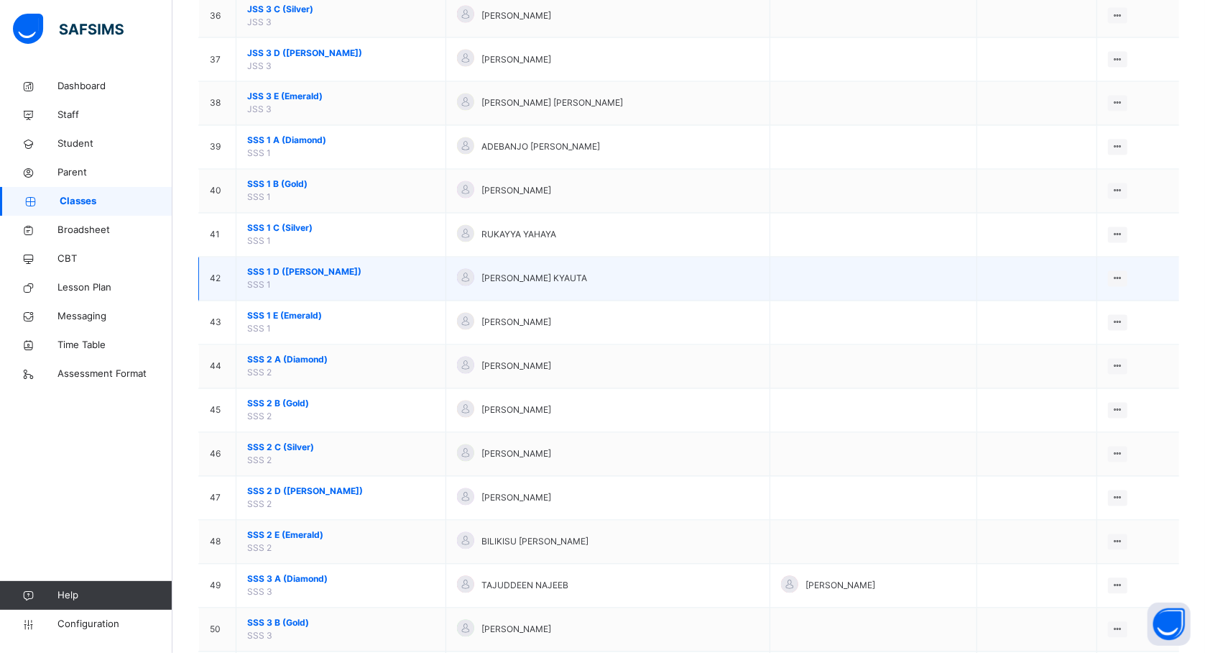
click at [285, 279] on span "SSS 1 D (Ruby)" at bounding box center [341, 272] width 188 height 13
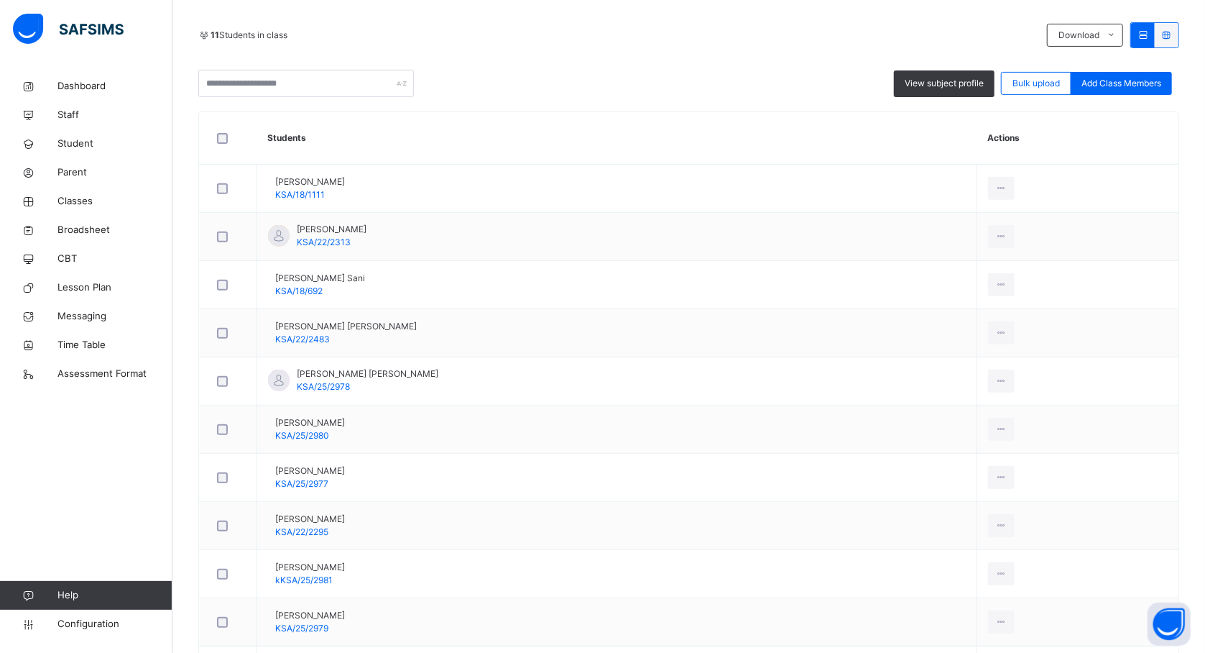
scroll to position [431, 0]
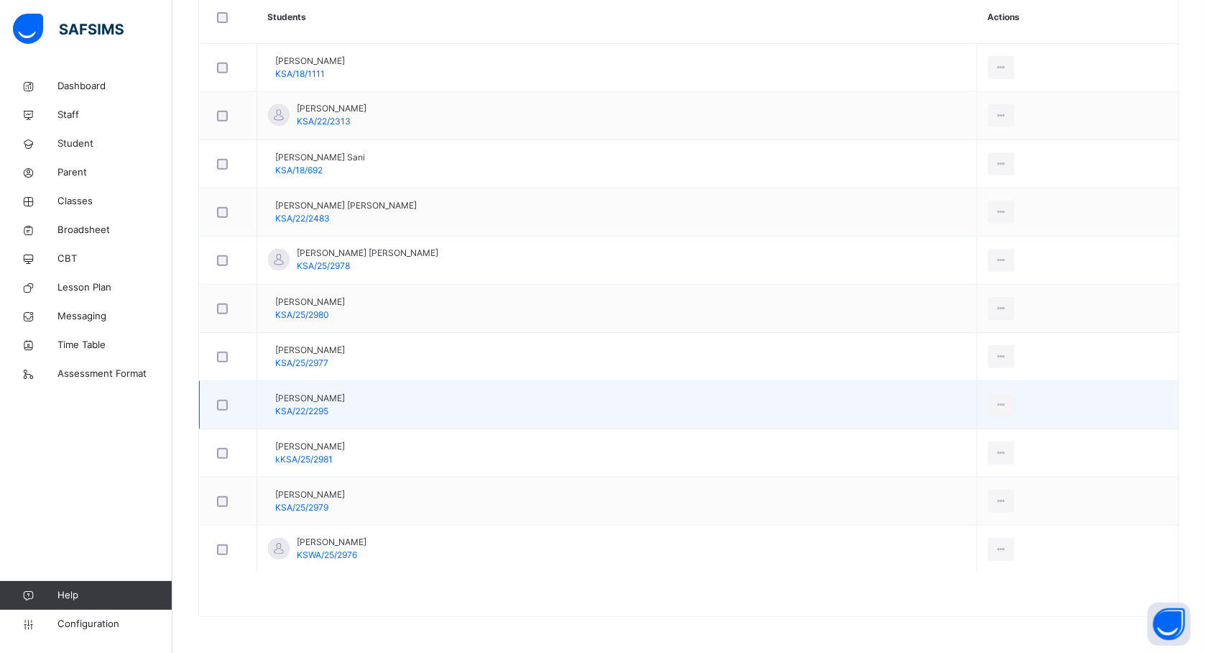
click at [229, 402] on div at bounding box center [228, 405] width 28 height 11
click at [216, 402] on div at bounding box center [228, 405] width 28 height 11
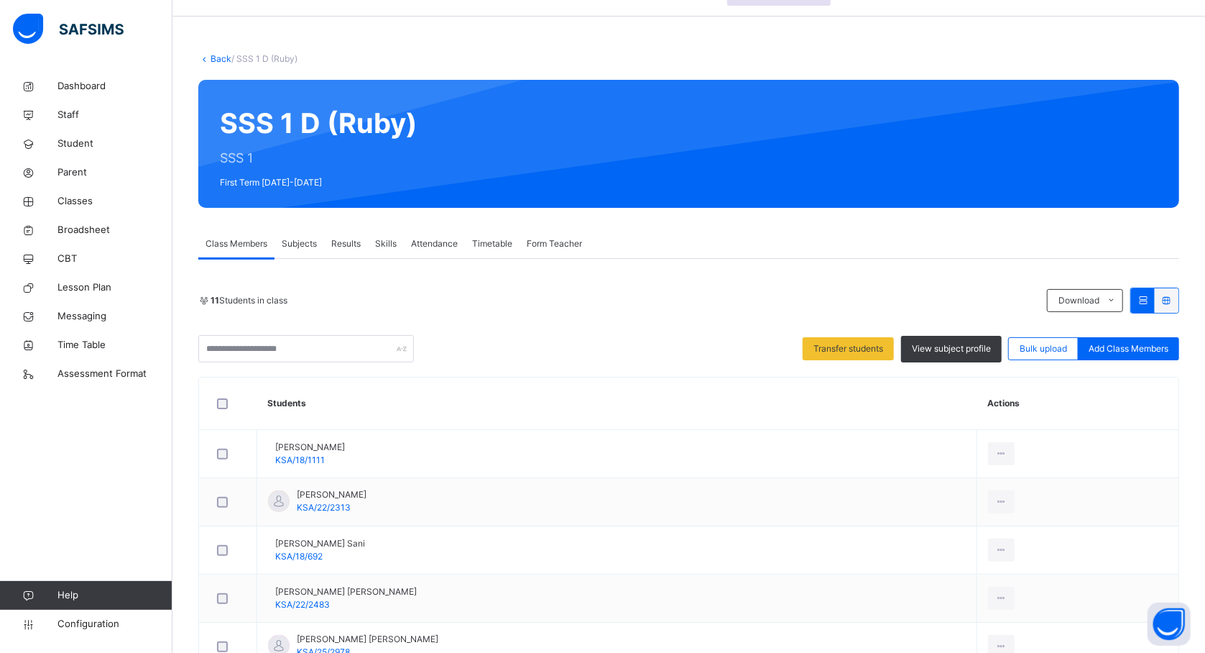
scroll to position [14, 0]
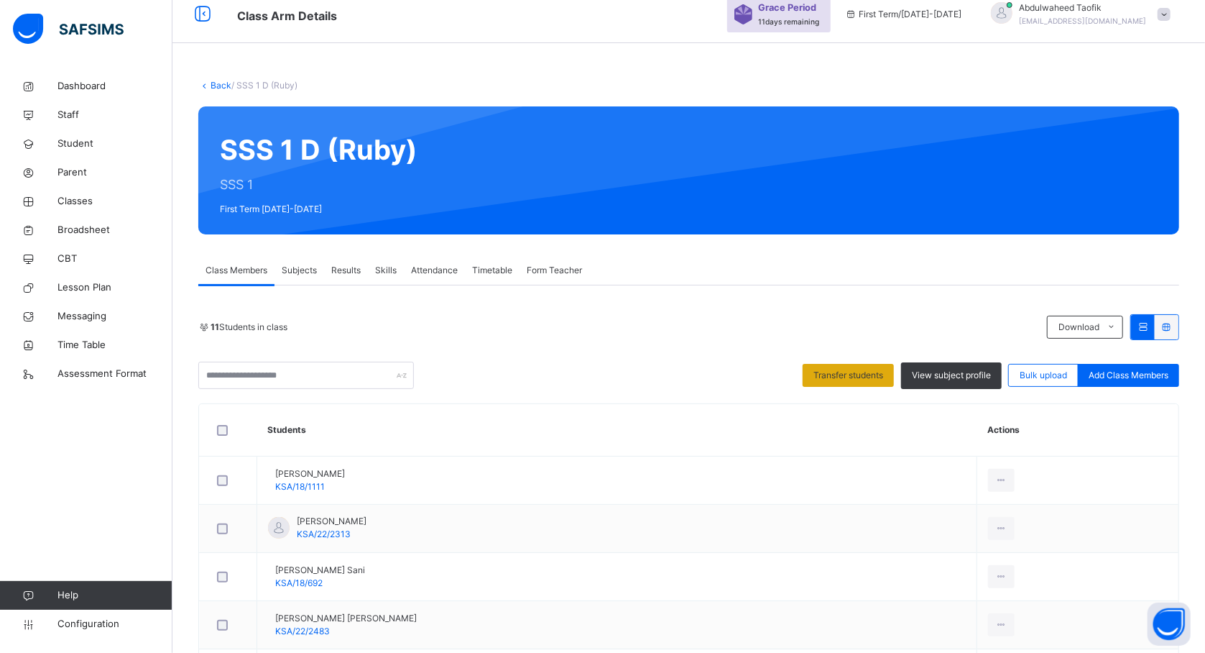
click at [852, 368] on div "Transfer students" at bounding box center [848, 375] width 91 height 23
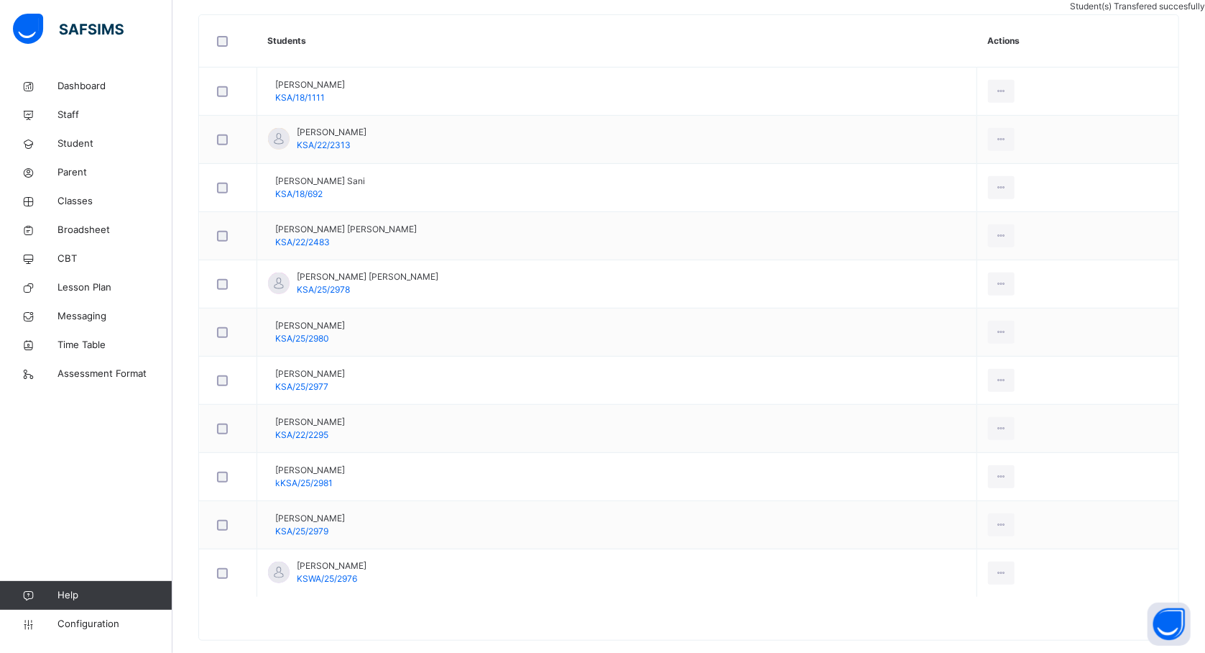
scroll to position [431, 0]
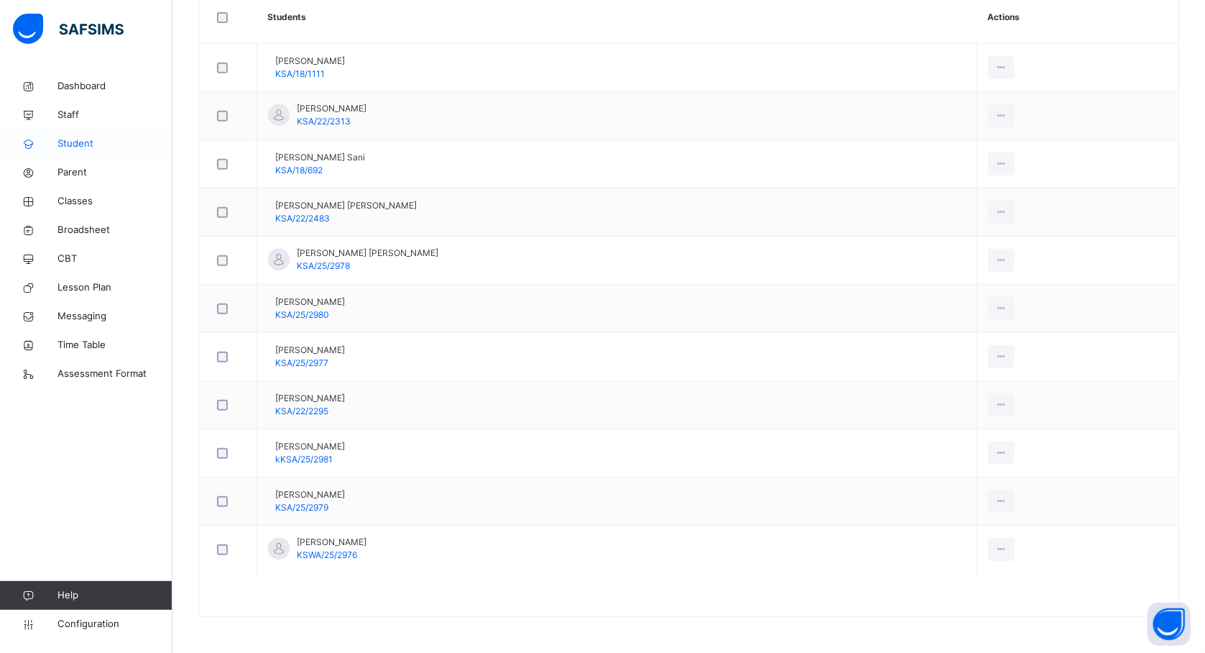
click at [110, 142] on span "Student" at bounding box center [114, 144] width 115 height 14
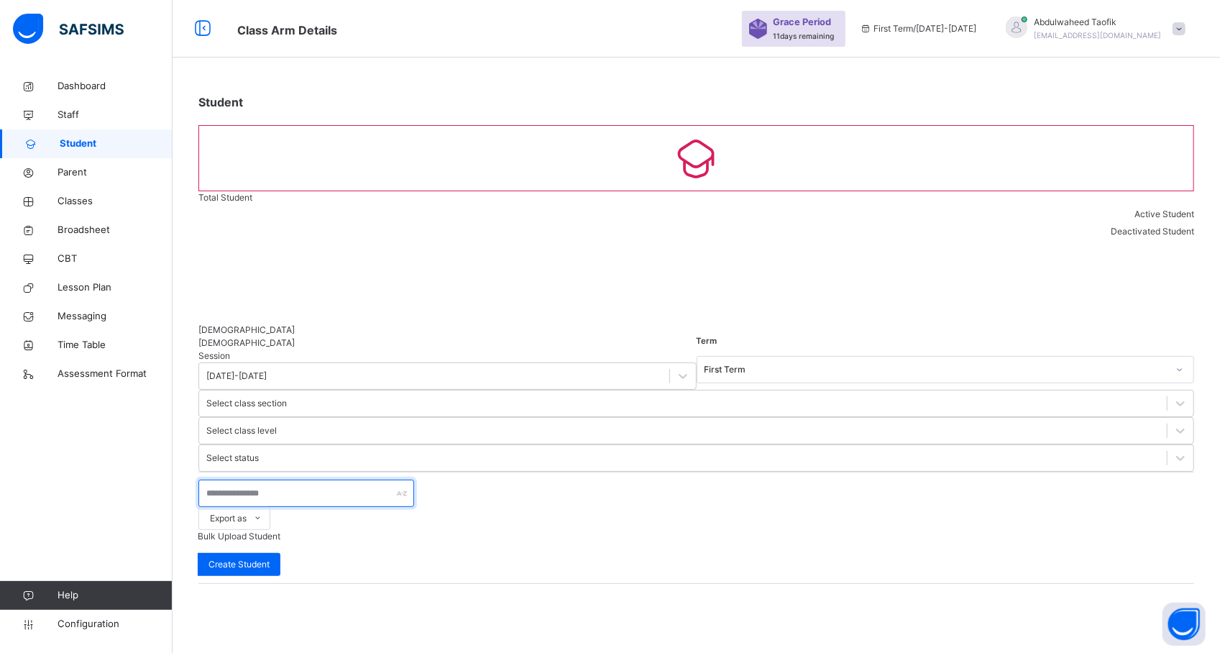
click at [356, 479] on input "text" at bounding box center [306, 492] width 216 height 27
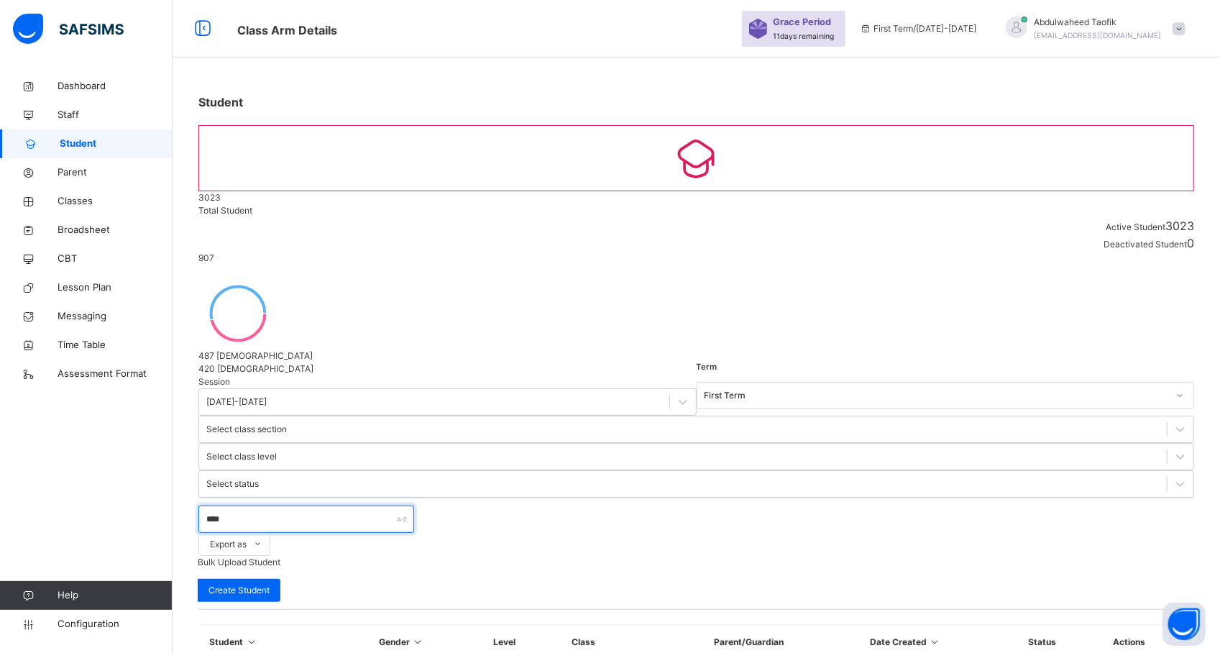
type input "****"
select select "**"
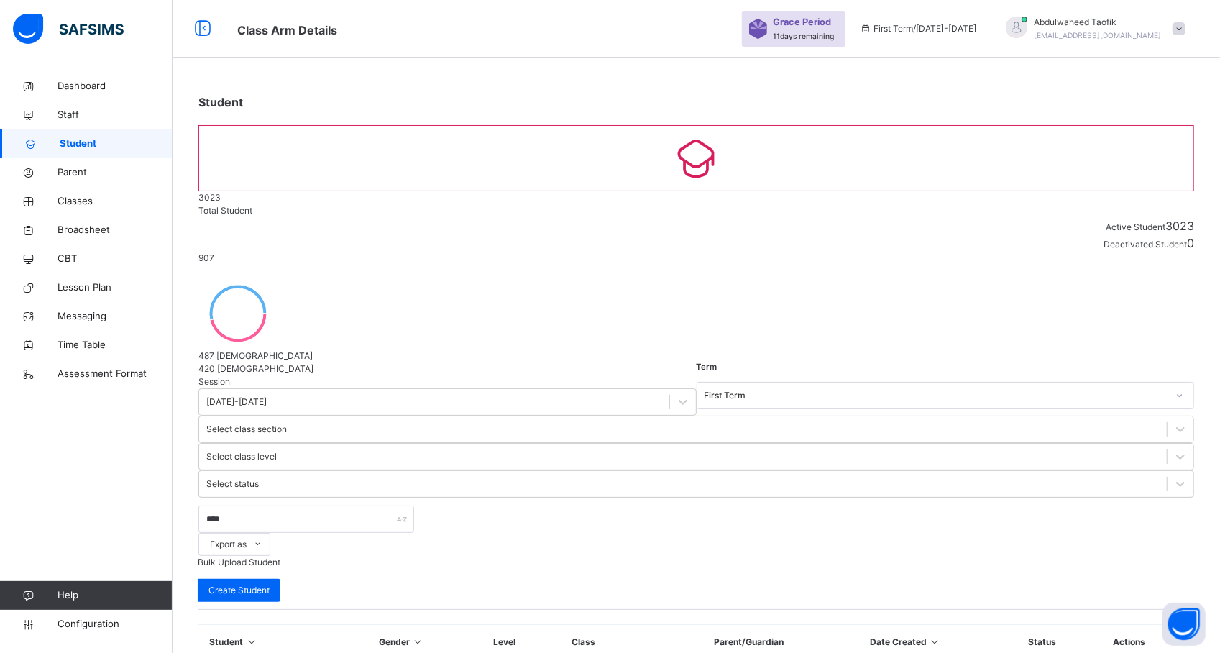
type input "*"
type input "*****"
type input "******"
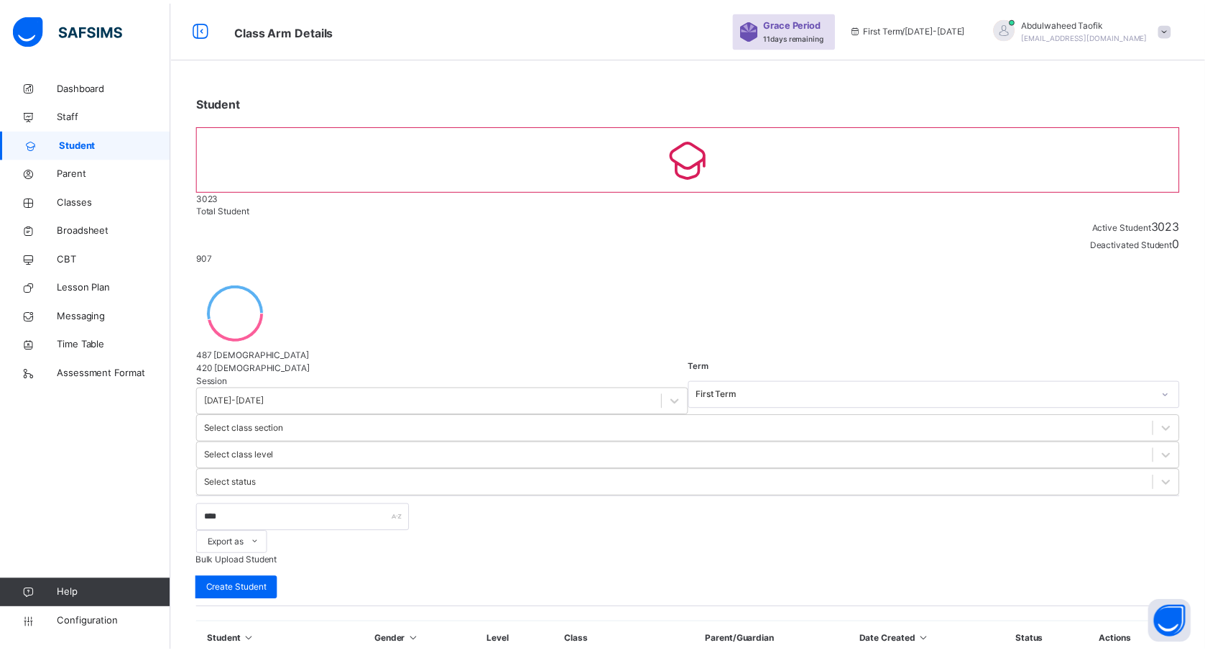
scroll to position [138, 0]
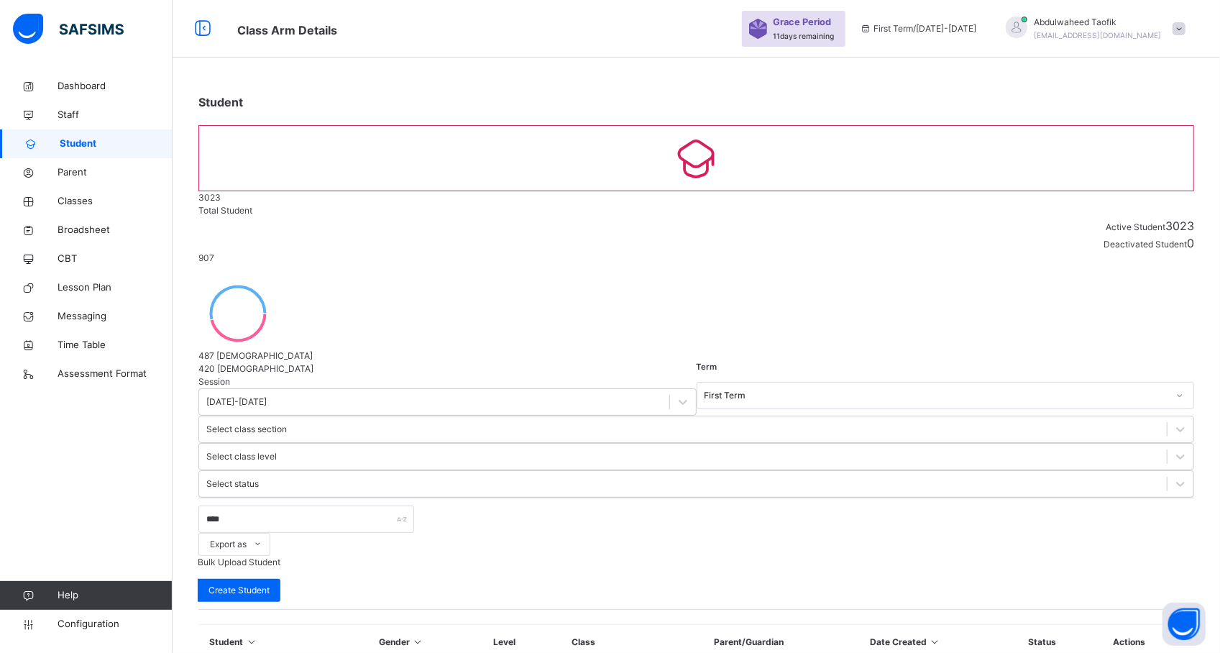
drag, startPoint x: 1042, startPoint y: 474, endPoint x: 712, endPoint y: 294, distance: 376.6
click at [712, 375] on div "Session [DATE]-[DATE] Term First Term Select class section Select class level S…" at bounding box center [695, 543] width 995 height 336
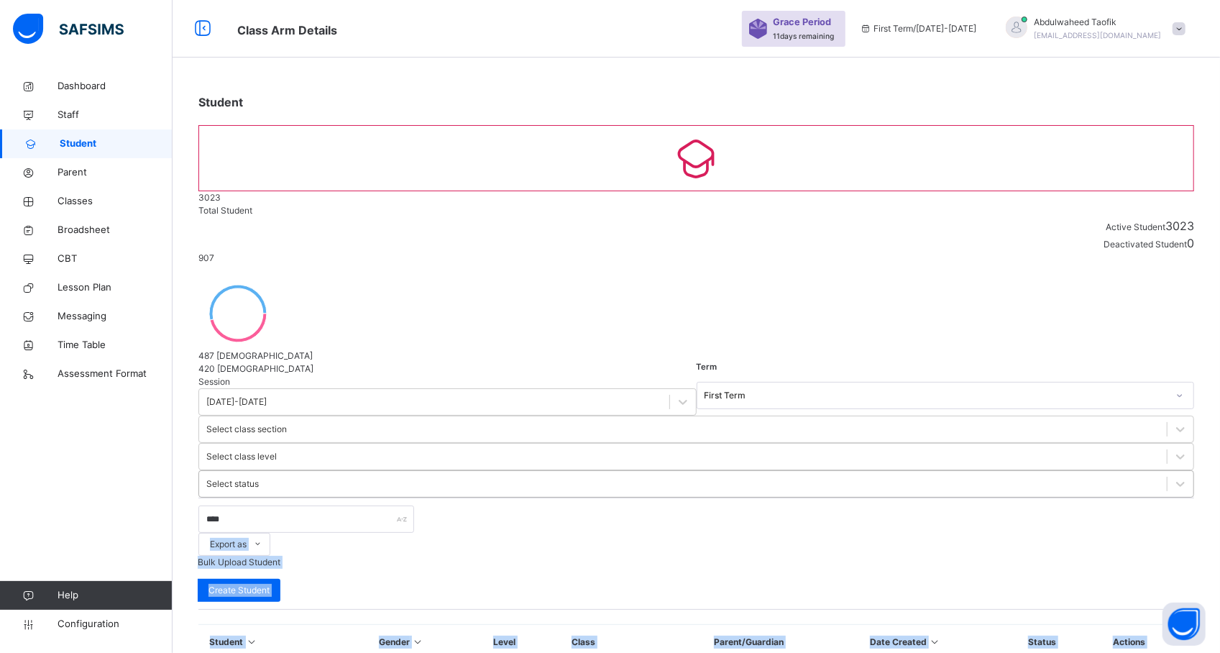
click at [723, 473] on div "Select status" at bounding box center [682, 484] width 967 height 22
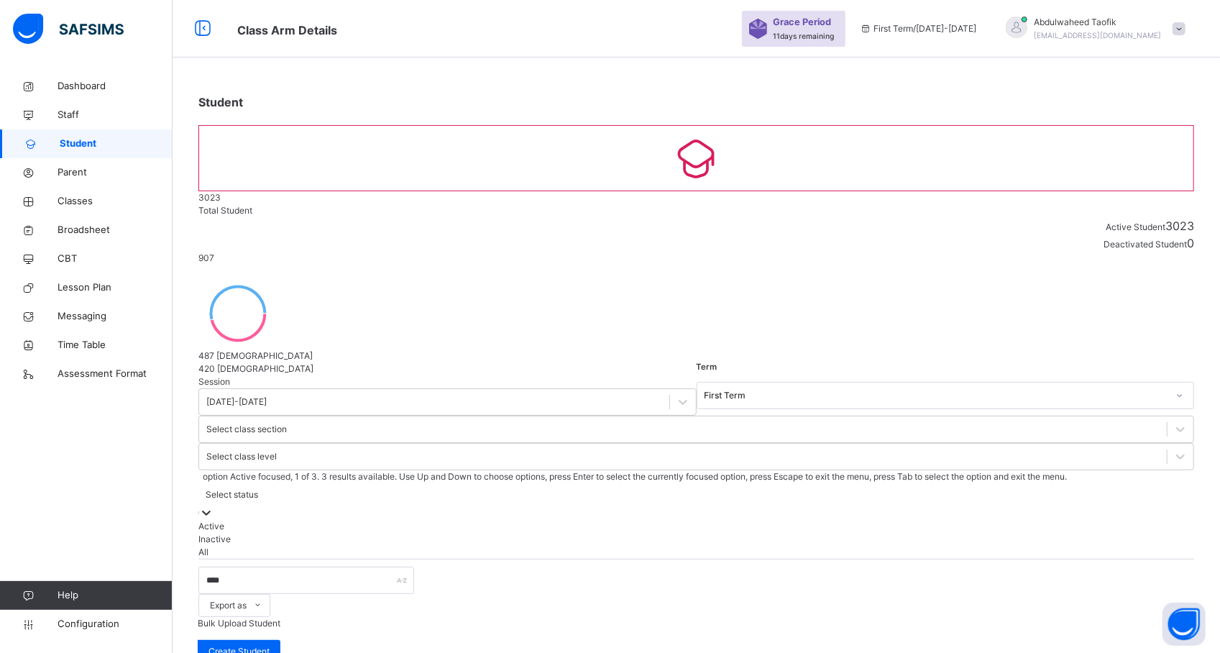
click at [723, 483] on div "Select status" at bounding box center [695, 494] width 995 height 22
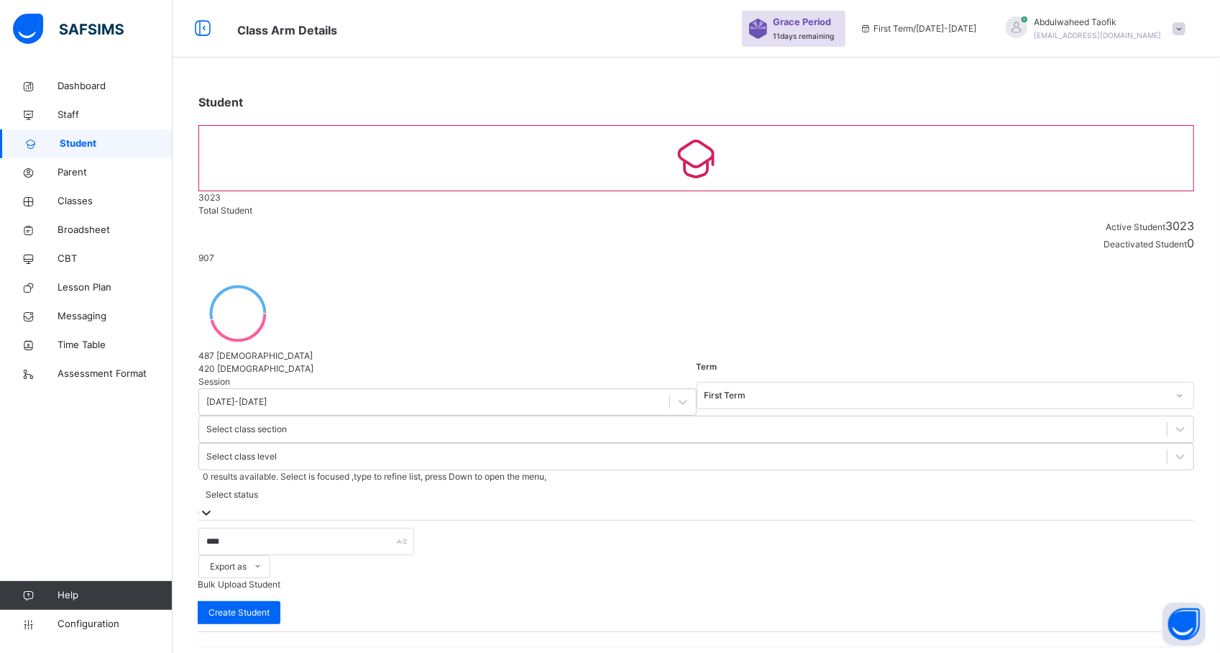
click at [258, 488] on div "Select status" at bounding box center [232, 494] width 52 height 13
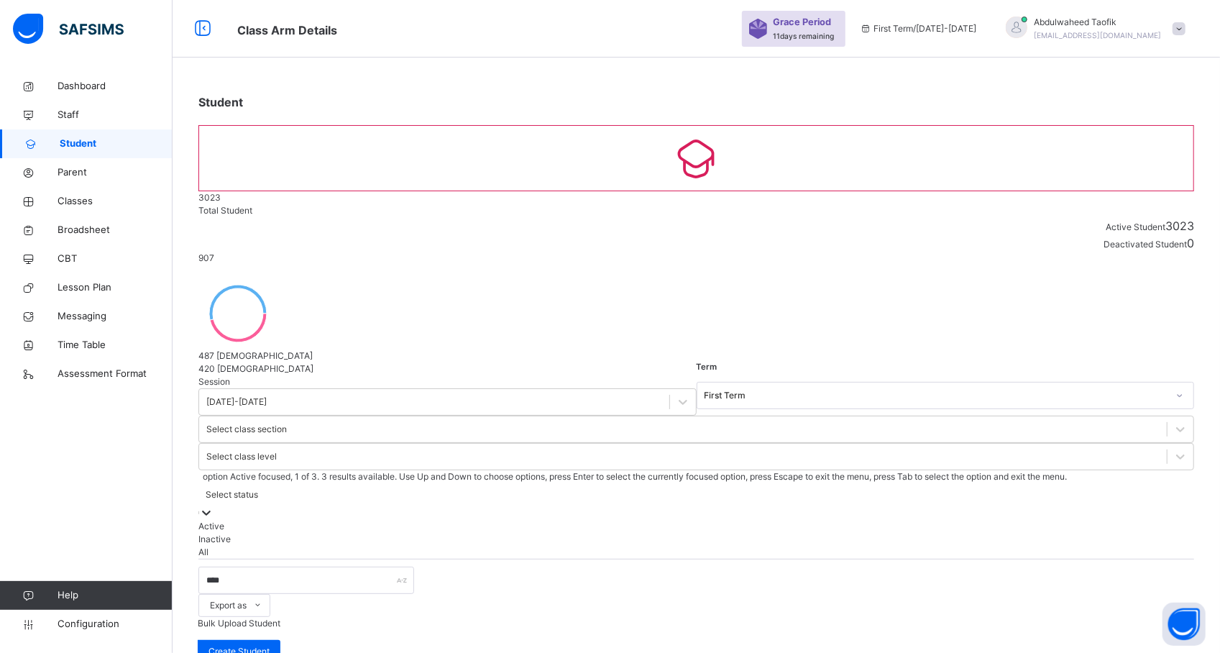
click at [258, 488] on div "Select status" at bounding box center [232, 494] width 52 height 13
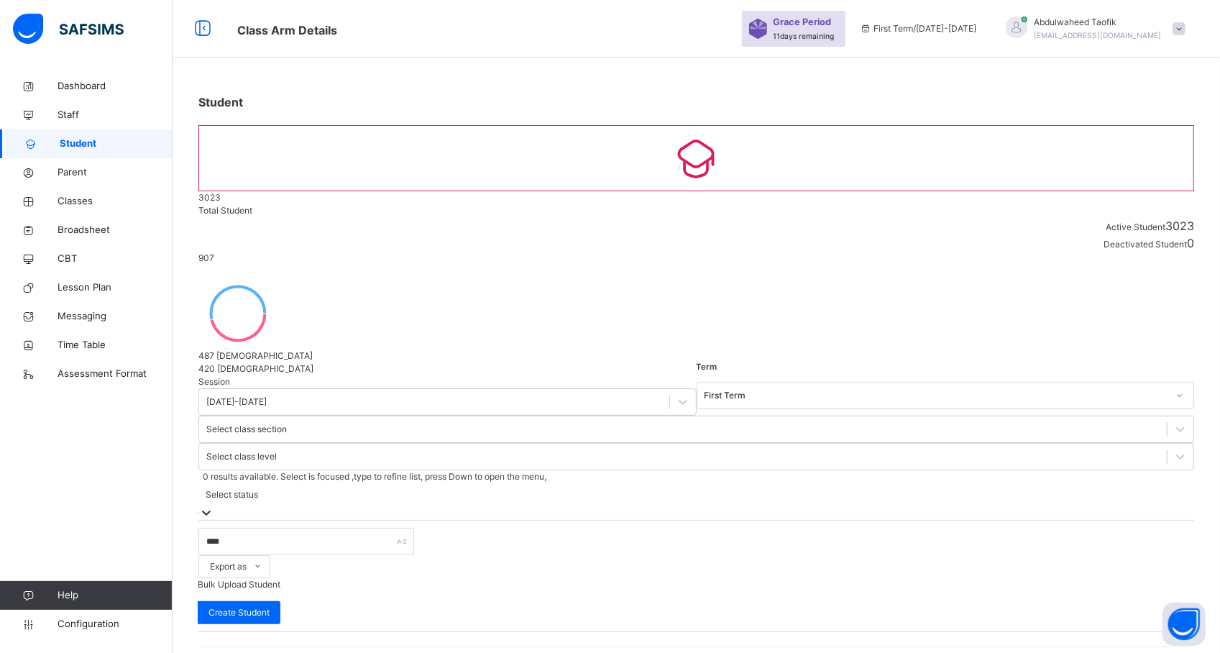
click at [258, 488] on div "Select status" at bounding box center [232, 494] width 52 height 13
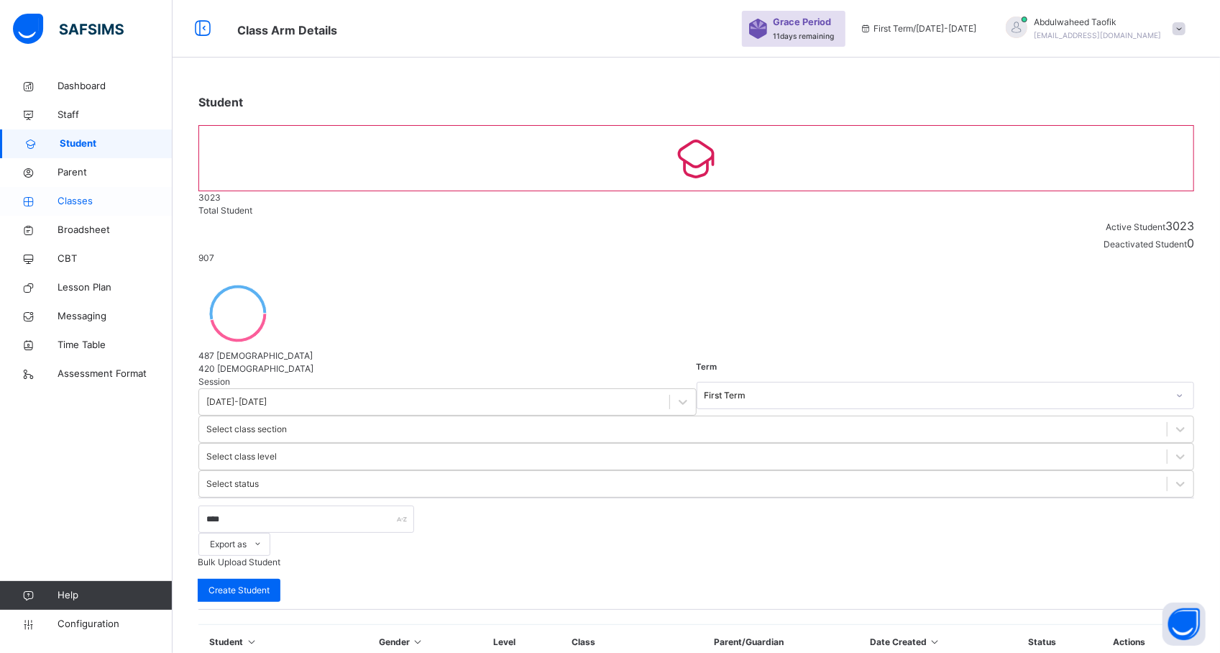
click at [91, 203] on span "Classes" at bounding box center [114, 201] width 115 height 14
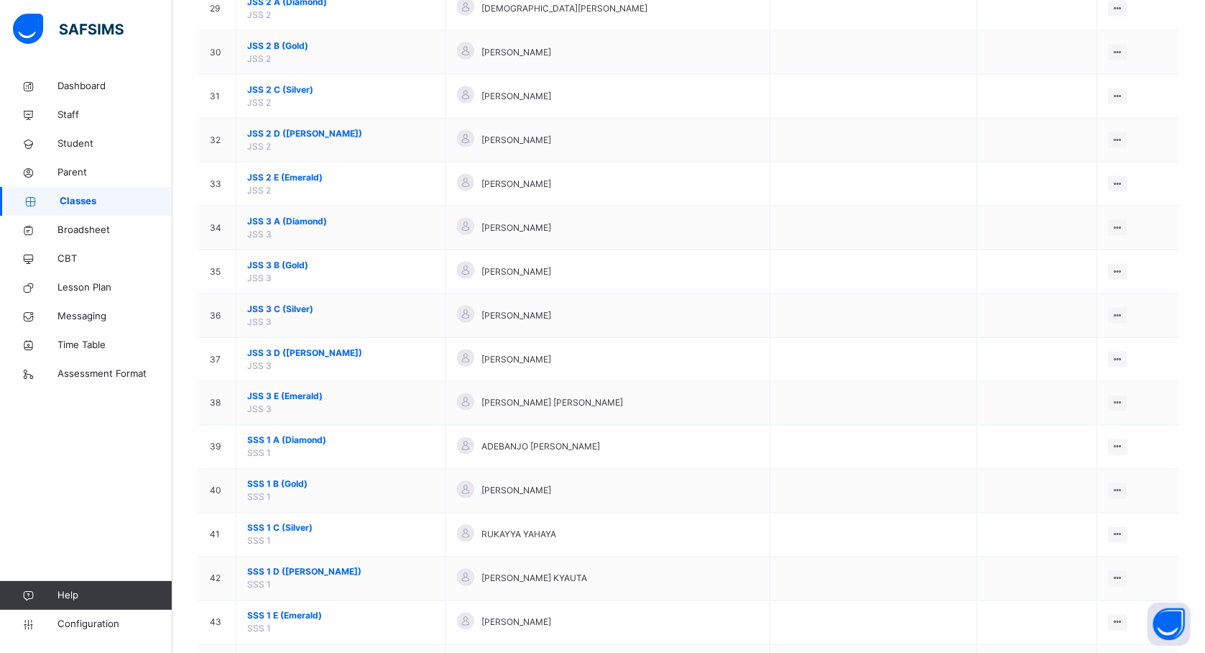
scroll to position [1441, 0]
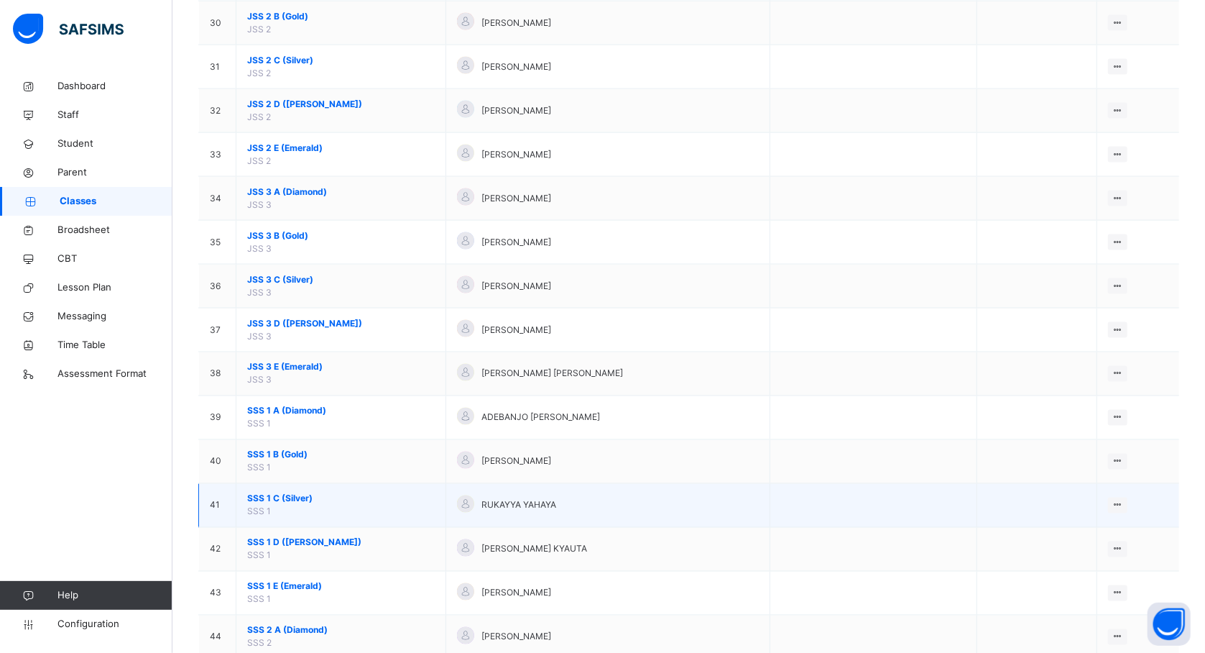
click at [271, 505] on span "SSS 1 C (Silver)" at bounding box center [341, 498] width 188 height 13
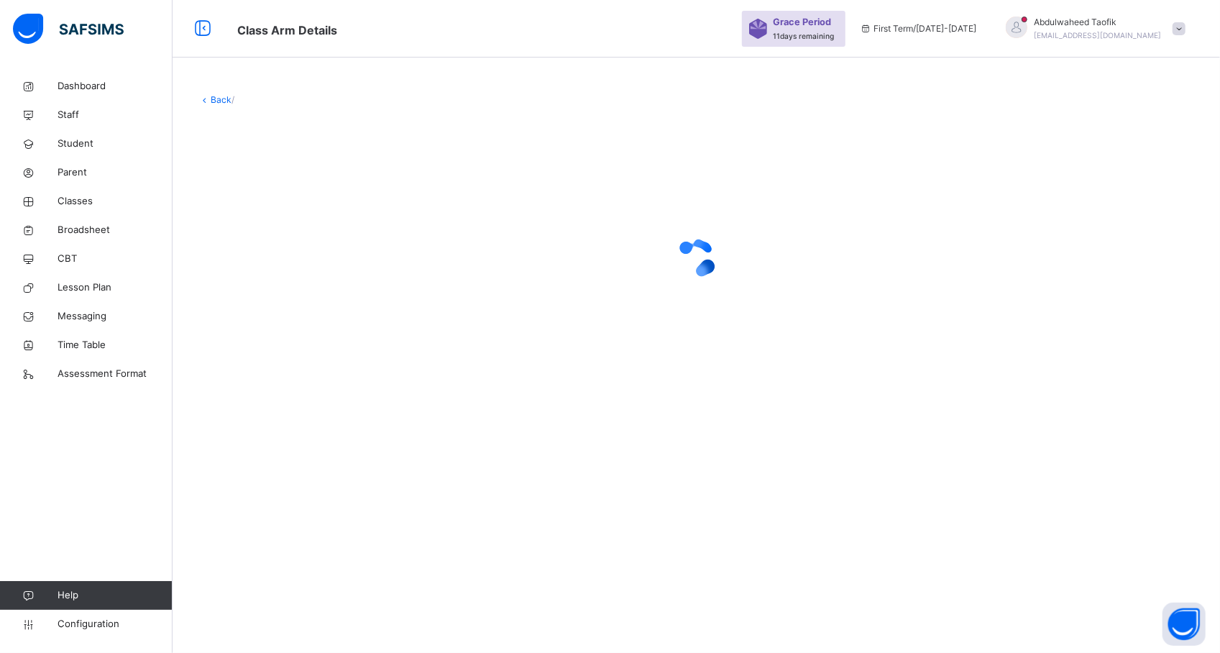
click at [730, 479] on div "Back /" at bounding box center [695, 326] width 1047 height 653
click at [1104, 283] on div at bounding box center [695, 257] width 995 height 57
drag, startPoint x: 1104, startPoint y: 283, endPoint x: 0, endPoint y: 553, distance: 1136.5
click at [0, 553] on div "Class Arm Details Grace Period 11 days remaining First Term / [DATE]-[DATE] [PE…" at bounding box center [610, 326] width 1220 height 653
click at [438, 303] on div at bounding box center [695, 257] width 995 height 273
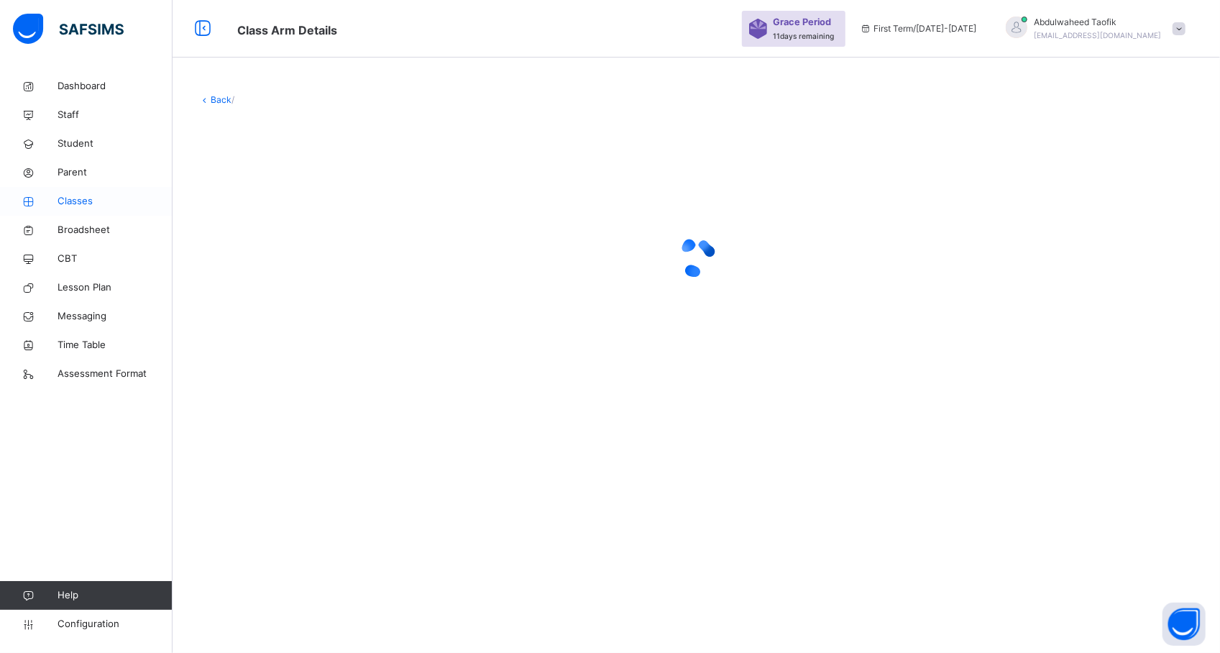
click at [78, 206] on span "Classes" at bounding box center [114, 201] width 115 height 14
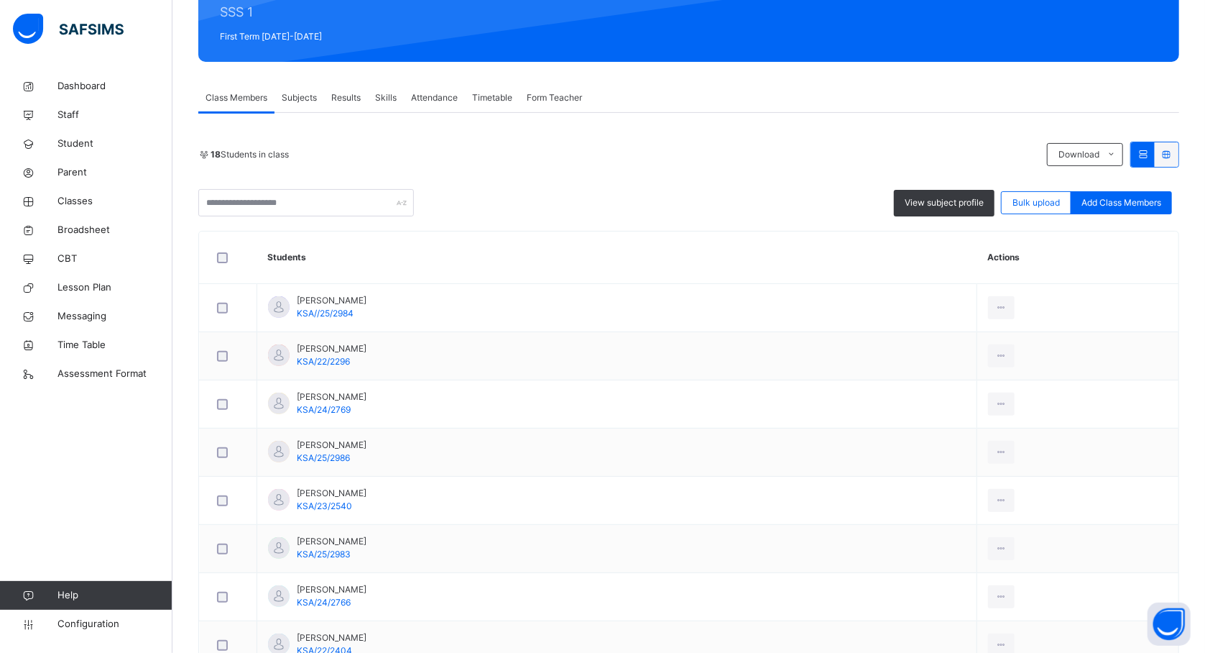
scroll to position [170, 0]
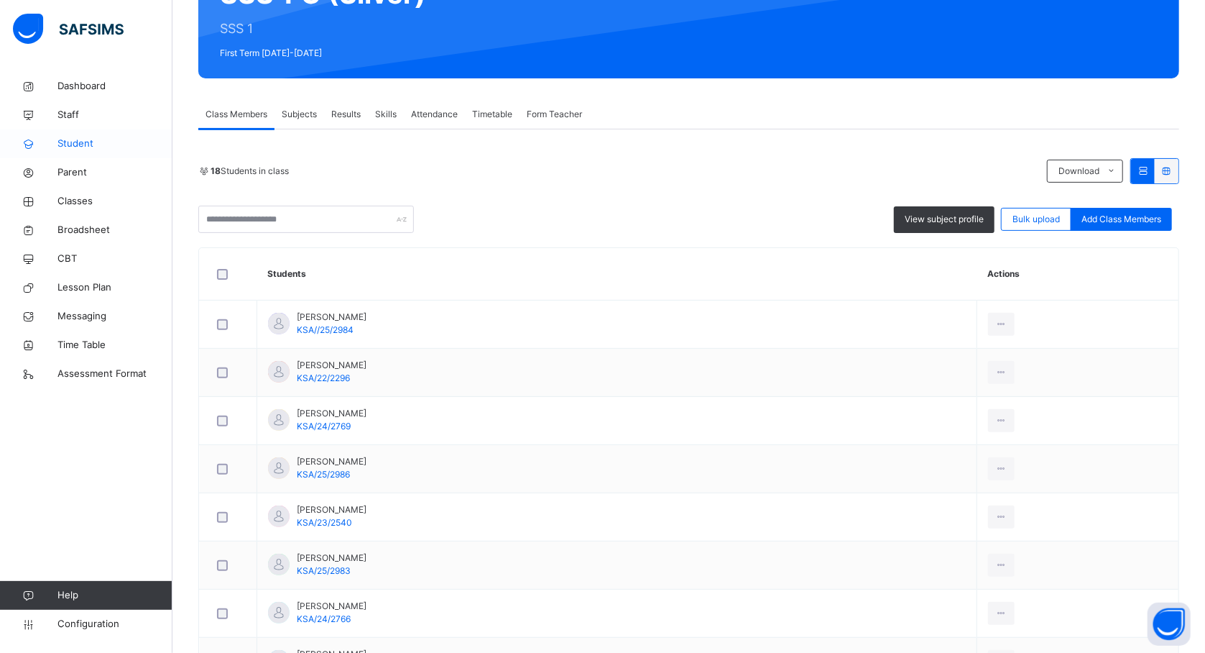
click at [88, 147] on span "Student" at bounding box center [114, 144] width 115 height 14
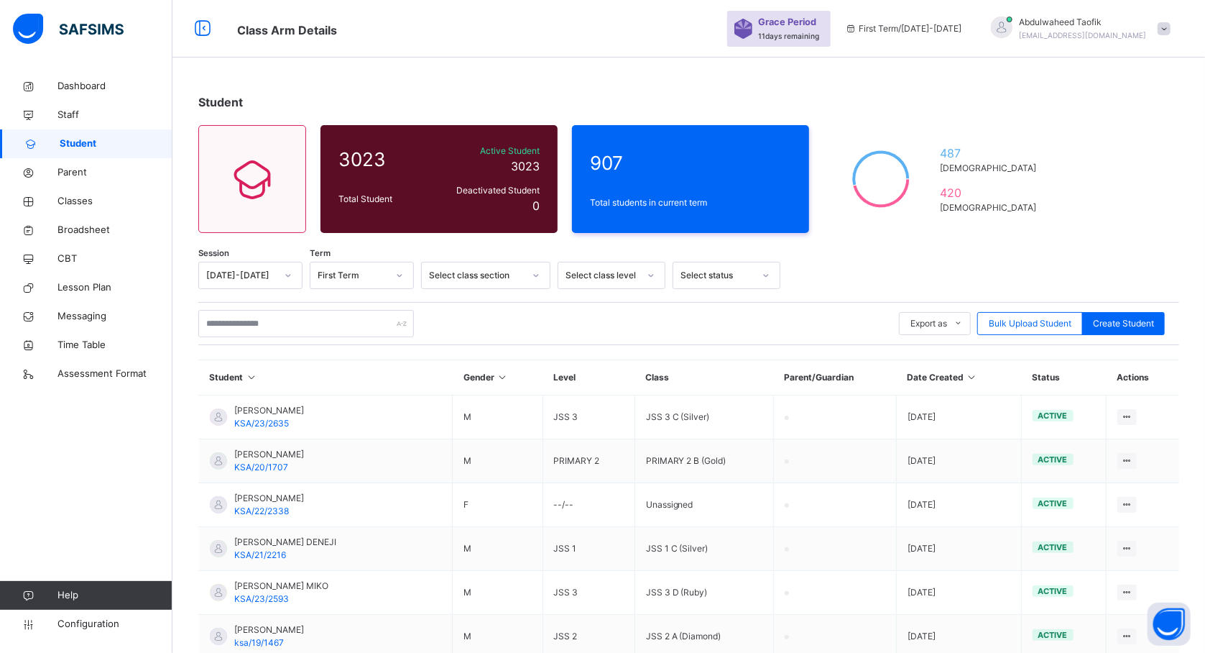
click at [102, 144] on span "Student" at bounding box center [116, 144] width 113 height 14
click at [280, 326] on input "text" at bounding box center [306, 323] width 216 height 27
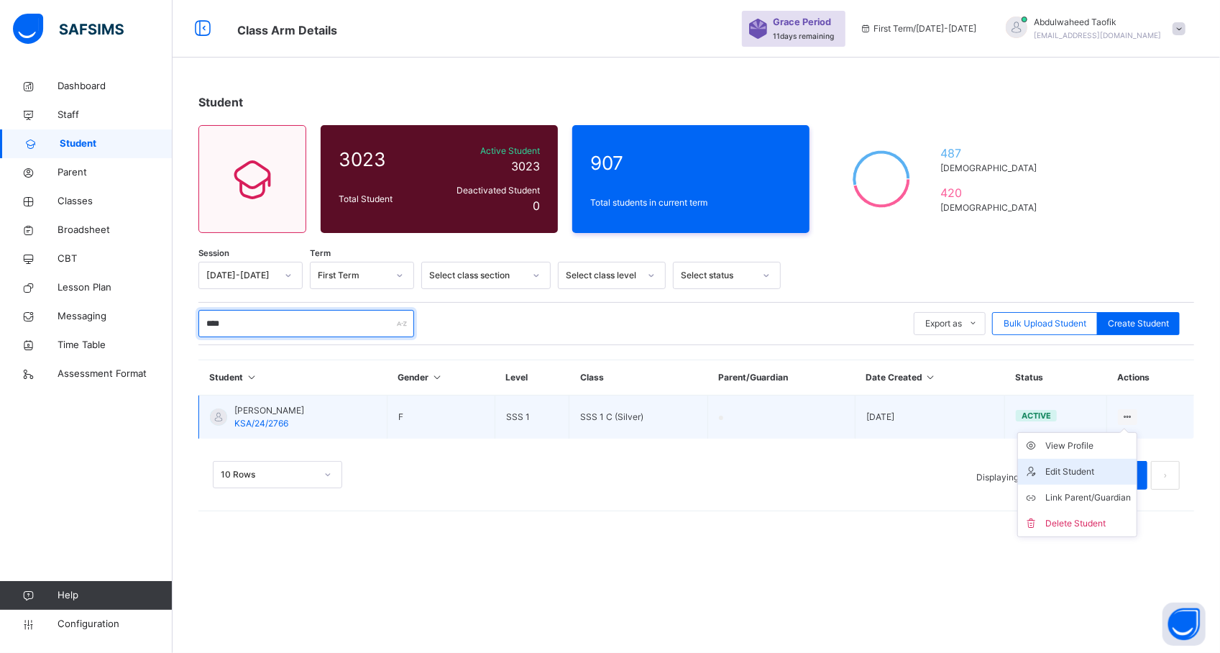
type input "****"
click at [1078, 470] on div "Edit Student" at bounding box center [1088, 471] width 86 height 14
select select "**"
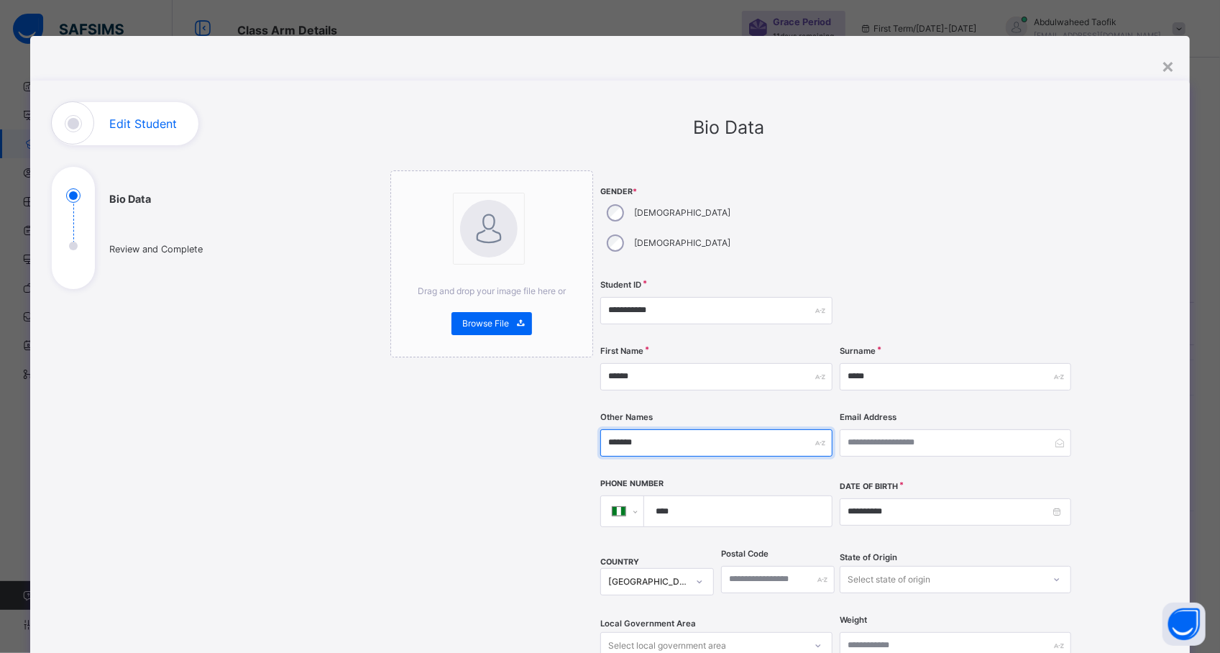
click at [604, 429] on input "*******" at bounding box center [715, 442] width 231 height 27
type input "********"
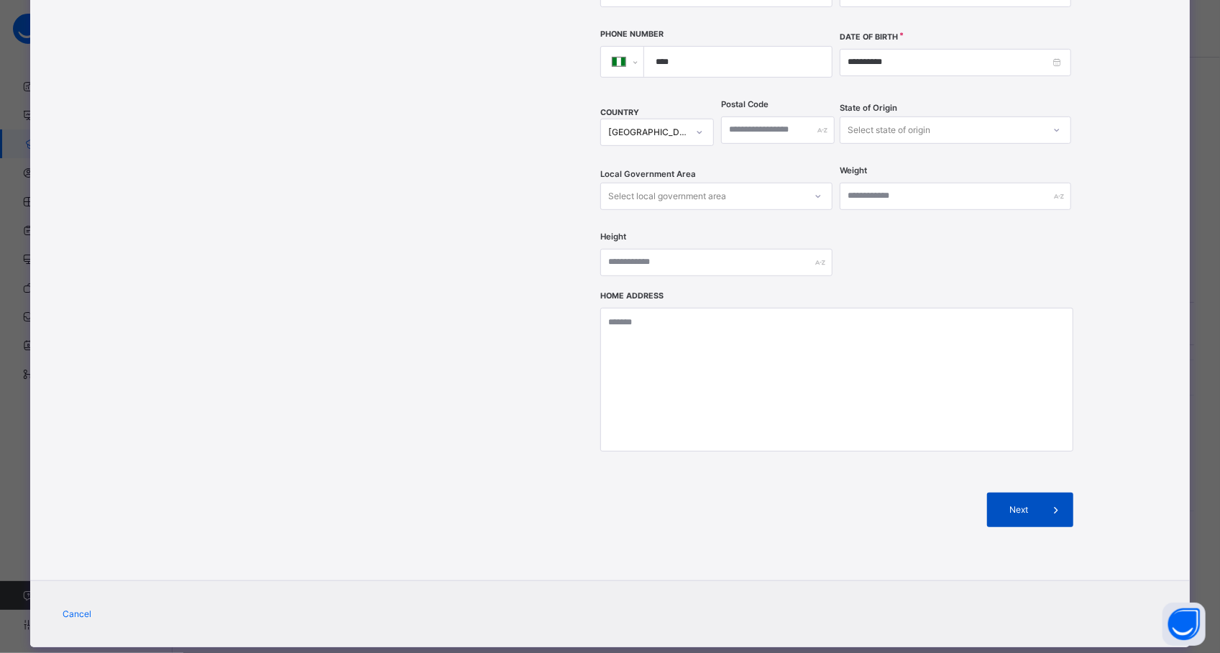
click at [1039, 492] on span at bounding box center [1056, 509] width 34 height 34
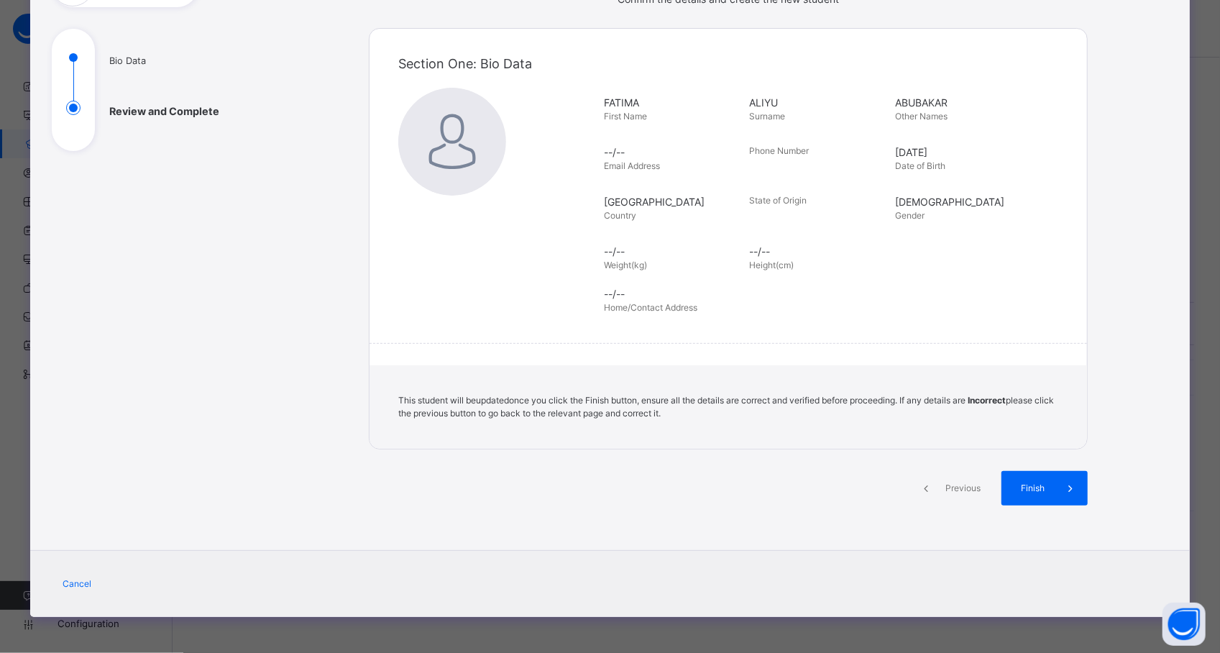
scroll to position [138, 0]
click at [1047, 480] on div "Finish" at bounding box center [1044, 488] width 86 height 34
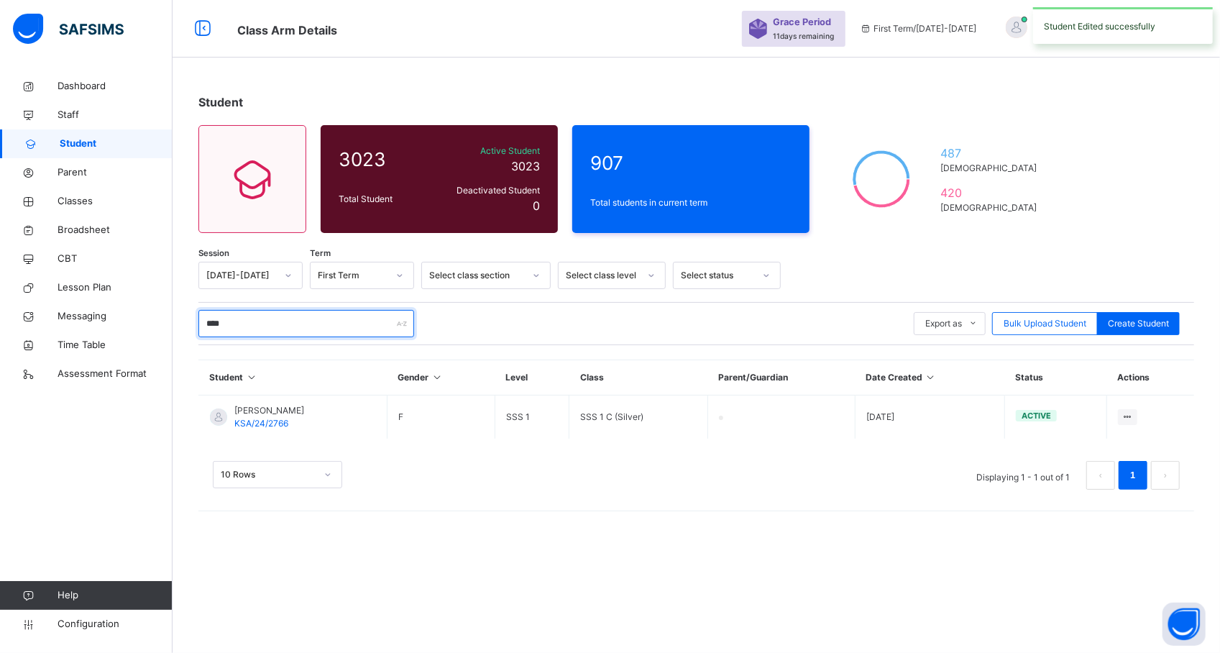
click at [310, 326] on input "****" at bounding box center [306, 323] width 216 height 27
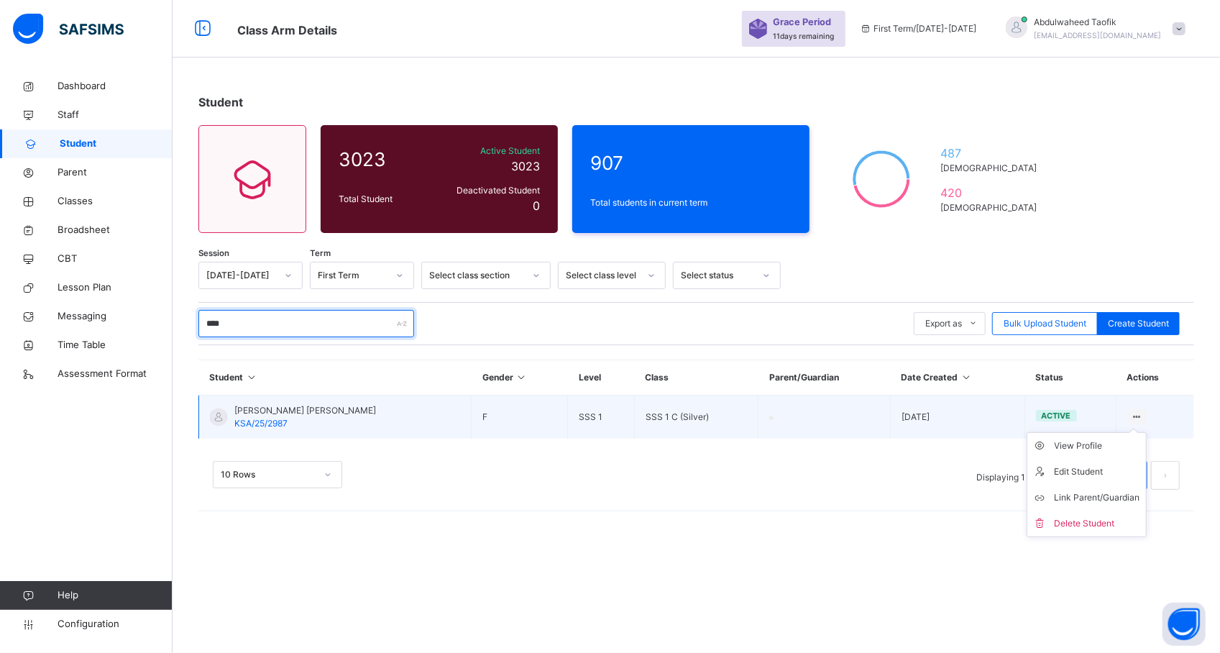
type input "****"
click at [1131, 413] on icon at bounding box center [1137, 416] width 12 height 11
click at [1094, 470] on div "Edit Student" at bounding box center [1097, 471] width 86 height 14
select select "**"
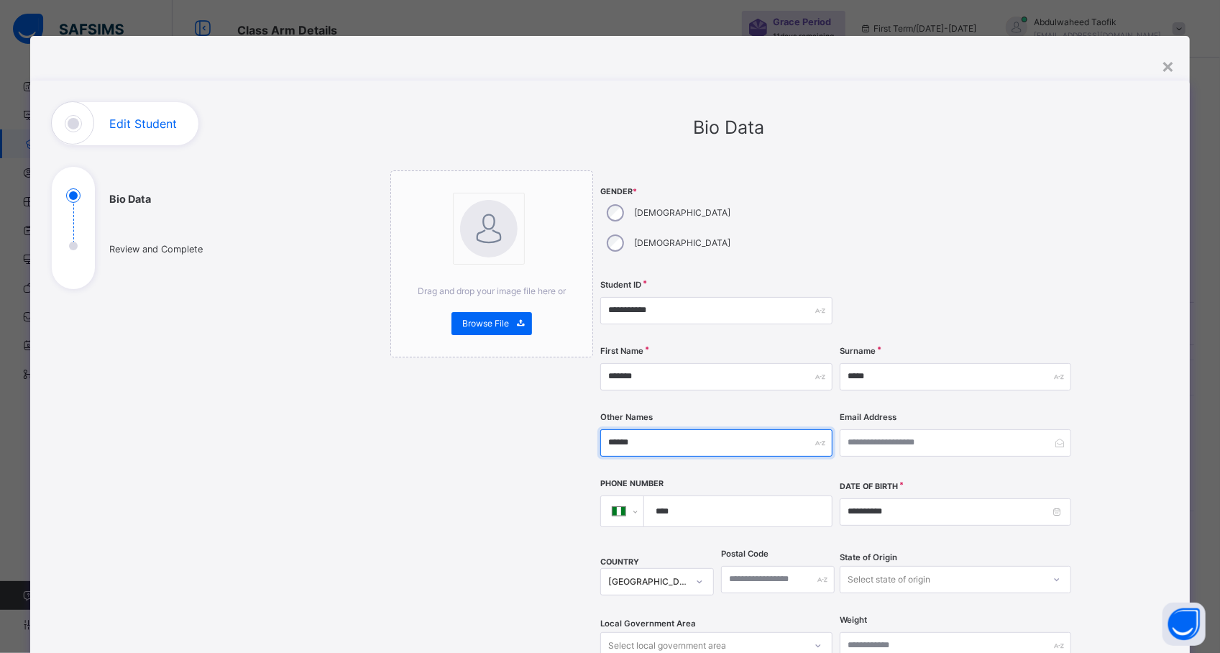
click at [743, 429] on input "******" at bounding box center [715, 442] width 231 height 27
type input "*"
type input "*******"
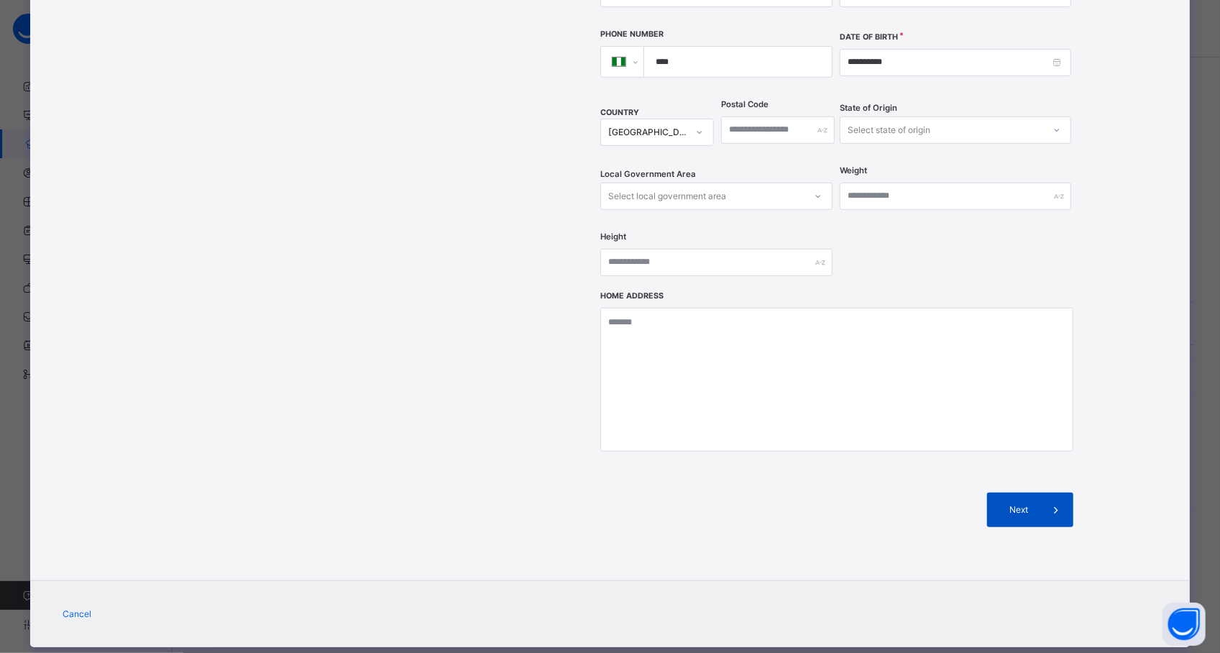
click at [1022, 492] on div "Next" at bounding box center [1030, 509] width 86 height 34
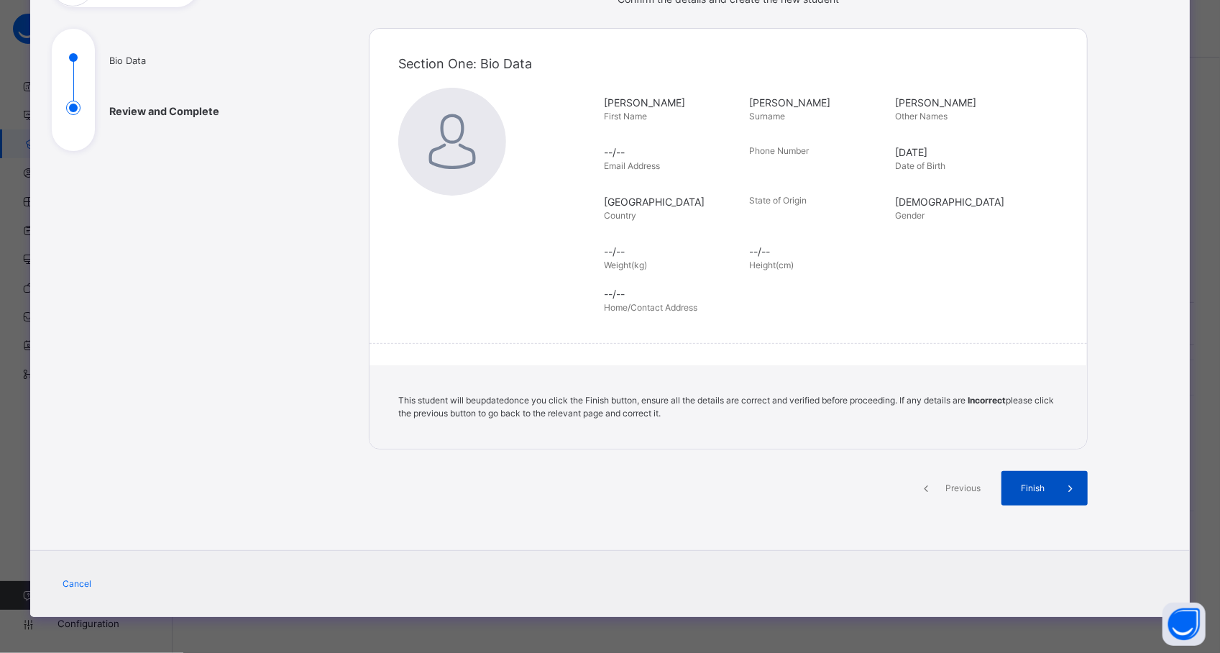
click at [1030, 480] on div "Finish" at bounding box center [1044, 488] width 86 height 34
